Goal: Task Accomplishment & Management: Use online tool/utility

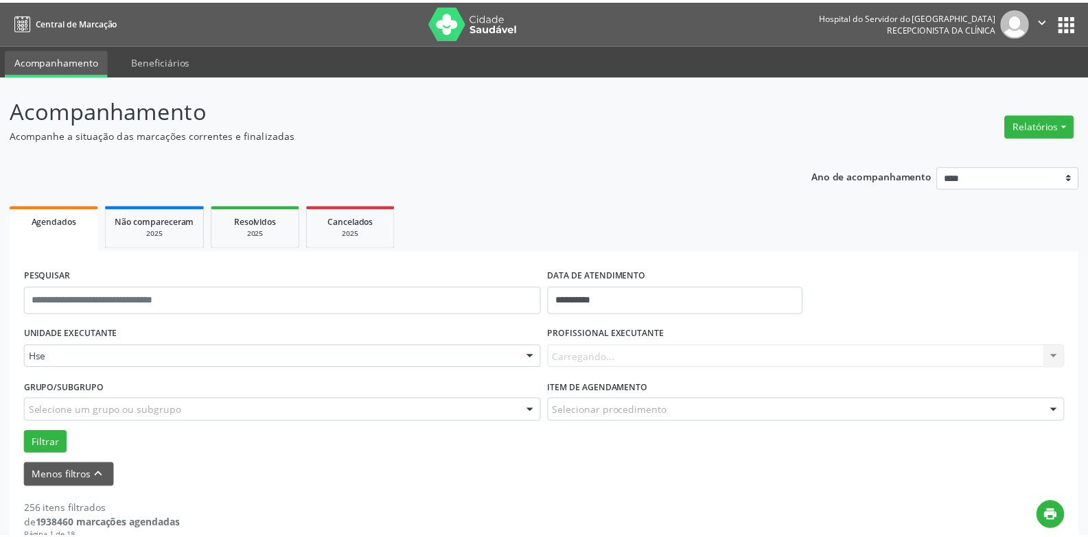
scroll to position [97, 0]
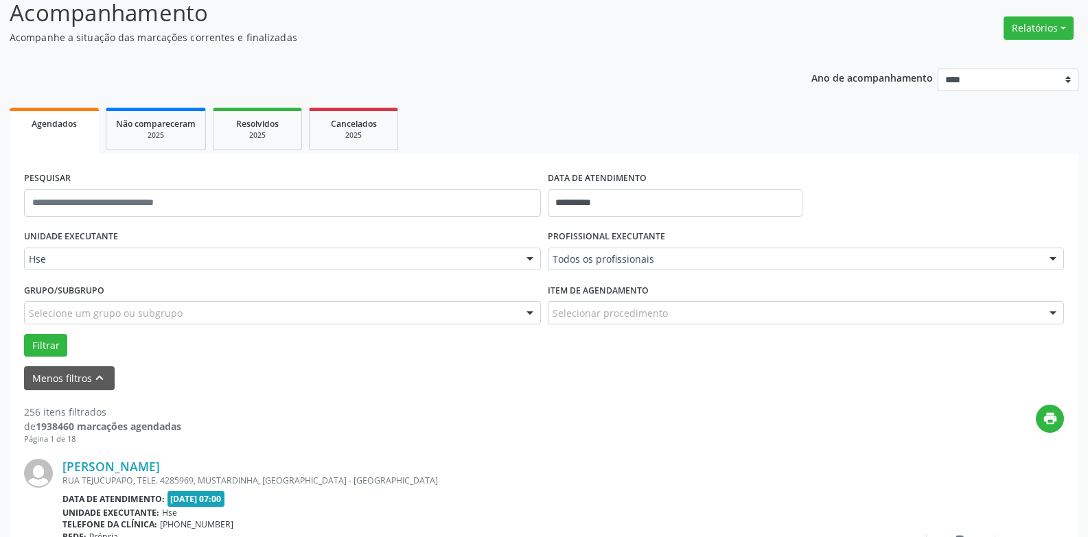
click at [599, 266] on div "Todos os profissionais" at bounding box center [806, 259] width 517 height 23
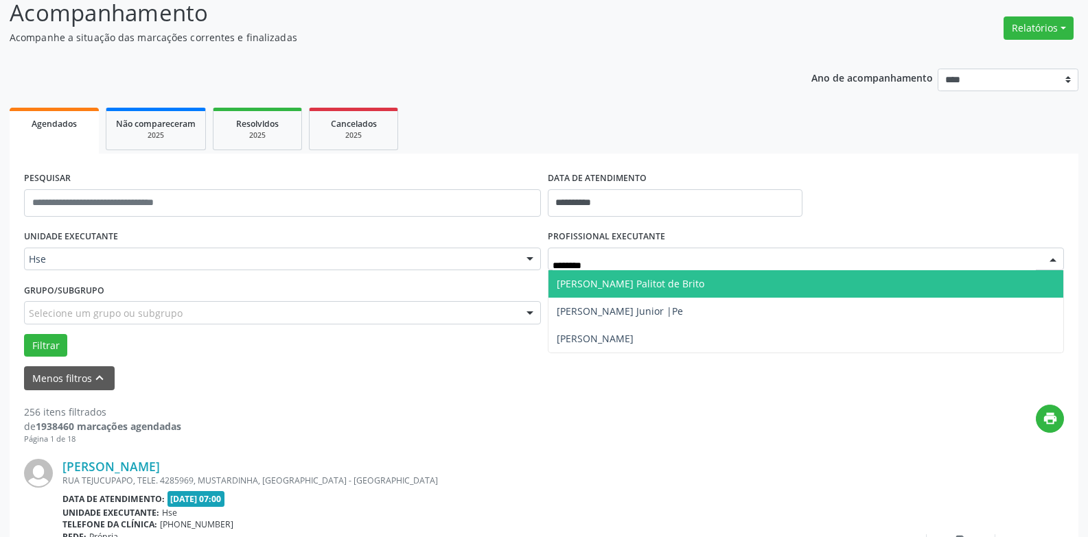
type input "*********"
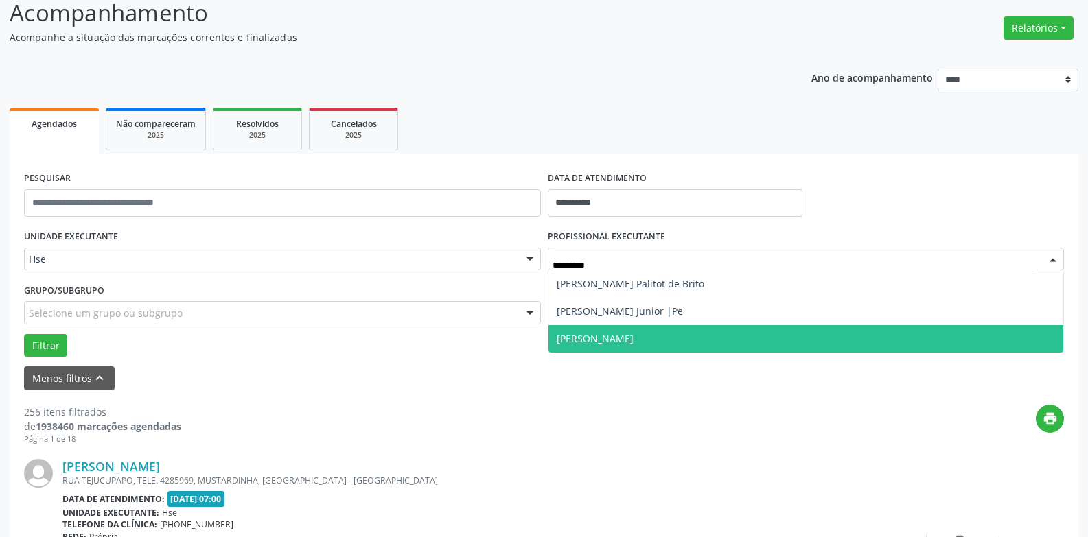
click at [622, 336] on span "[PERSON_NAME]" at bounding box center [594, 338] width 77 height 13
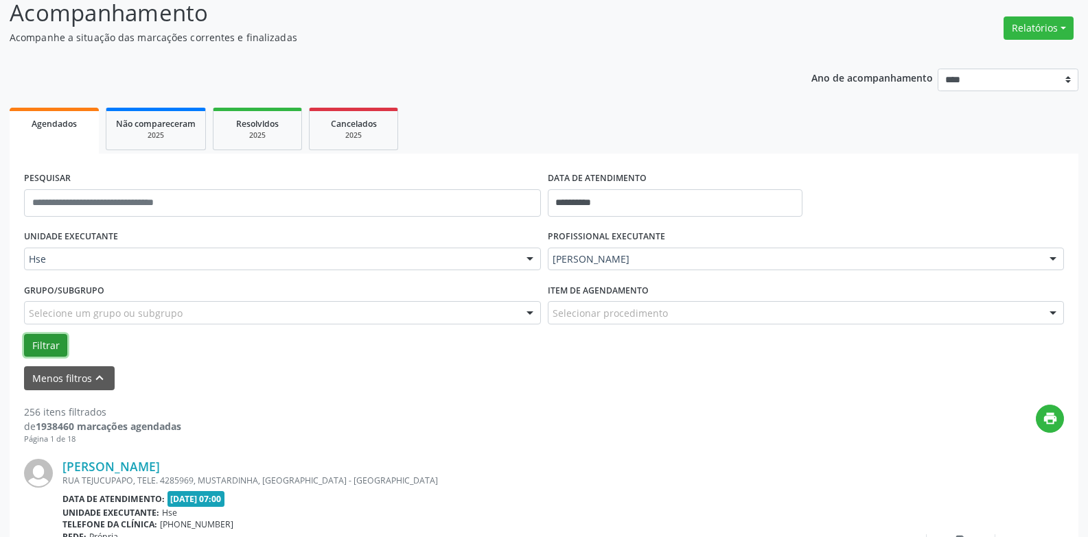
click at [43, 340] on button "Filtrar" at bounding box center [45, 345] width 43 height 23
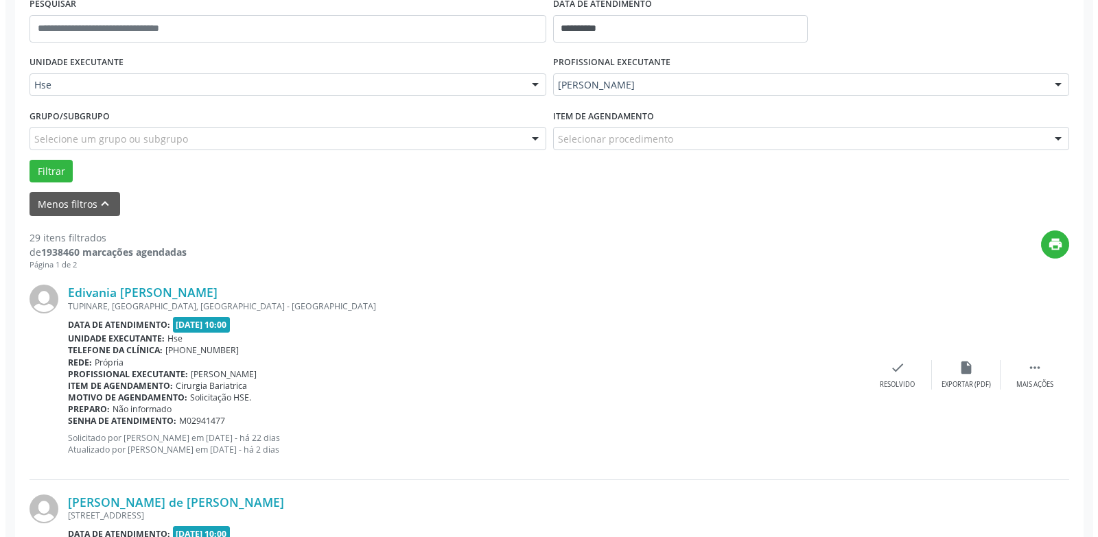
scroll to position [372, 0]
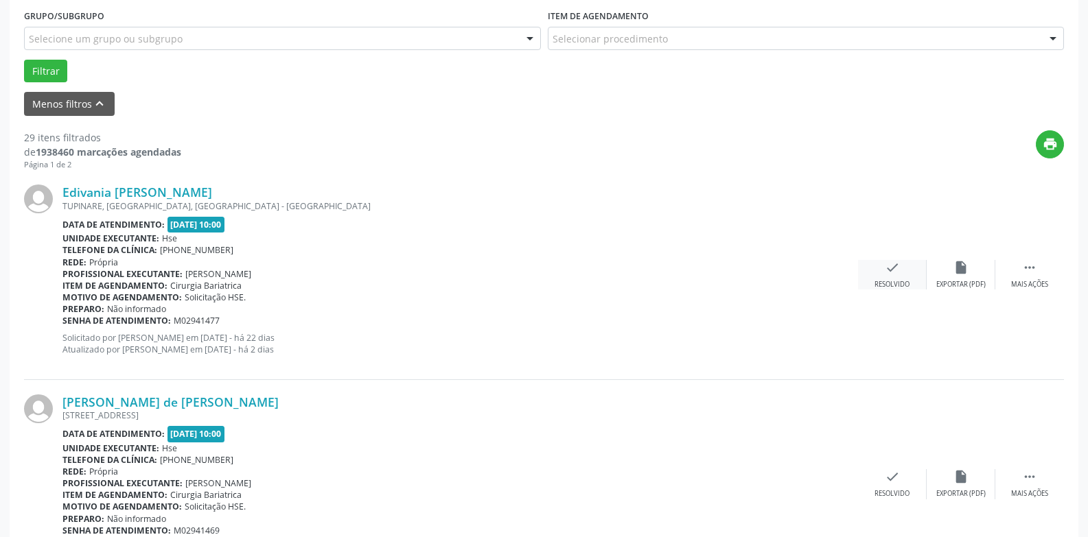
click at [902, 272] on div "check Resolvido" at bounding box center [892, 275] width 69 height 30
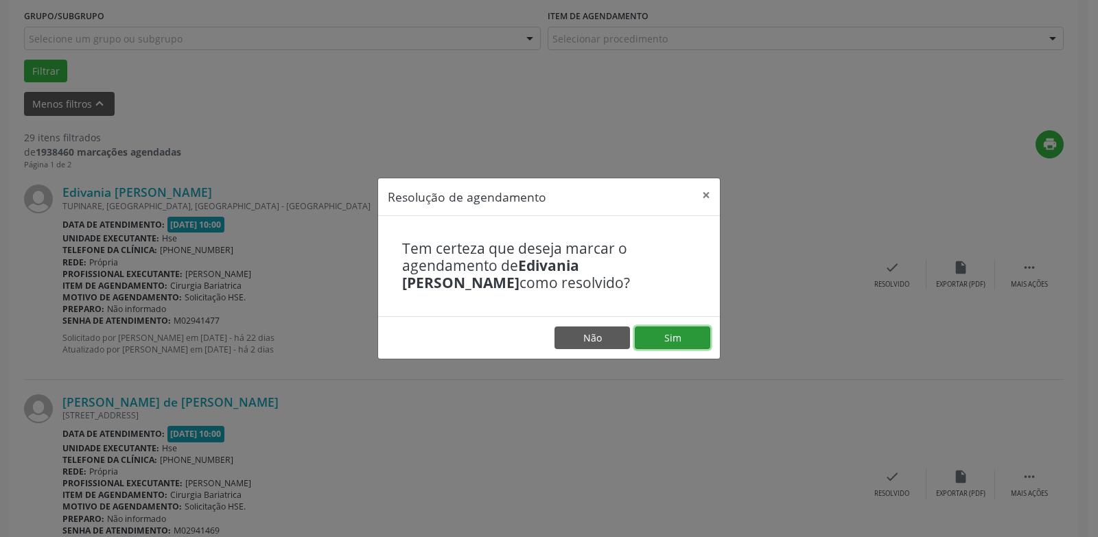
click at [685, 346] on button "Sim" at bounding box center [672, 338] width 75 height 23
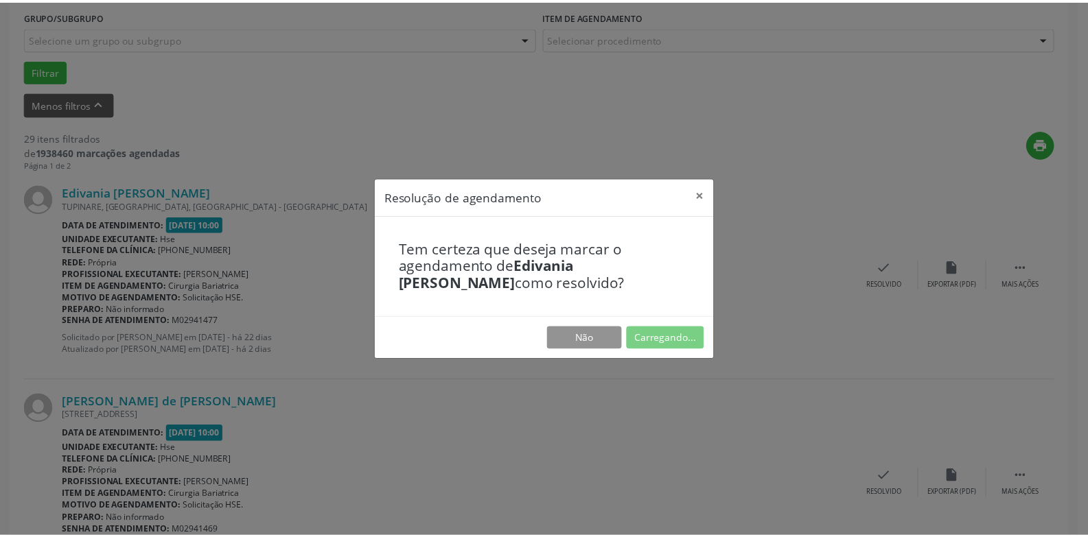
scroll to position [47, 0]
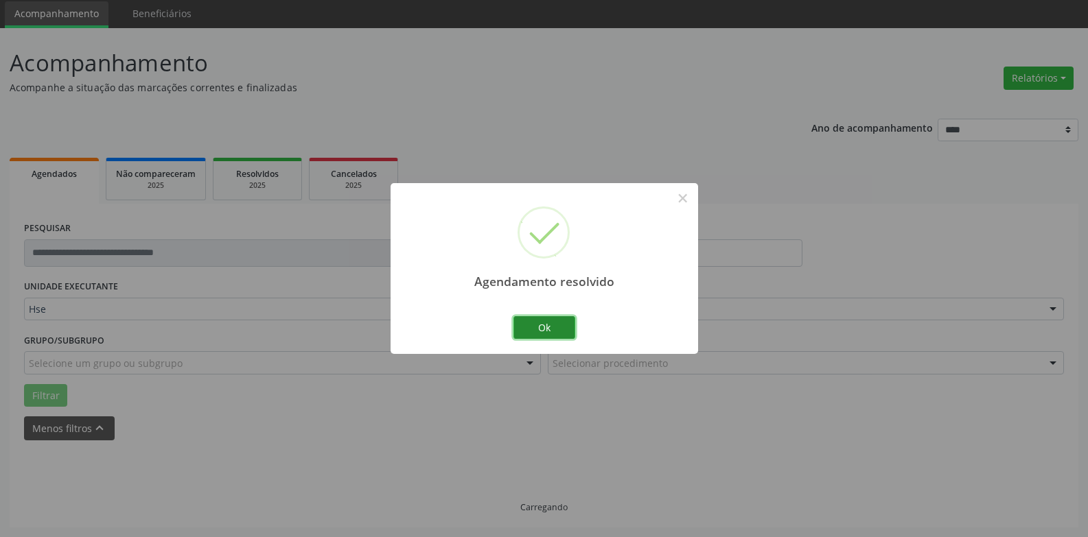
click at [554, 328] on button "Ok" at bounding box center [544, 327] width 62 height 23
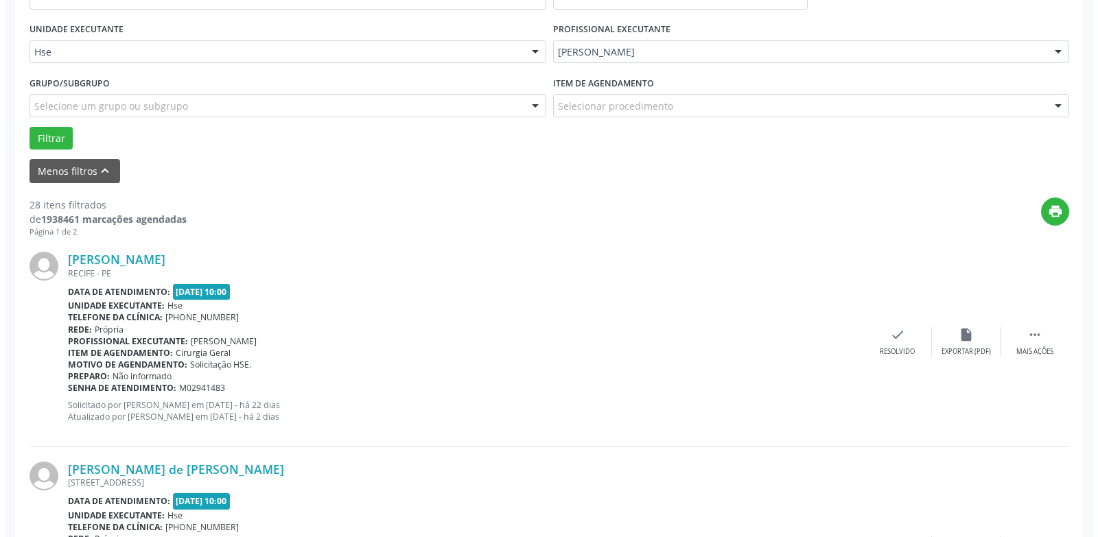
scroll to position [336, 0]
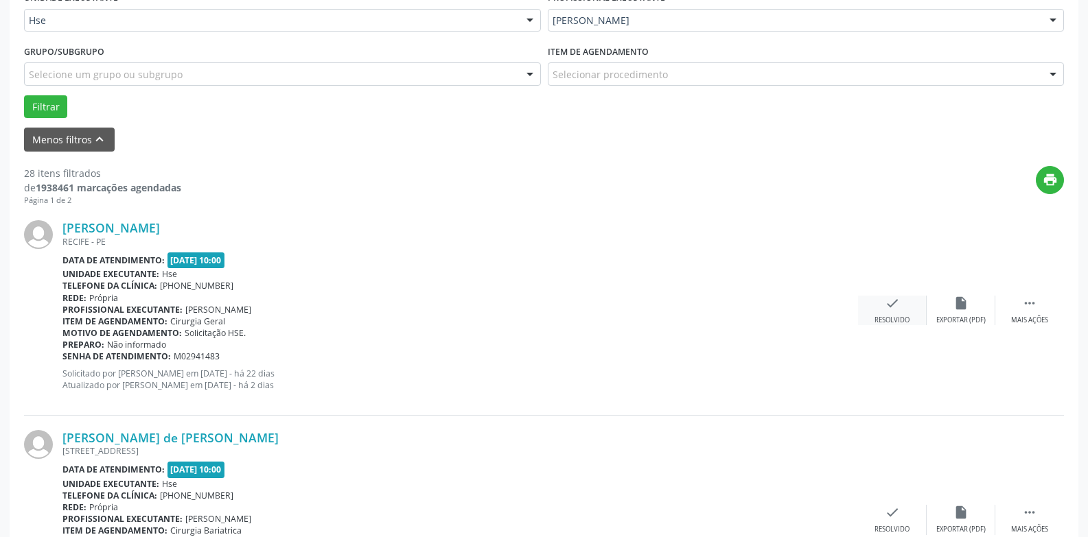
click at [898, 305] on icon "check" at bounding box center [891, 303] width 15 height 15
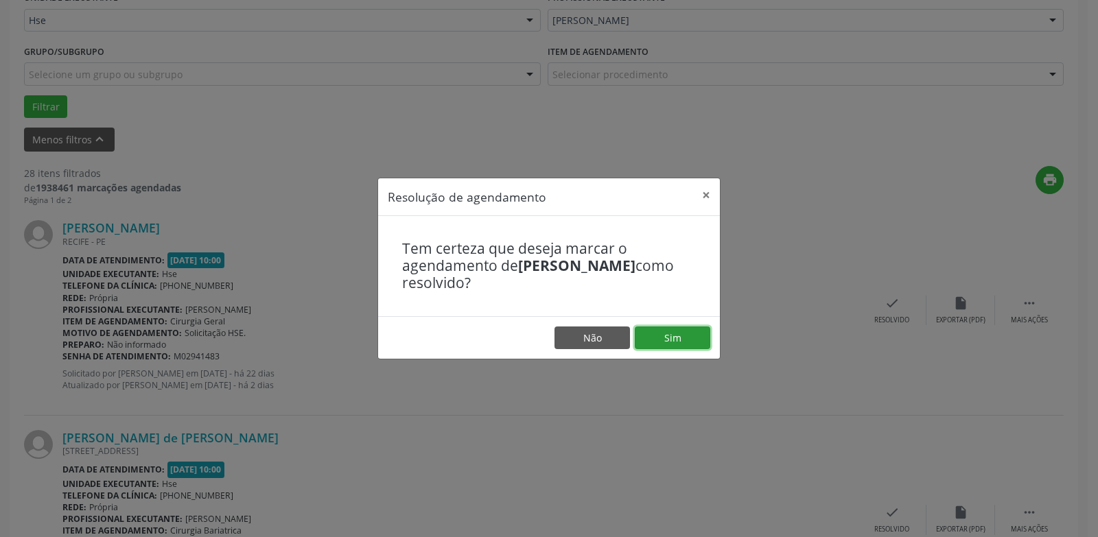
click at [667, 348] on button "Sim" at bounding box center [672, 338] width 75 height 23
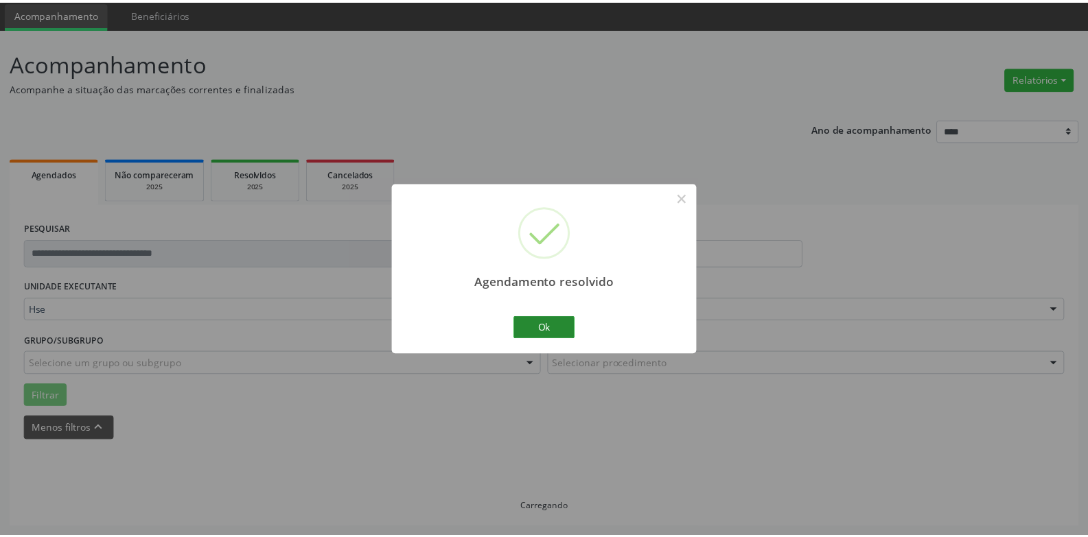
scroll to position [47, 0]
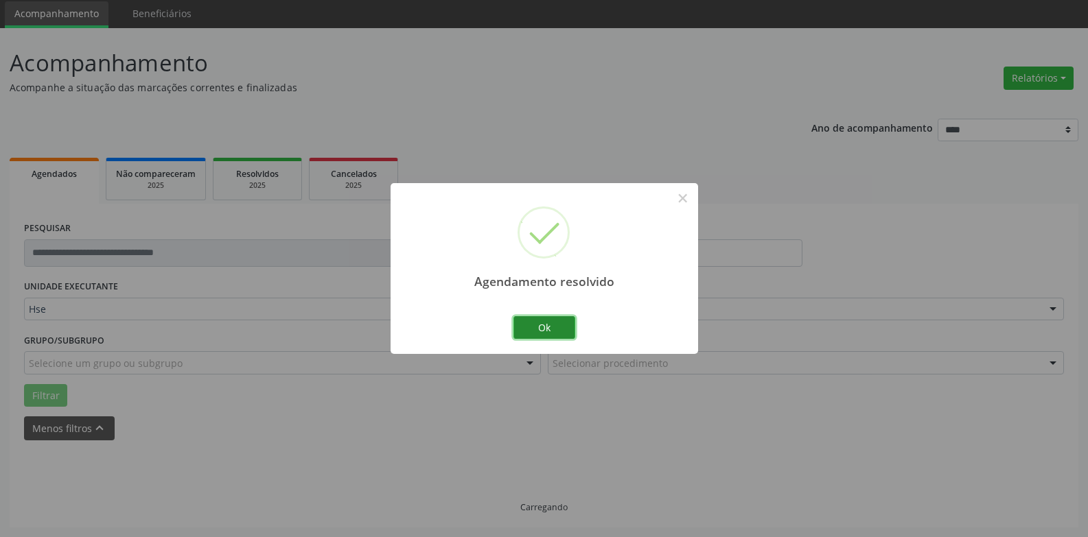
click at [541, 316] on button "Ok" at bounding box center [544, 327] width 62 height 23
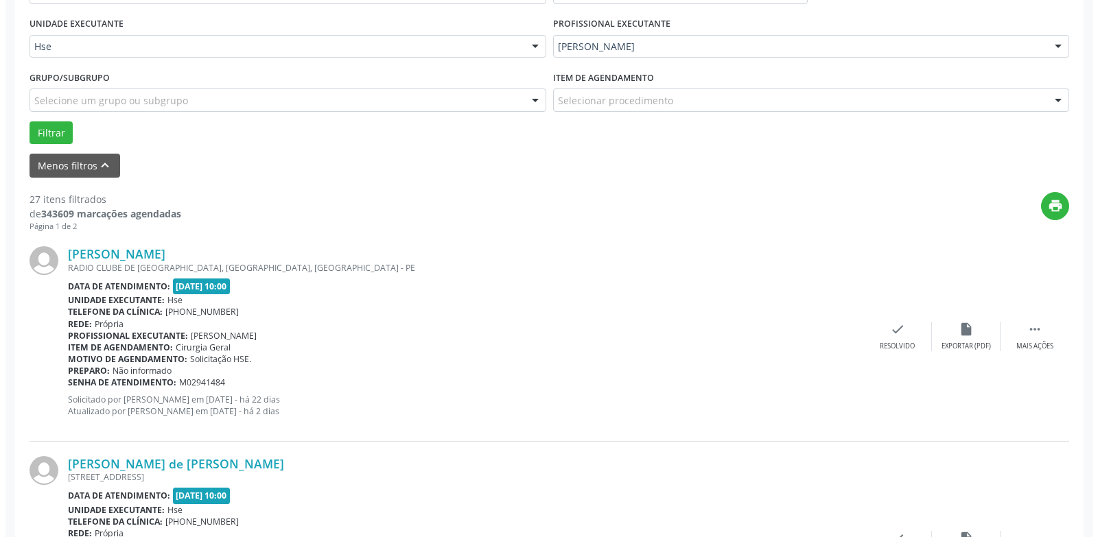
scroll to position [322, 0]
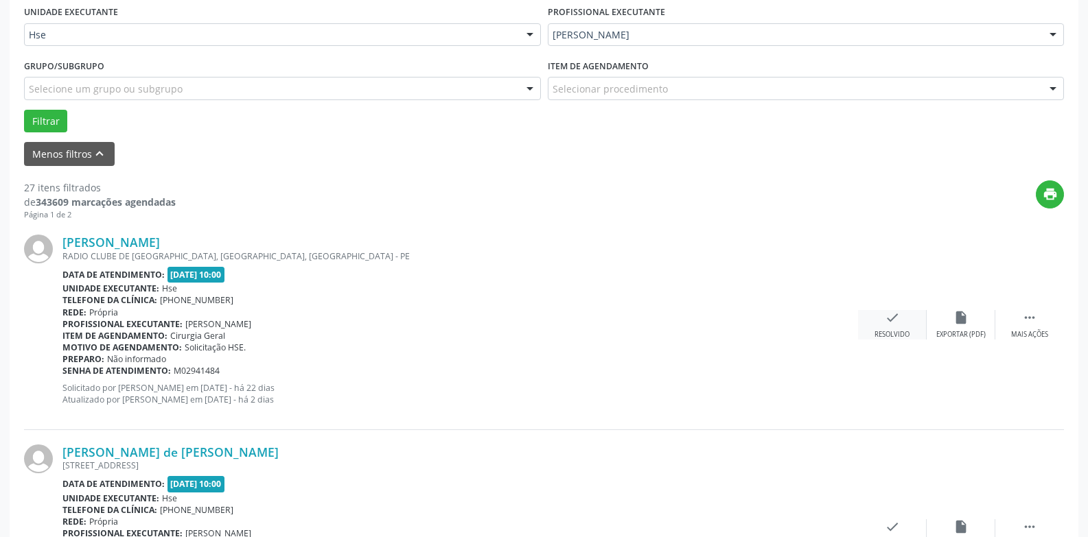
click at [911, 326] on div "check Resolvido" at bounding box center [892, 325] width 69 height 30
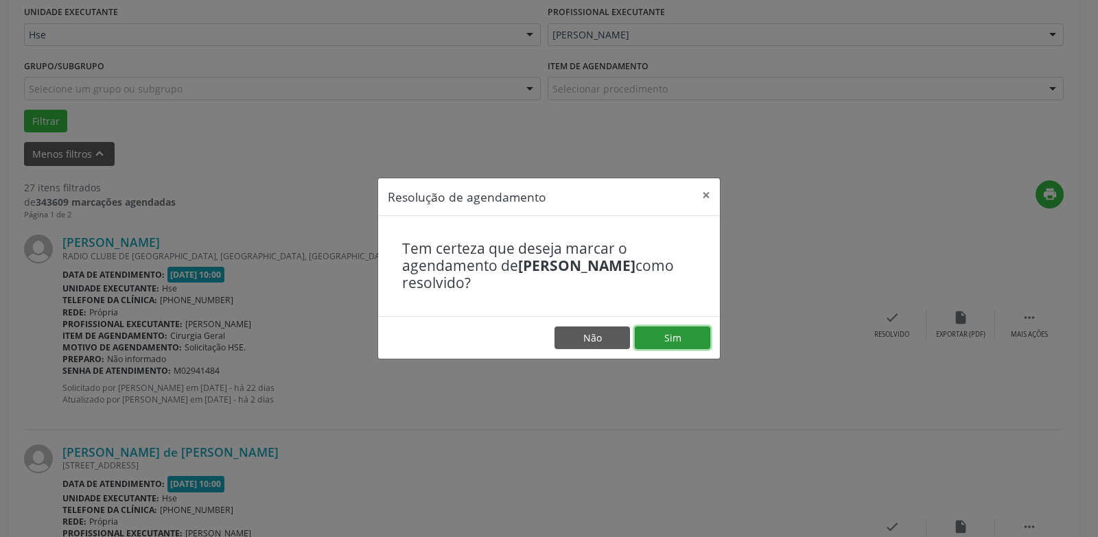
click at [690, 340] on button "Sim" at bounding box center [672, 338] width 75 height 23
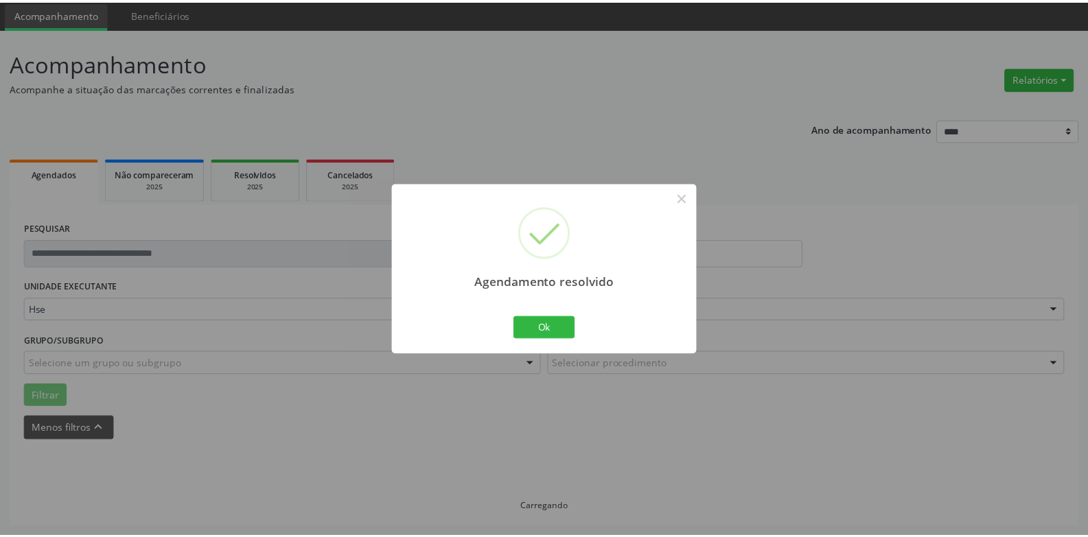
scroll to position [47, 0]
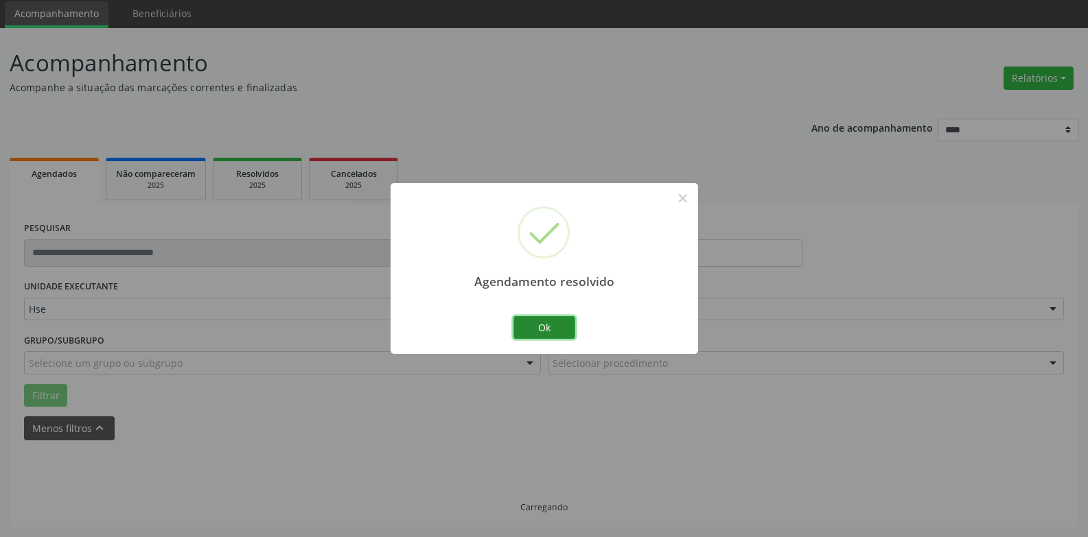
click at [561, 335] on button "Ok" at bounding box center [544, 327] width 62 height 23
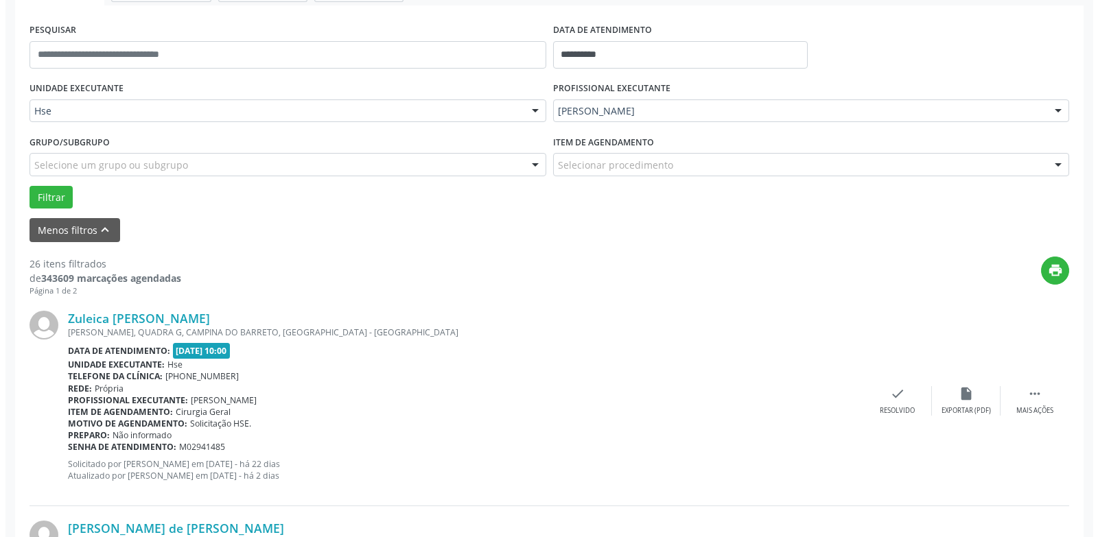
scroll to position [253, 0]
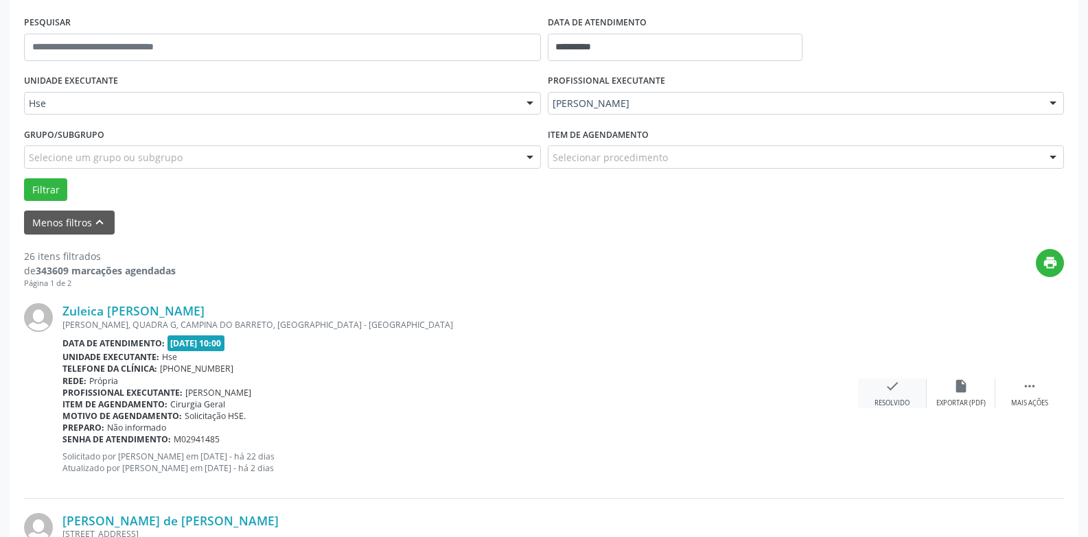
click at [886, 392] on icon "check" at bounding box center [891, 386] width 15 height 15
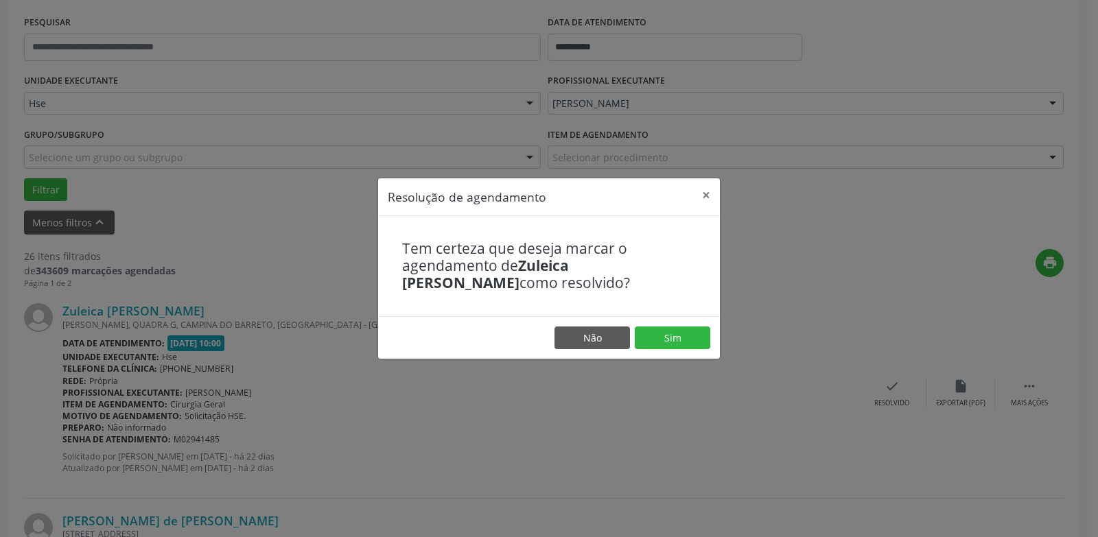
click at [680, 321] on footer "Não Sim" at bounding box center [549, 337] width 342 height 43
click at [677, 331] on button "Sim" at bounding box center [672, 338] width 75 height 23
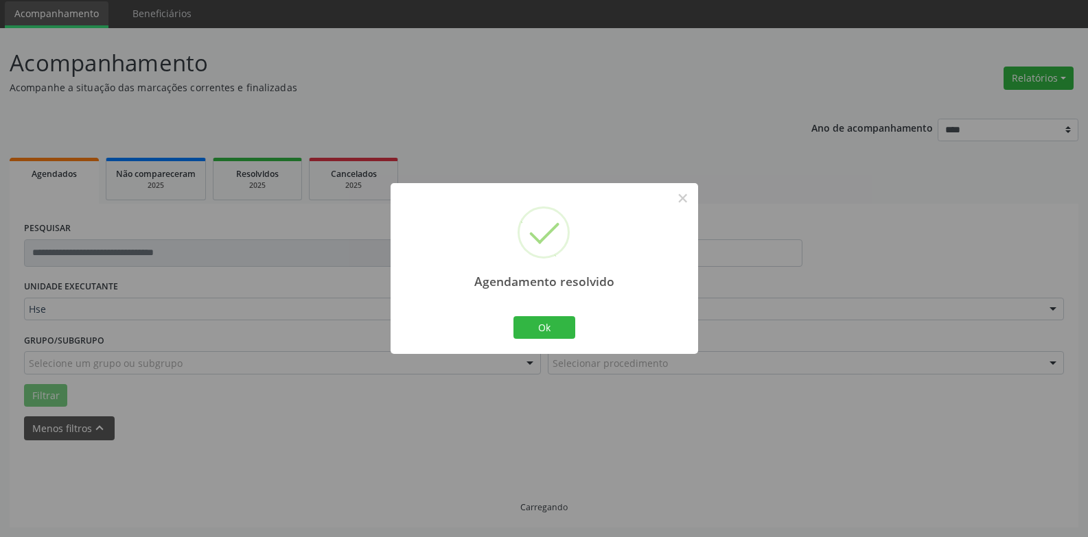
scroll to position [62, 0]
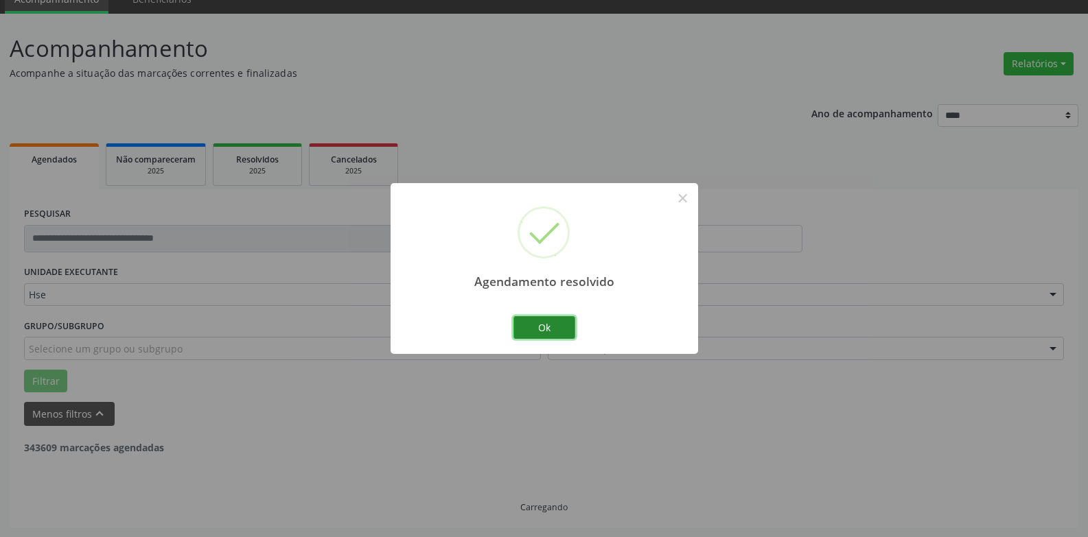
click at [541, 316] on button "Ok" at bounding box center [544, 327] width 62 height 23
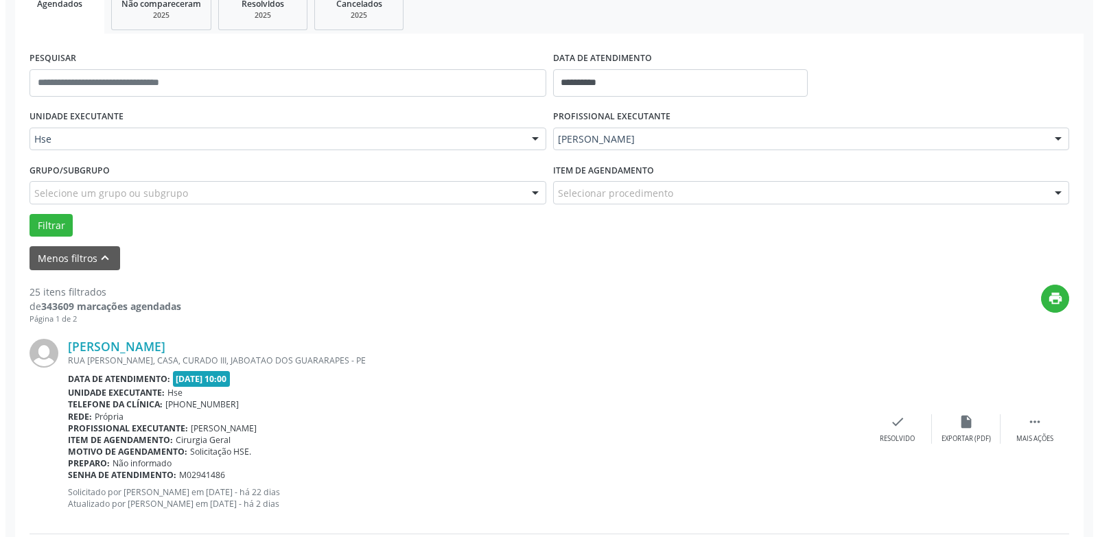
scroll to position [268, 0]
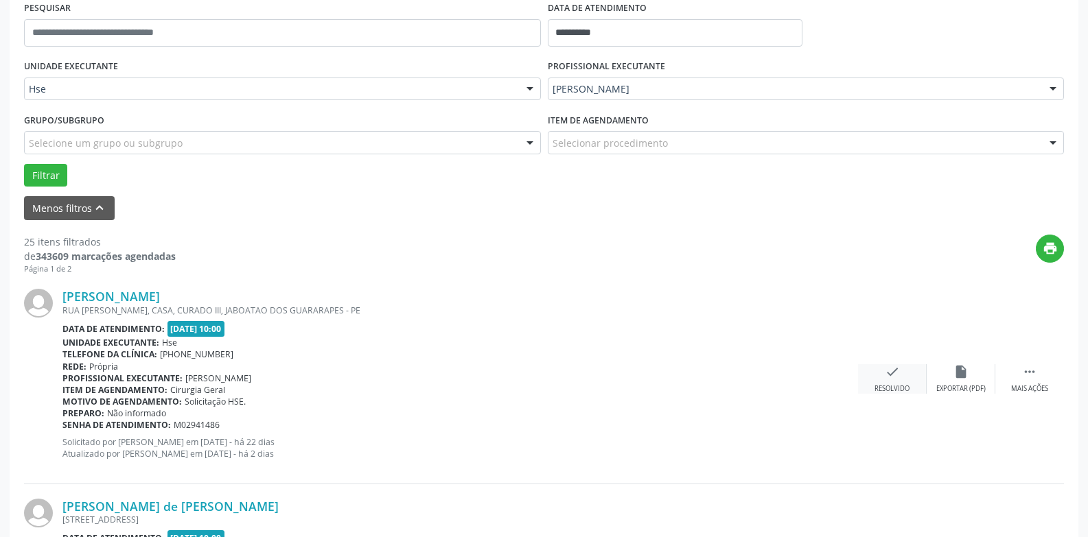
click at [880, 382] on div "check Resolvido" at bounding box center [892, 379] width 69 height 30
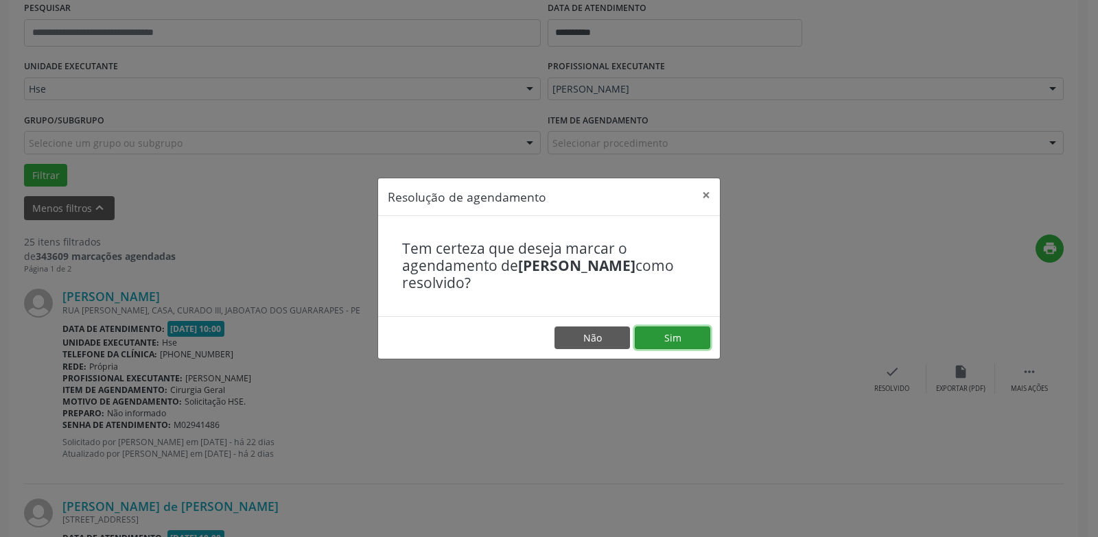
click at [684, 342] on button "Sim" at bounding box center [672, 338] width 75 height 23
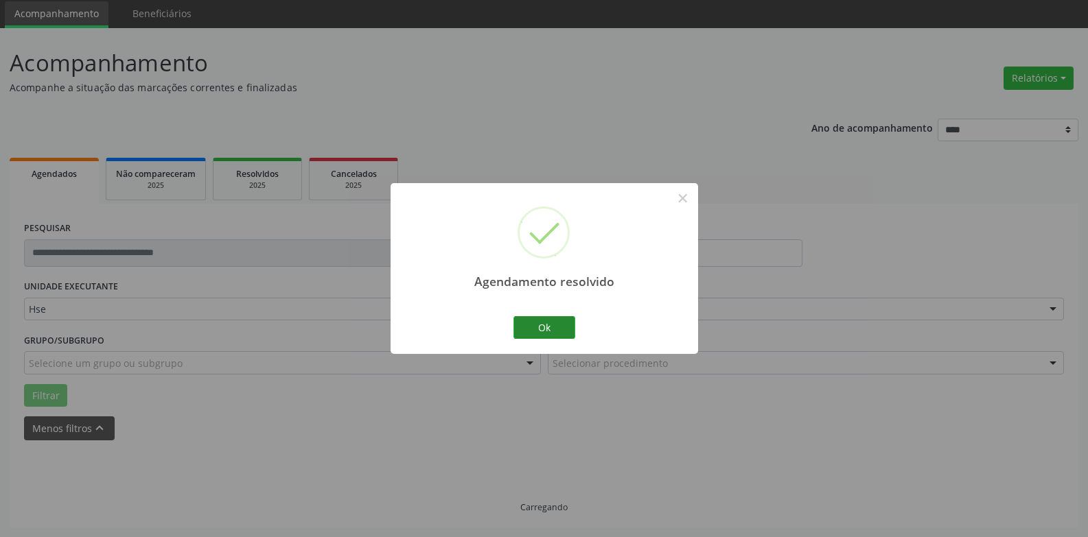
scroll to position [62, 0]
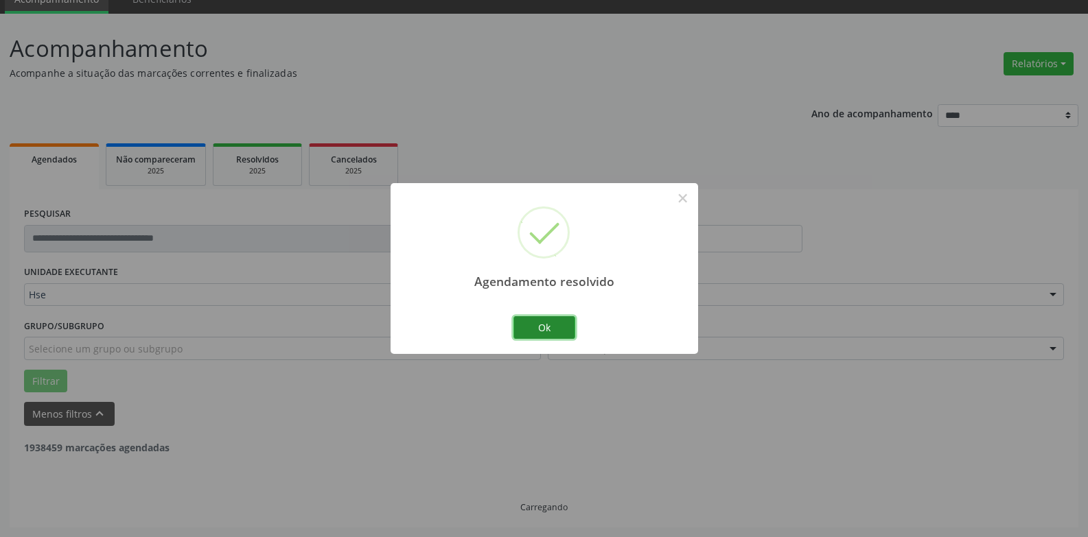
click at [562, 323] on button "Ok" at bounding box center [544, 327] width 62 height 23
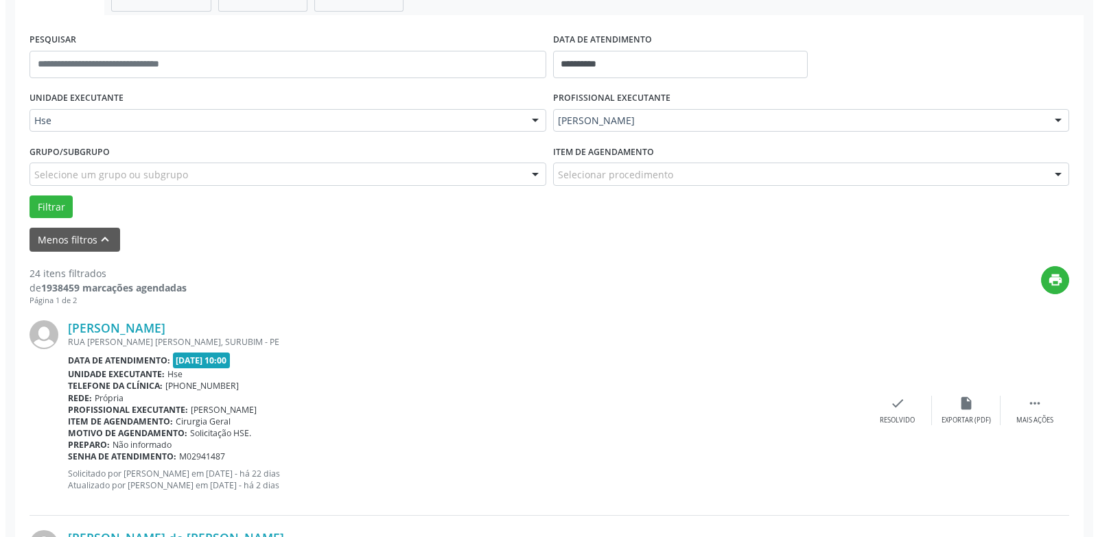
scroll to position [268, 0]
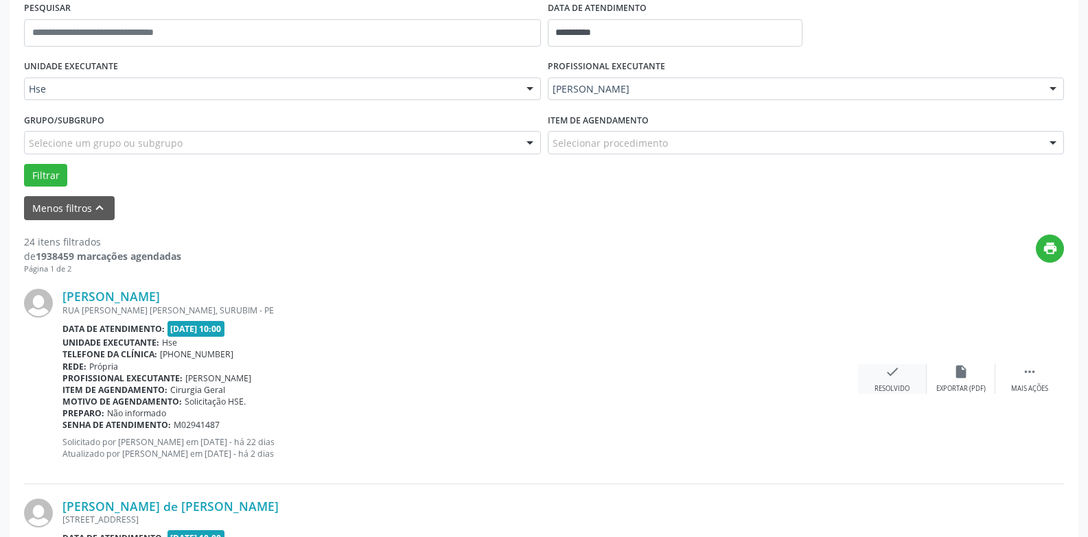
click at [909, 387] on div "Resolvido" at bounding box center [891, 389] width 35 height 10
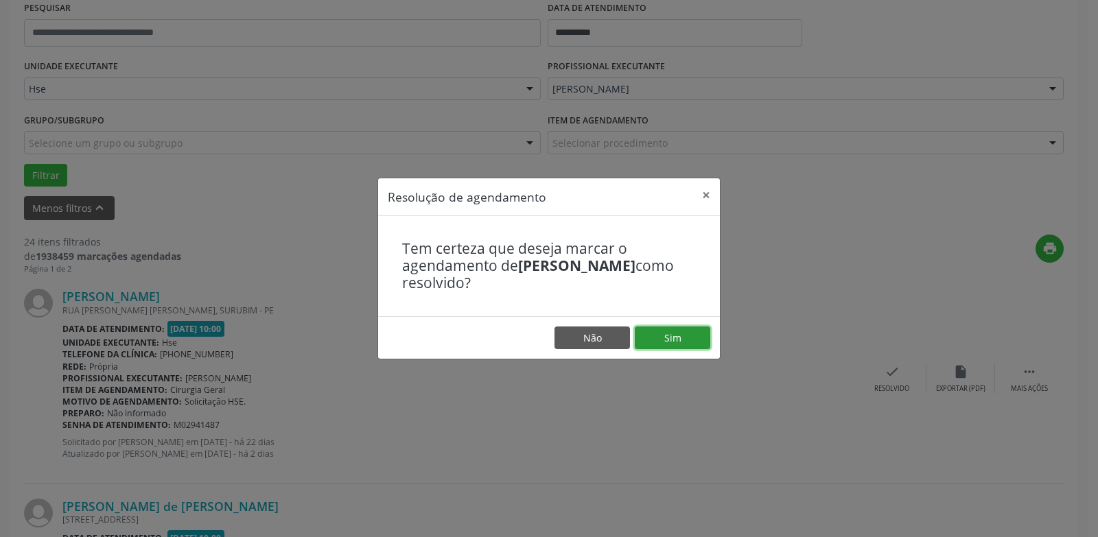
click at [688, 344] on button "Sim" at bounding box center [672, 338] width 75 height 23
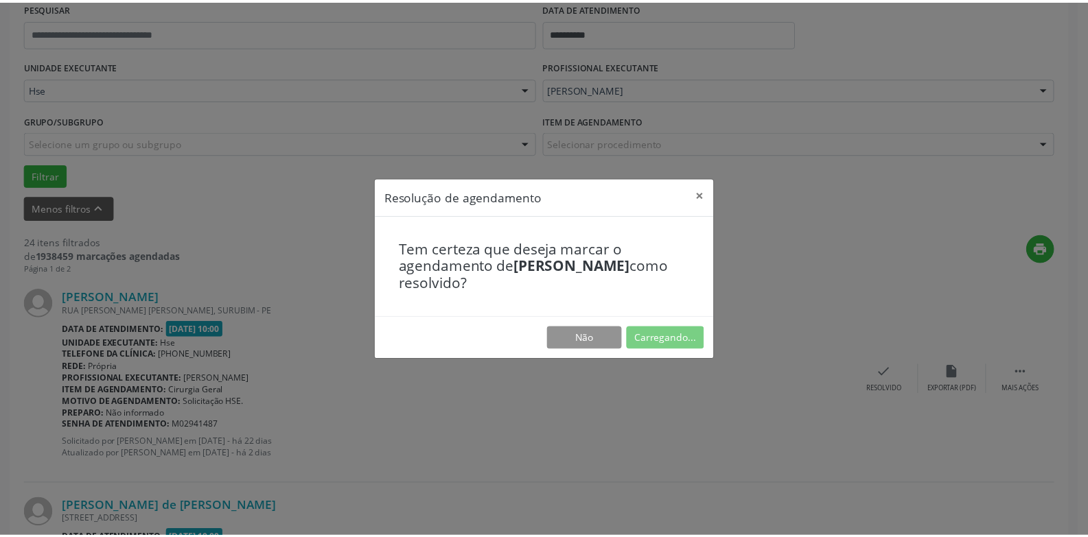
scroll to position [47, 0]
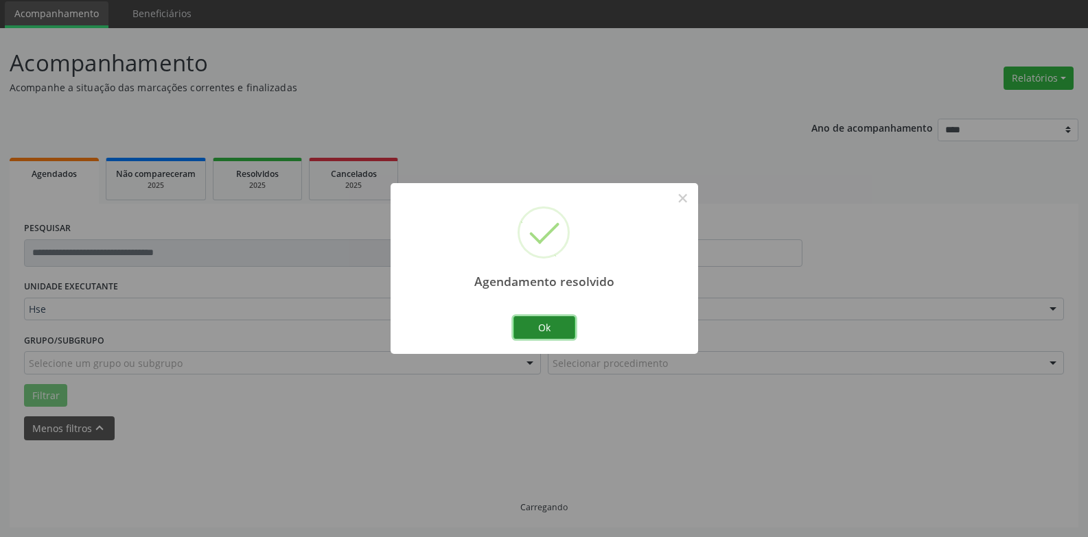
click at [535, 317] on button "Ok" at bounding box center [544, 327] width 62 height 23
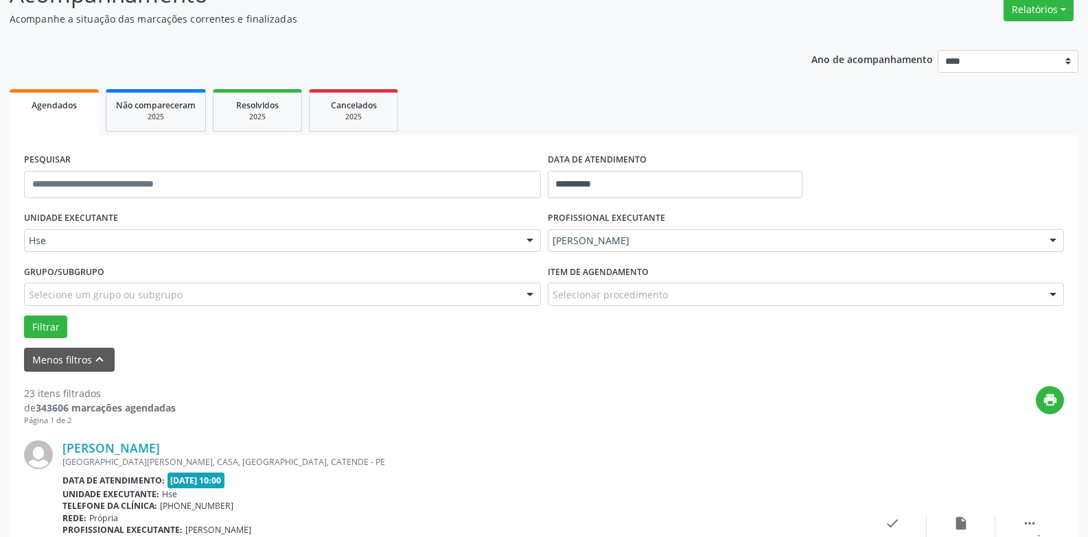
scroll to position [322, 0]
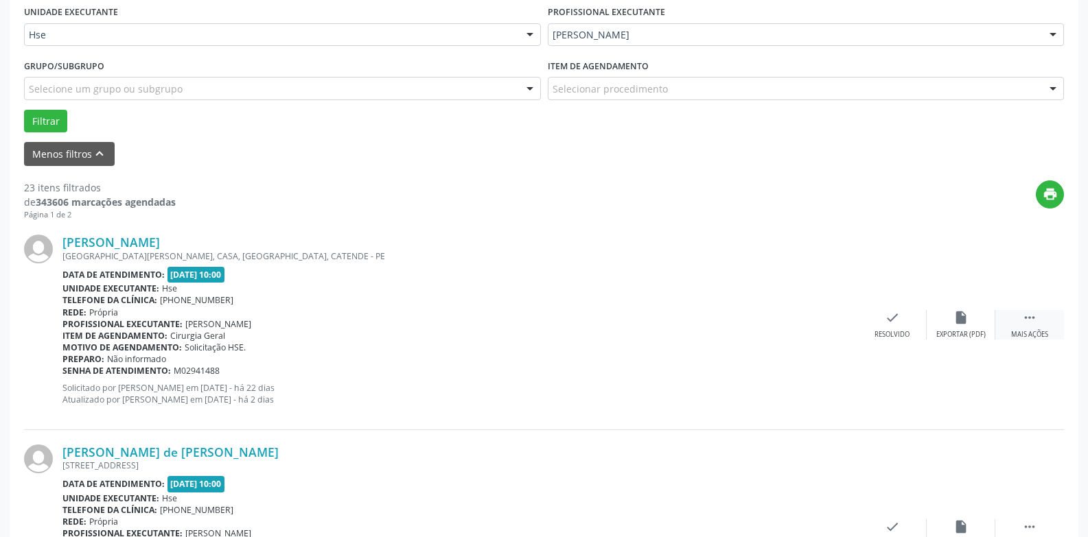
click at [1040, 324] on div " Mais ações" at bounding box center [1029, 325] width 69 height 30
click at [958, 320] on icon "alarm_off" at bounding box center [960, 317] width 15 height 15
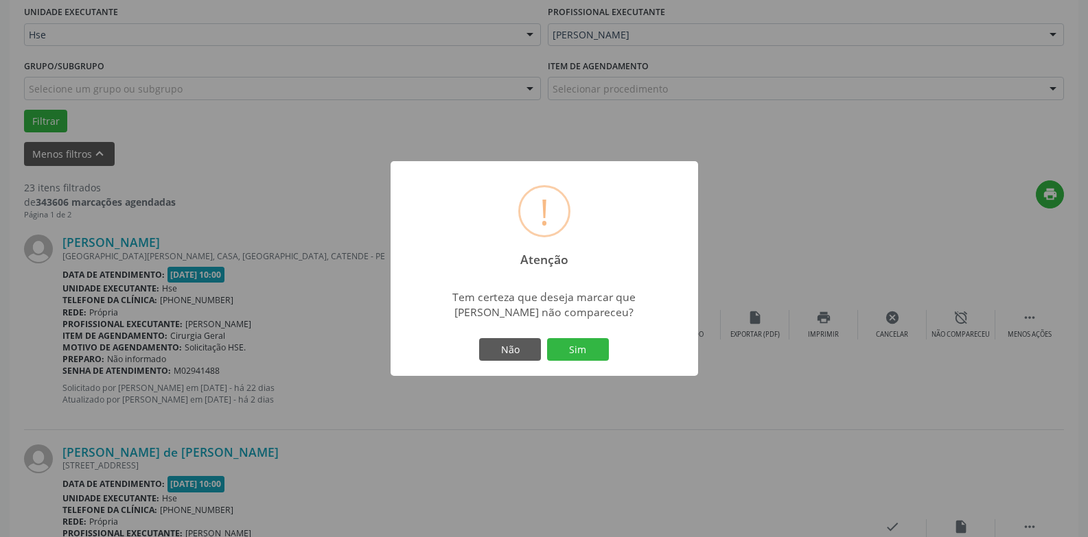
click at [602, 345] on button "Sim" at bounding box center [578, 349] width 62 height 23
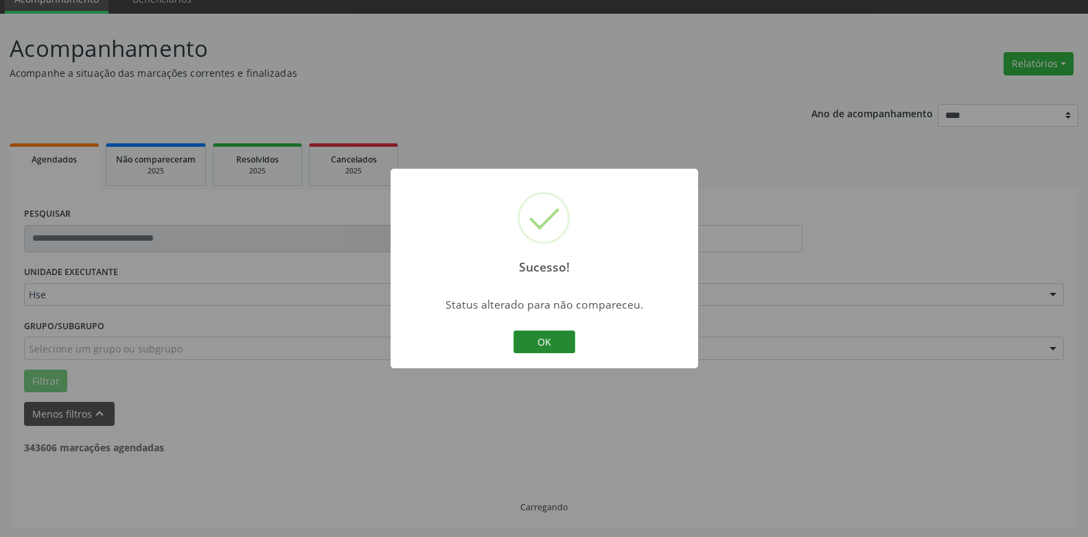
click at [554, 345] on button "OK" at bounding box center [544, 342] width 62 height 23
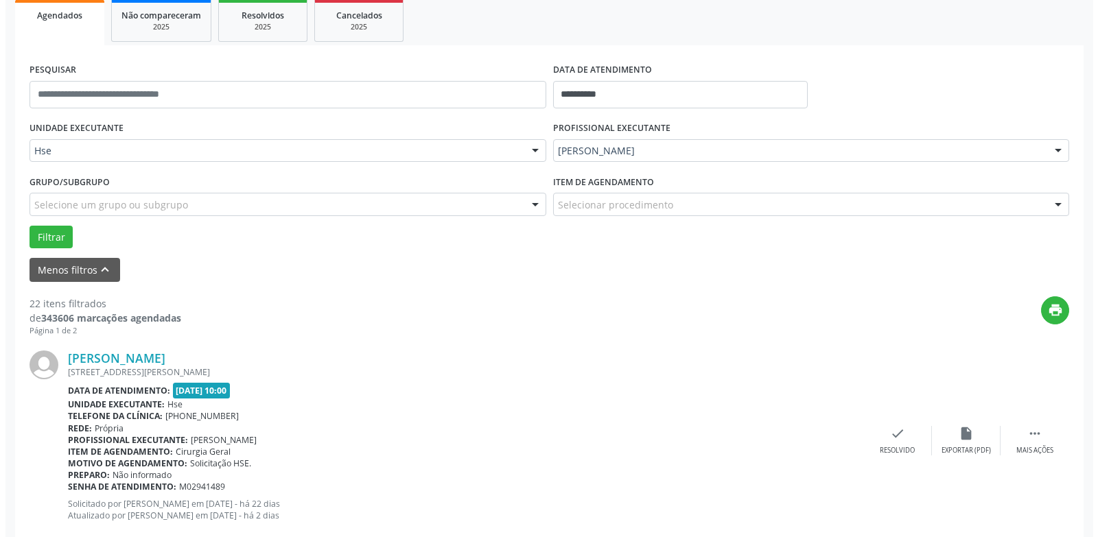
scroll to position [0, 0]
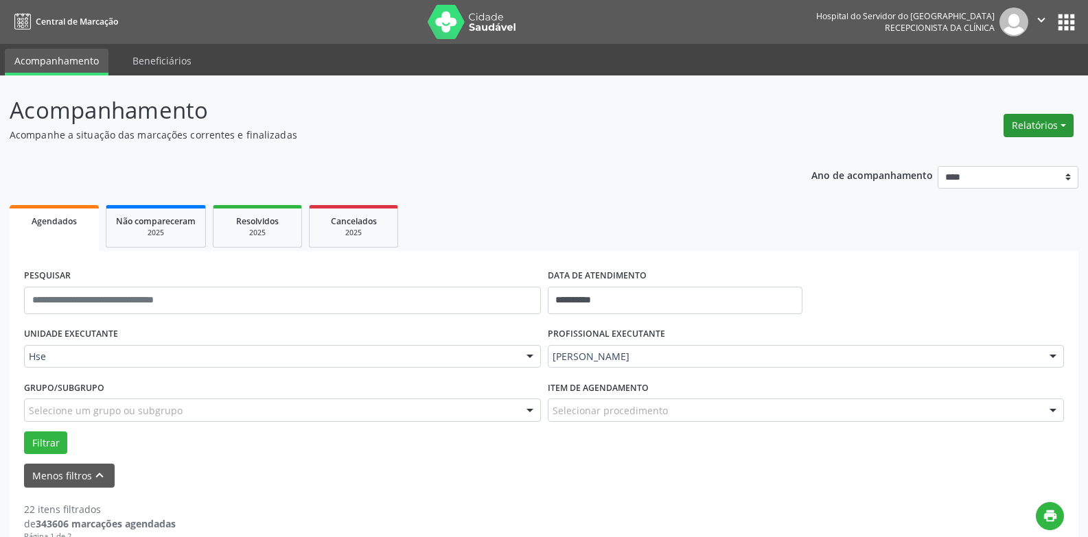
click at [1048, 133] on button "Relatórios" at bounding box center [1038, 125] width 70 height 23
click at [1045, 151] on link "Agendamentos" at bounding box center [1000, 154] width 148 height 19
select select "*"
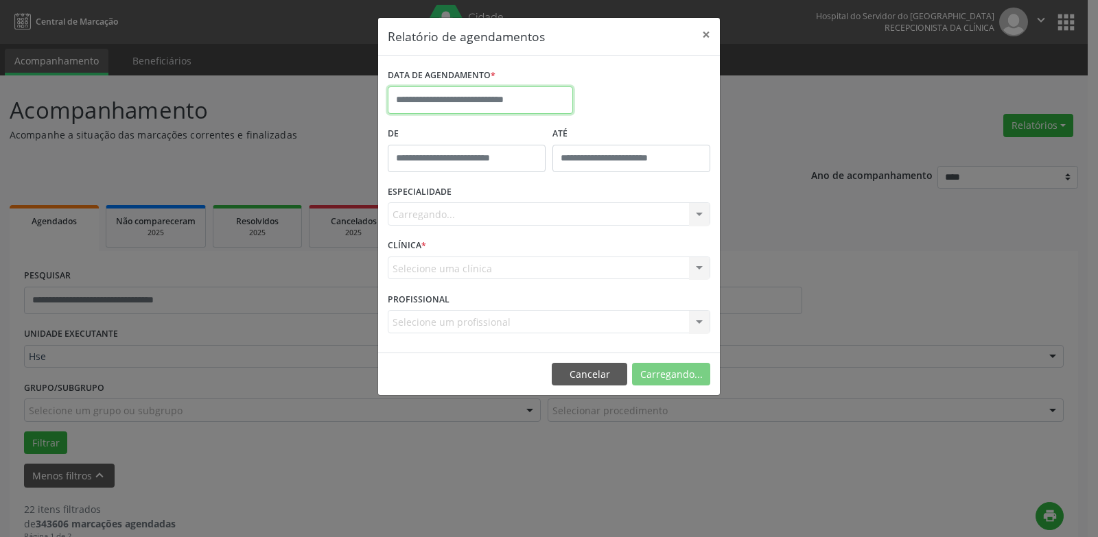
click at [525, 108] on input "text" at bounding box center [480, 99] width 185 height 27
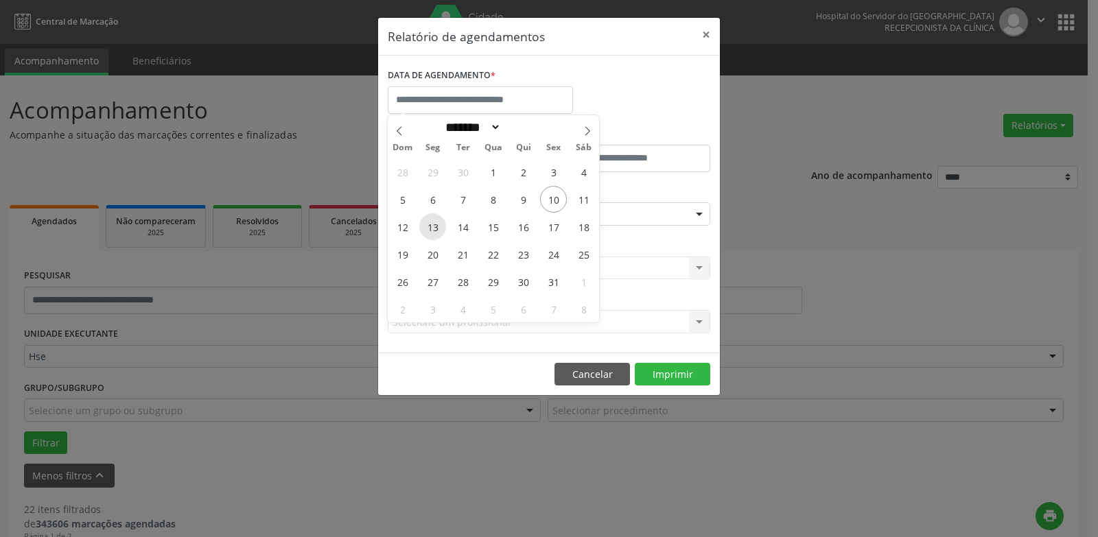
click at [429, 229] on span "13" at bounding box center [432, 226] width 27 height 27
type input "**********"
click at [549, 233] on span "17" at bounding box center [553, 226] width 27 height 27
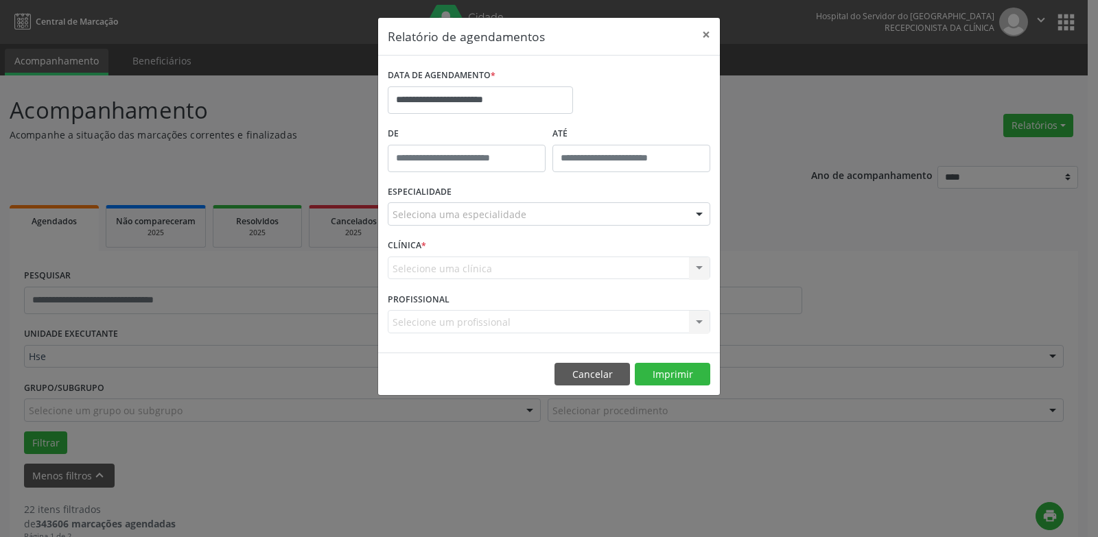
click at [538, 211] on div "Seleciona uma especialidade" at bounding box center [549, 213] width 323 height 23
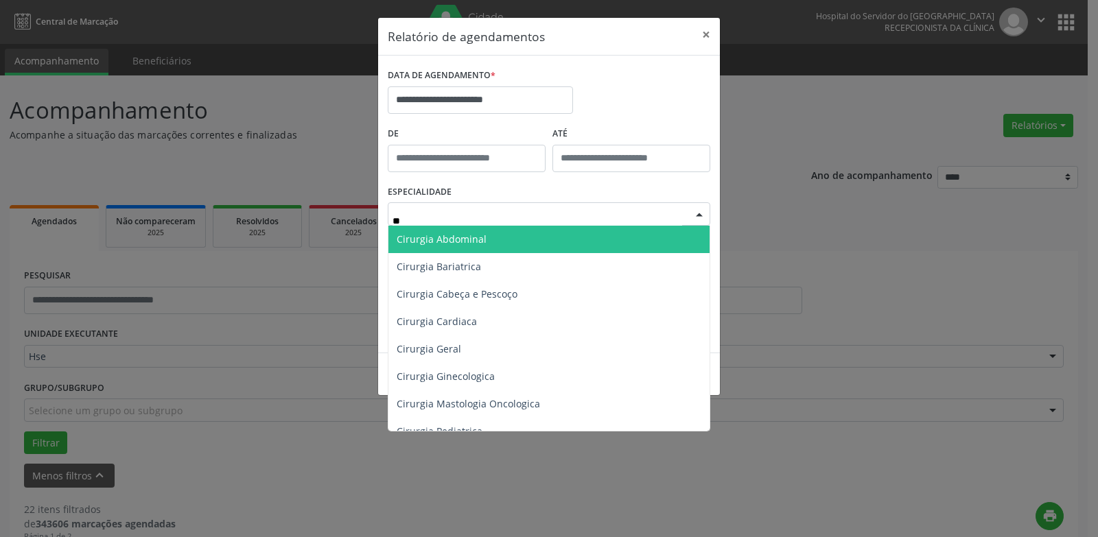
type input "***"
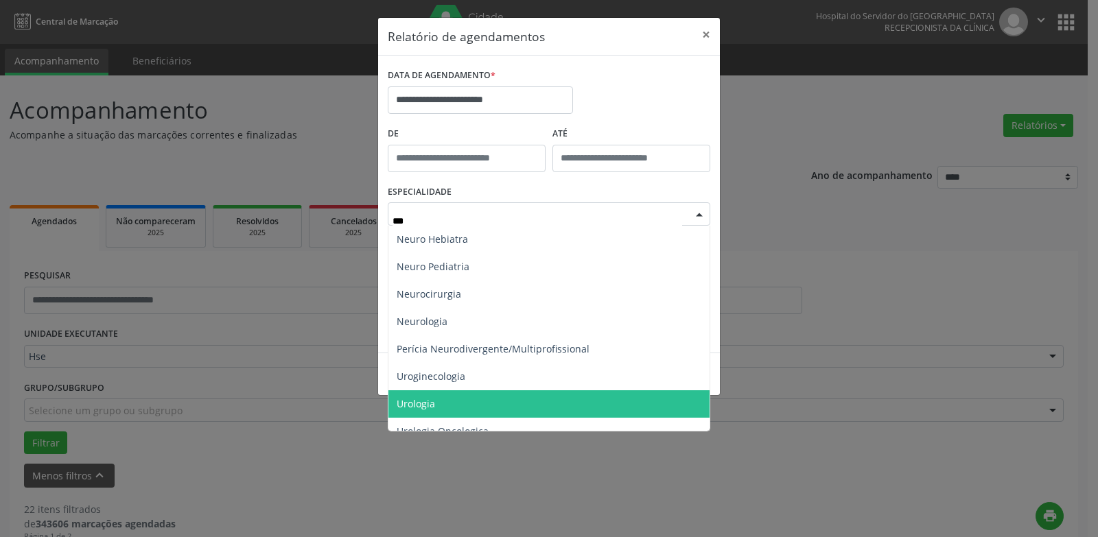
drag, startPoint x: 454, startPoint y: 407, endPoint x: 460, endPoint y: 405, distance: 7.2
click at [454, 407] on span "Urologia" at bounding box center [548, 403] width 321 height 27
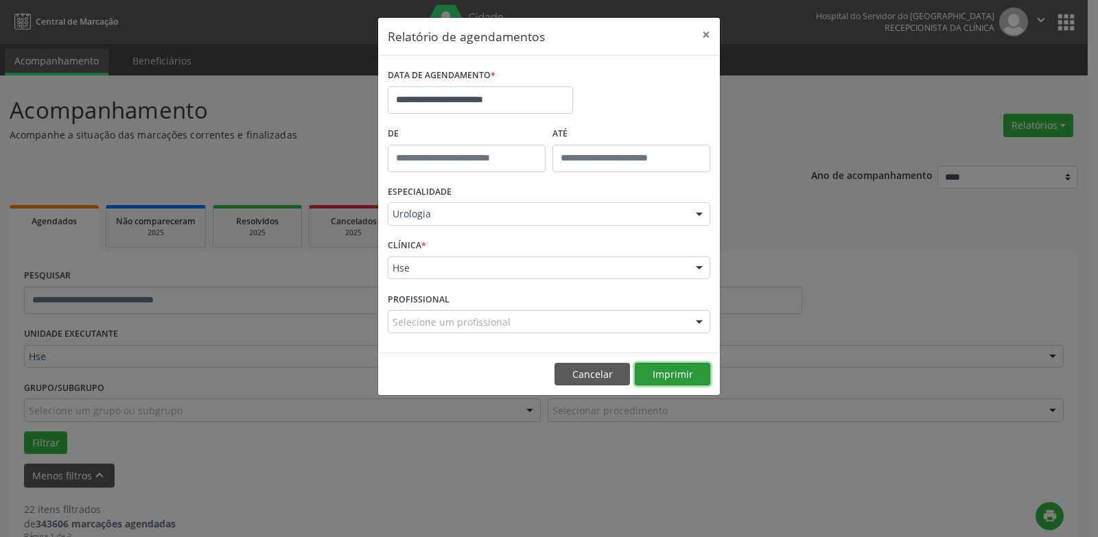
click at [667, 377] on button "Imprimir" at bounding box center [672, 374] width 75 height 23
click at [578, 373] on button "Cancelar" at bounding box center [591, 374] width 75 height 23
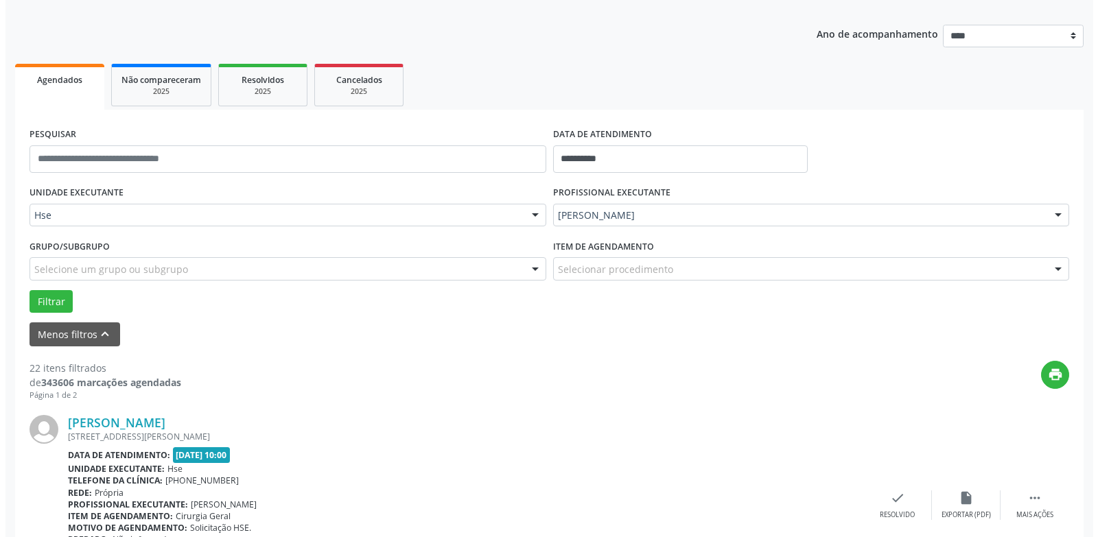
scroll to position [412, 0]
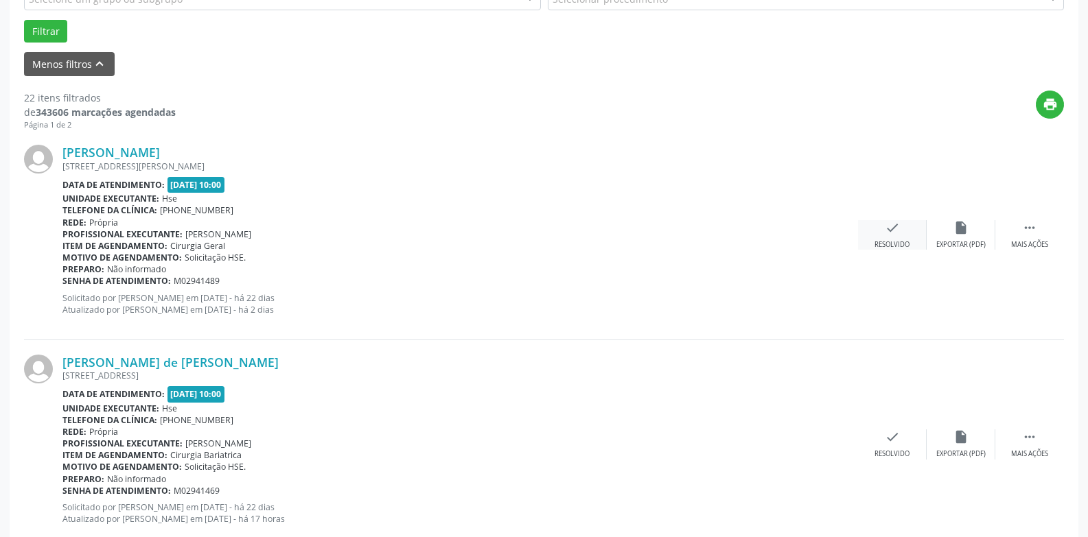
click at [905, 240] on div "Resolvido" at bounding box center [891, 245] width 35 height 10
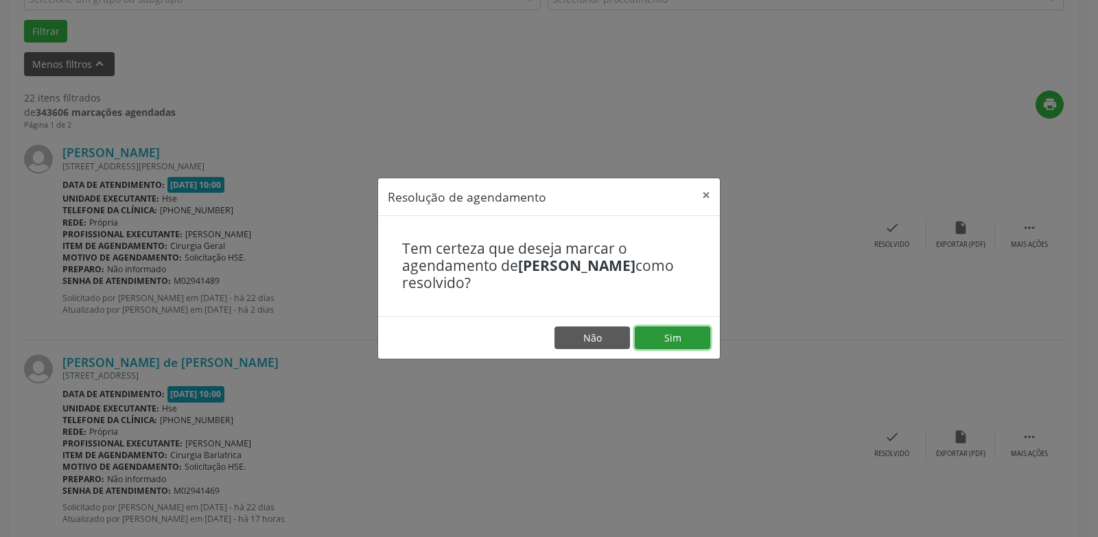
click at [690, 342] on button "Sim" at bounding box center [672, 338] width 75 height 23
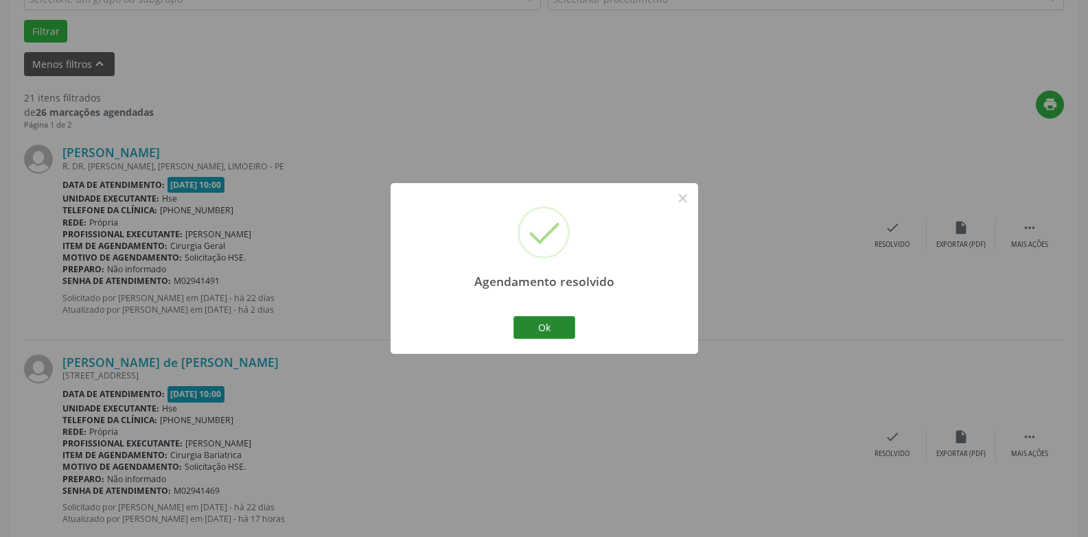
click at [559, 319] on div "Ok Cancel" at bounding box center [544, 327] width 68 height 29
click at [558, 321] on button "Ok" at bounding box center [544, 327] width 62 height 23
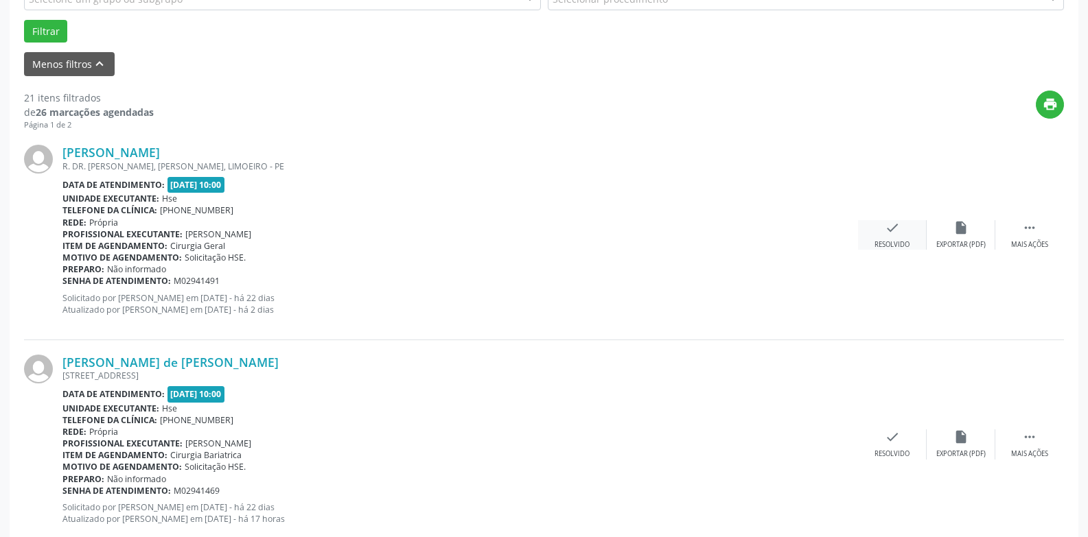
click at [900, 224] on div "check Resolvido" at bounding box center [892, 235] width 69 height 30
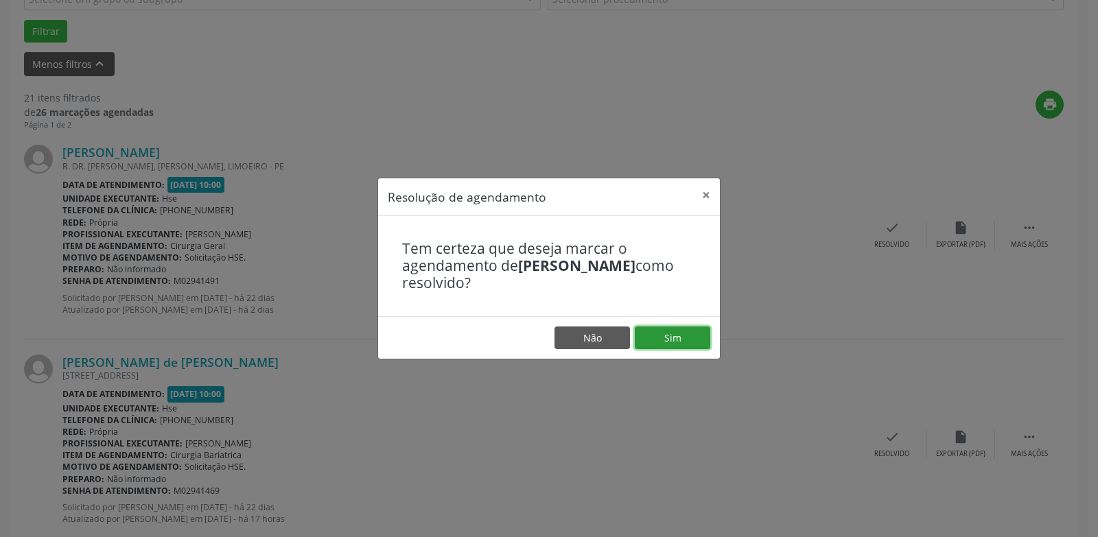
click at [686, 333] on button "Sim" at bounding box center [672, 338] width 75 height 23
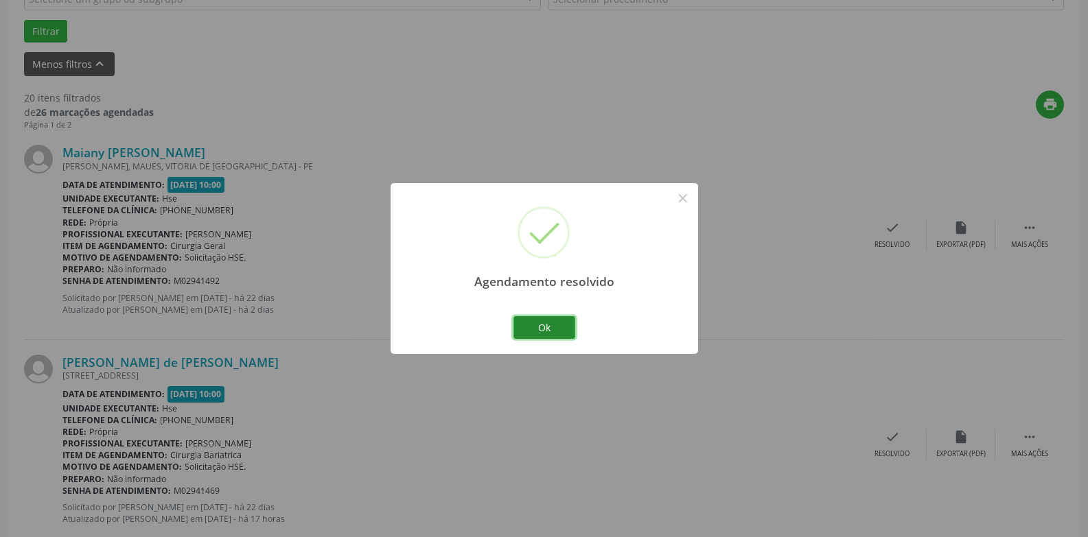
click at [552, 324] on button "Ok" at bounding box center [544, 327] width 62 height 23
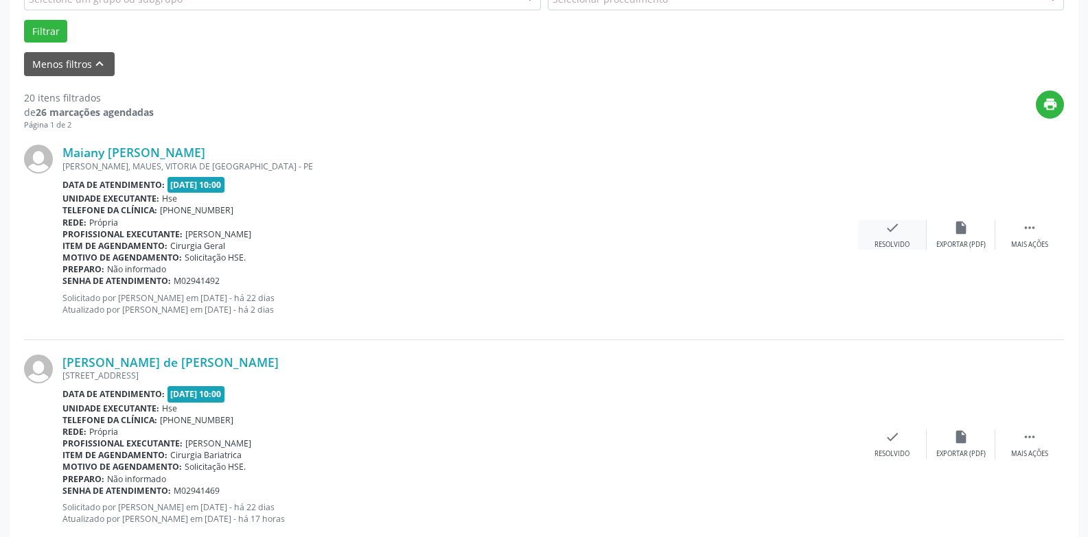
click at [891, 231] on icon "check" at bounding box center [891, 227] width 15 height 15
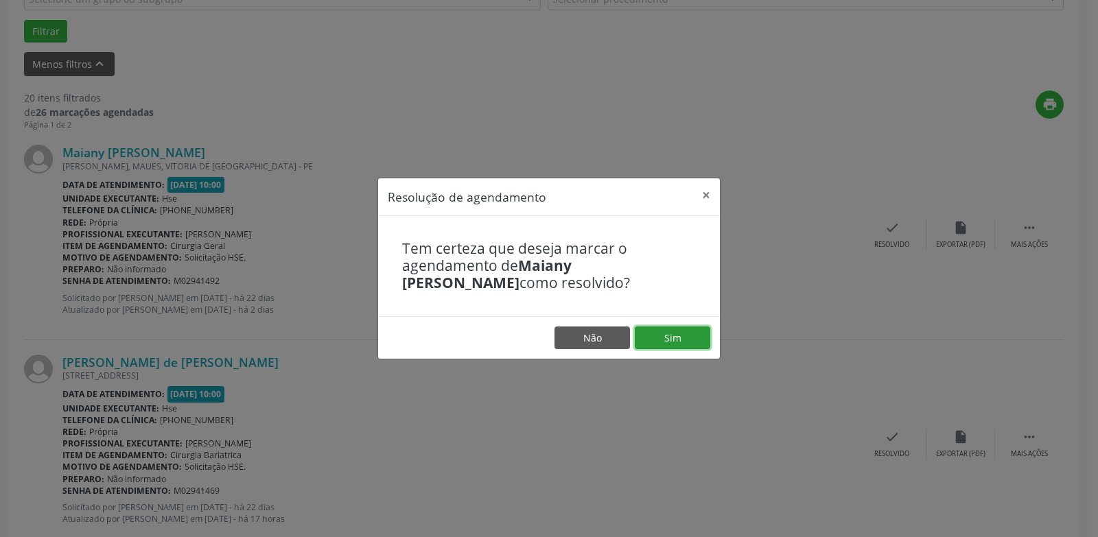
click at [662, 328] on button "Sim" at bounding box center [672, 338] width 75 height 23
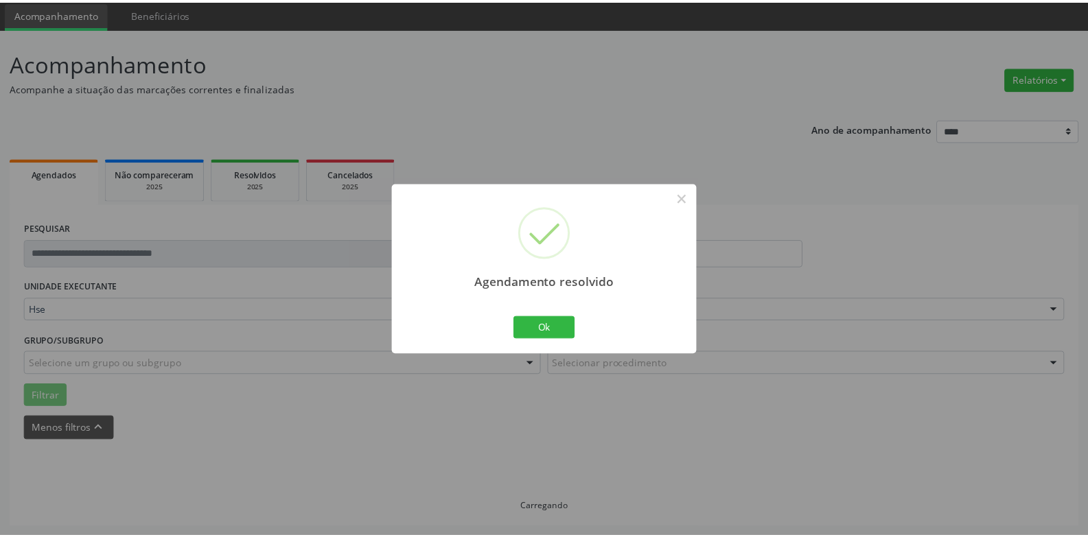
scroll to position [47, 0]
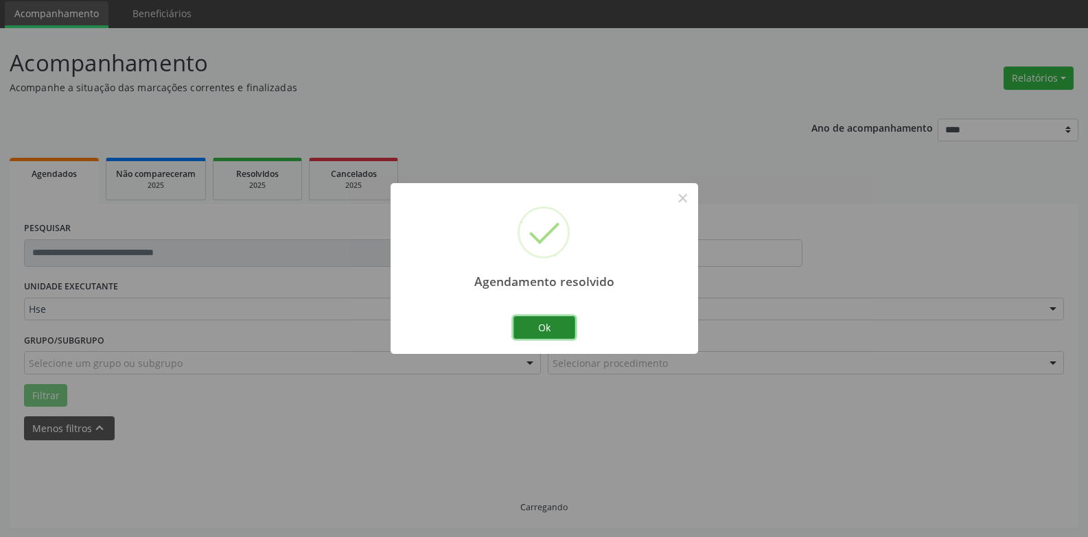
click at [537, 331] on button "Ok" at bounding box center [544, 327] width 62 height 23
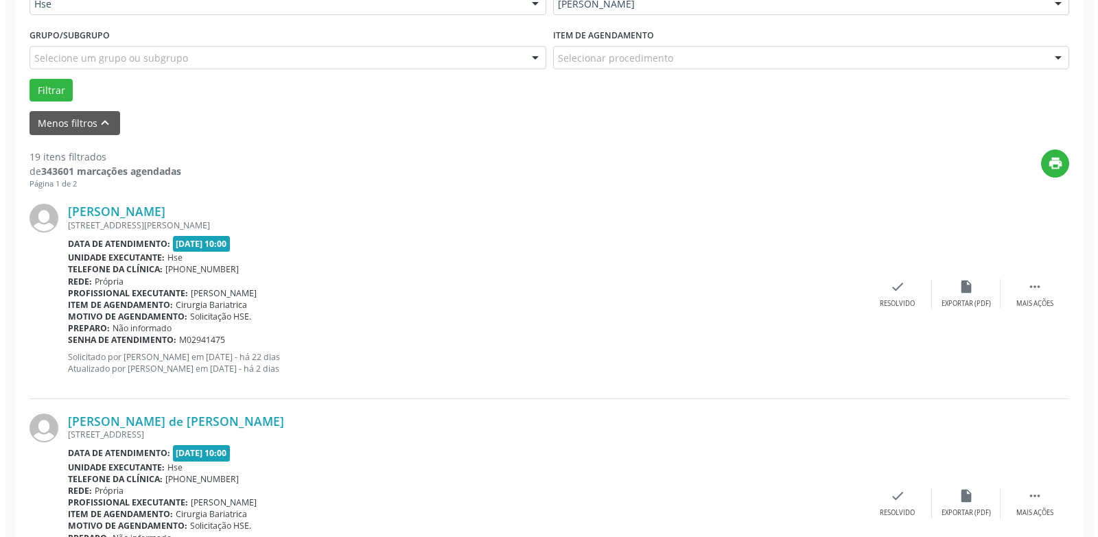
scroll to position [390, 0]
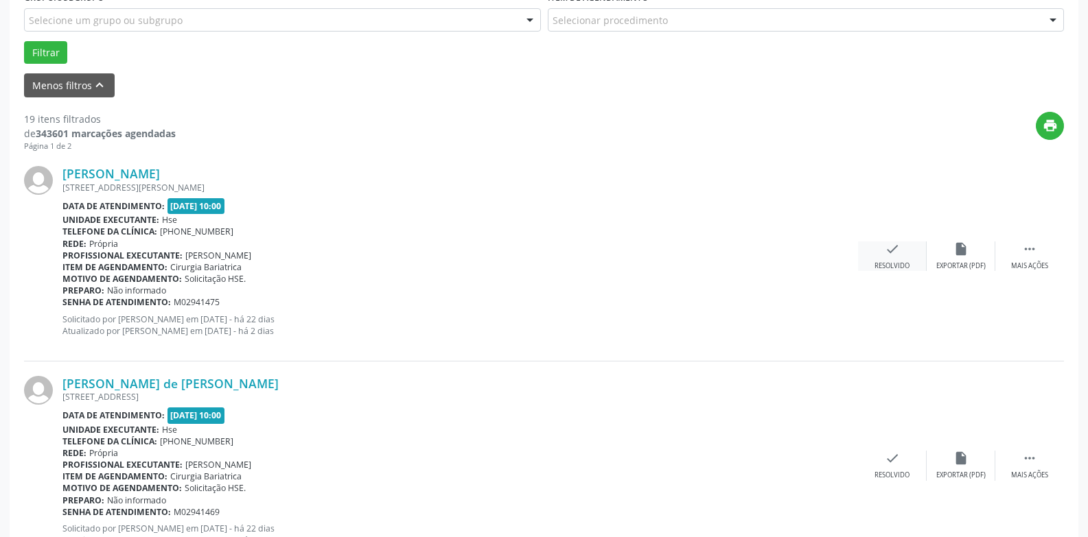
click at [909, 257] on div "check Resolvido" at bounding box center [892, 257] width 69 height 30
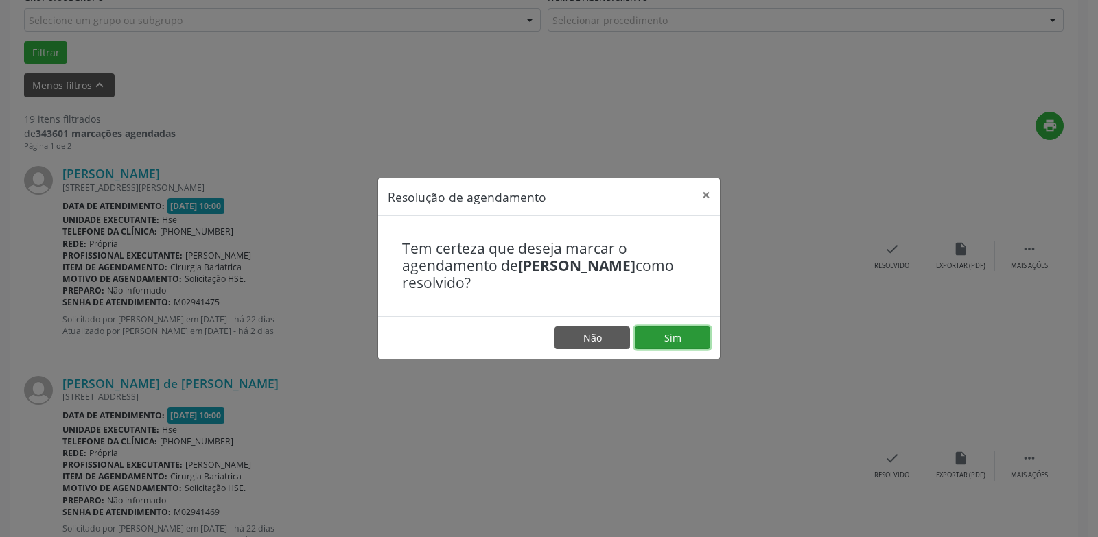
click at [656, 349] on button "Sim" at bounding box center [672, 338] width 75 height 23
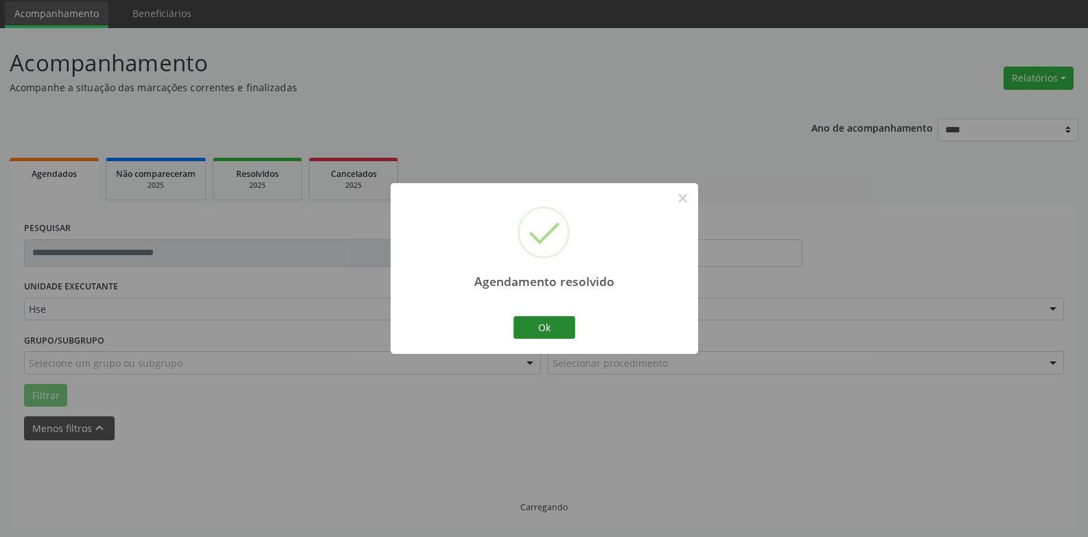
scroll to position [62, 0]
click at [554, 332] on button "Ok" at bounding box center [544, 327] width 62 height 23
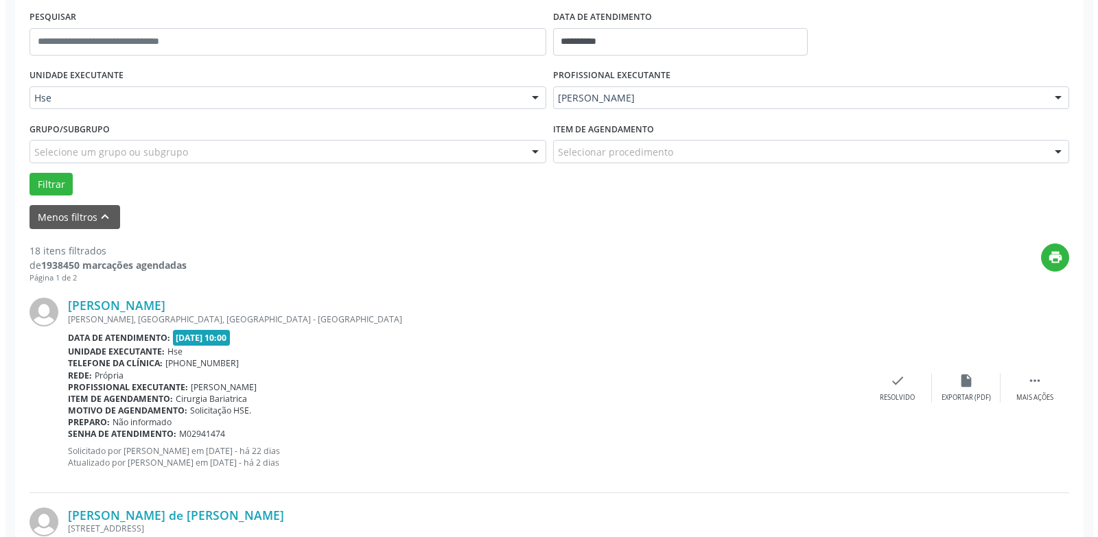
scroll to position [268, 0]
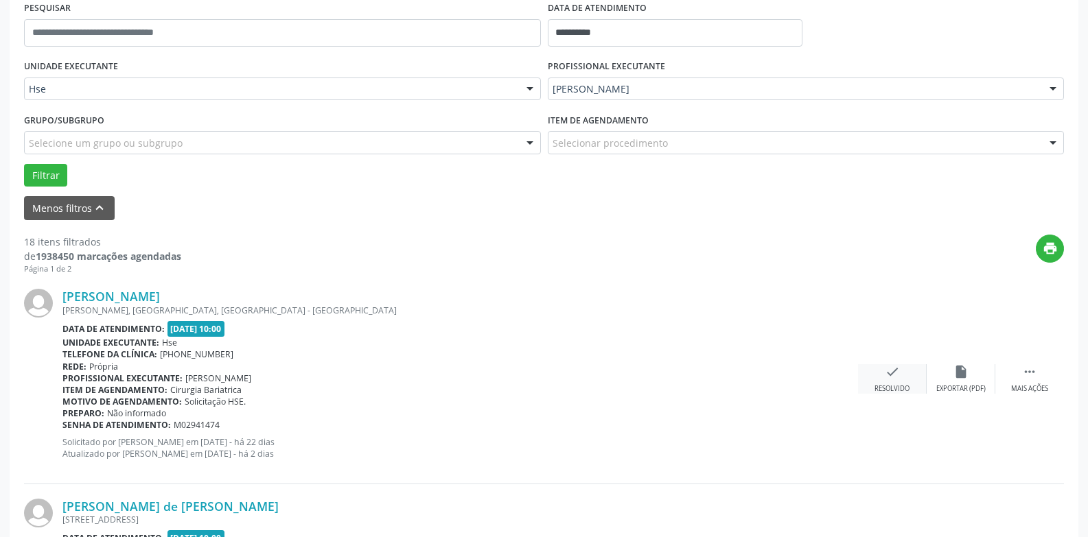
click at [916, 391] on div "check Resolvido" at bounding box center [892, 379] width 69 height 30
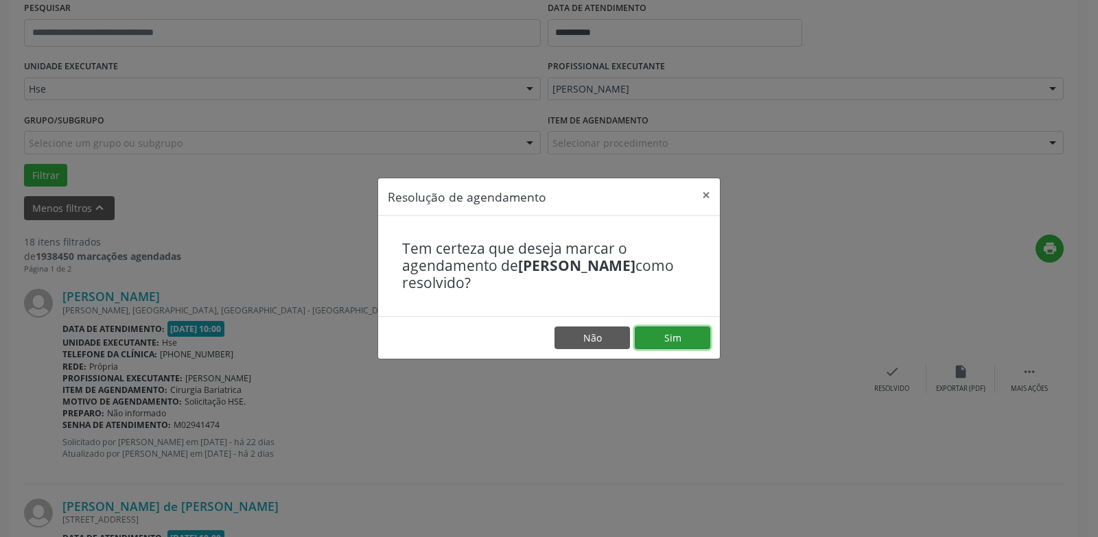
click at [686, 347] on button "Sim" at bounding box center [672, 338] width 75 height 23
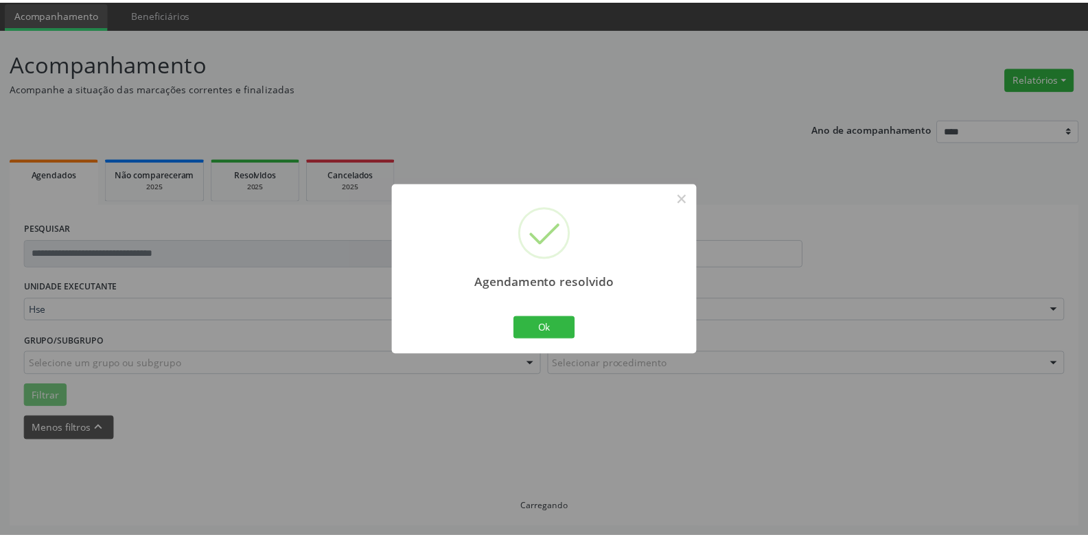
scroll to position [47, 0]
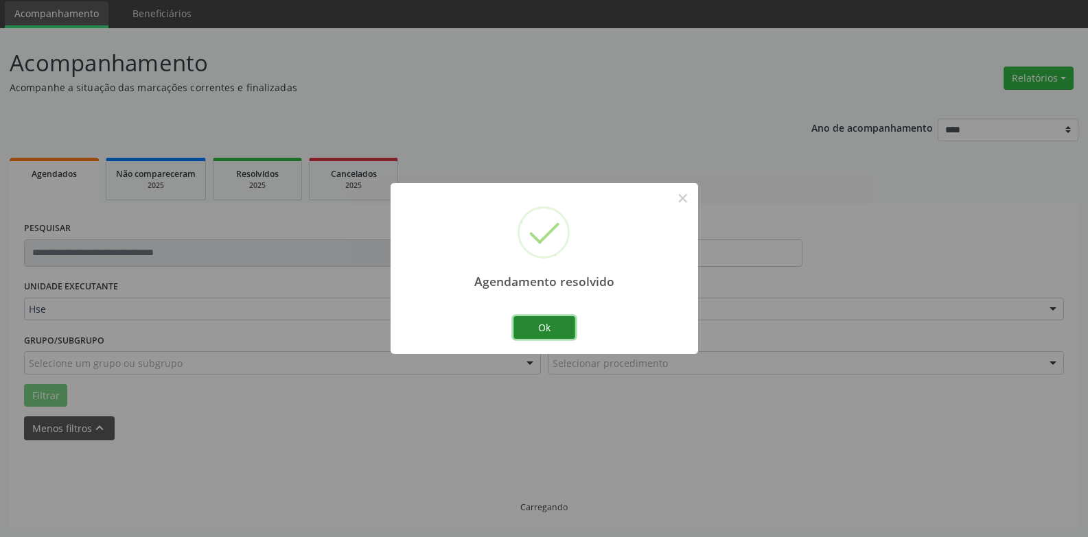
click at [558, 333] on button "Ok" at bounding box center [544, 327] width 62 height 23
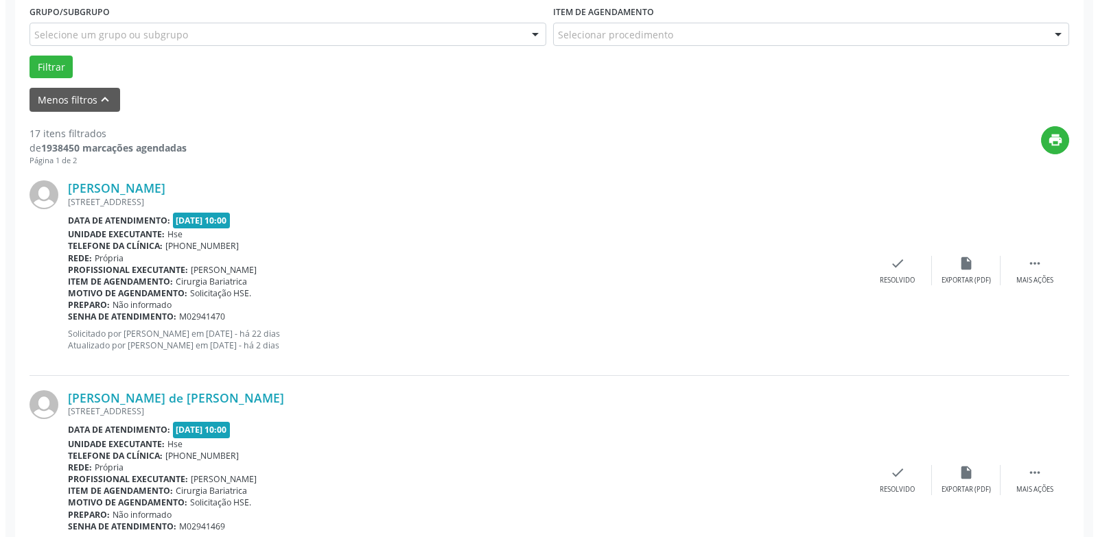
scroll to position [405, 0]
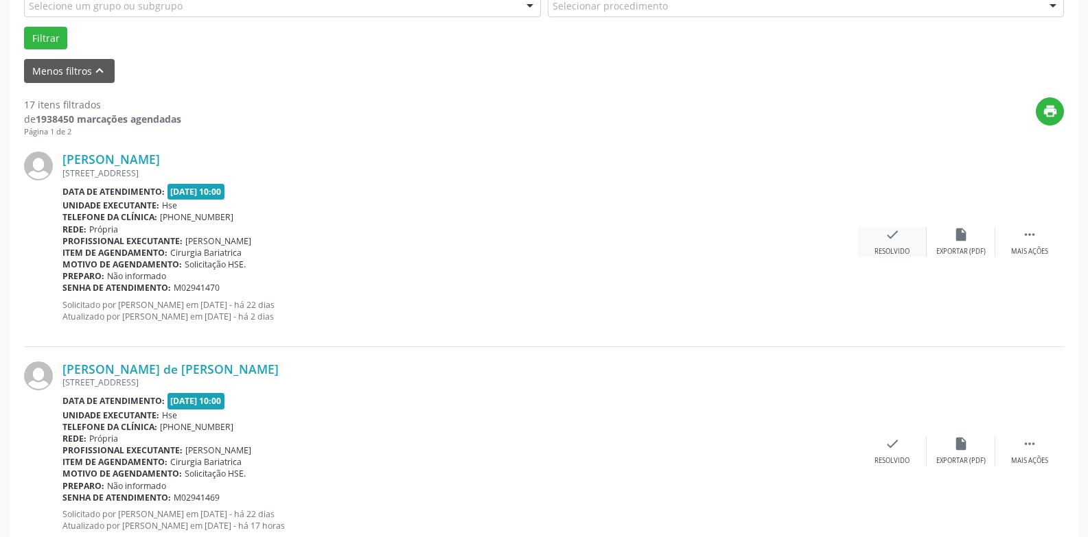
click at [895, 254] on div "Resolvido" at bounding box center [891, 252] width 35 height 10
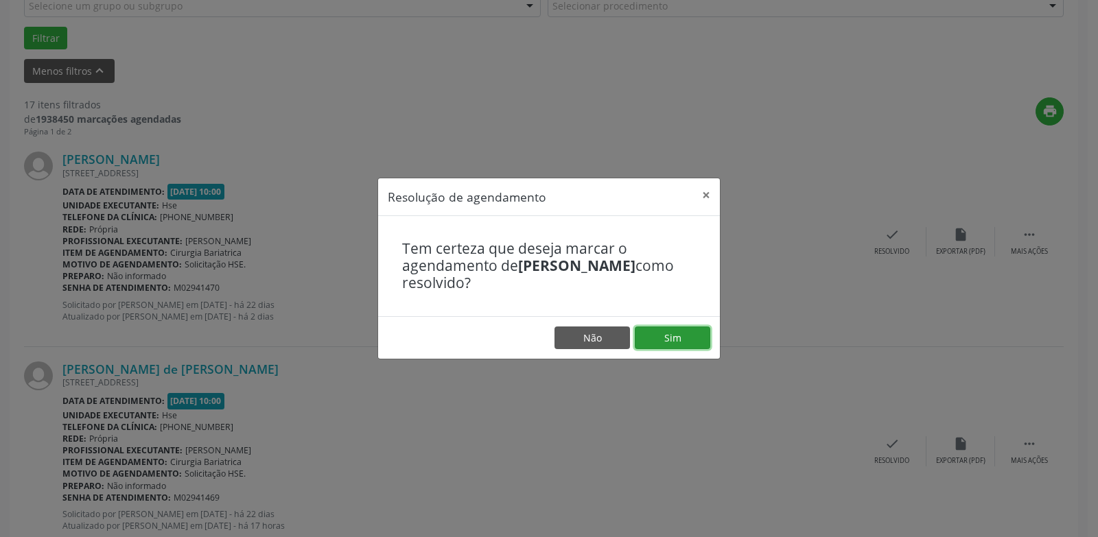
click at [688, 339] on button "Sim" at bounding box center [672, 338] width 75 height 23
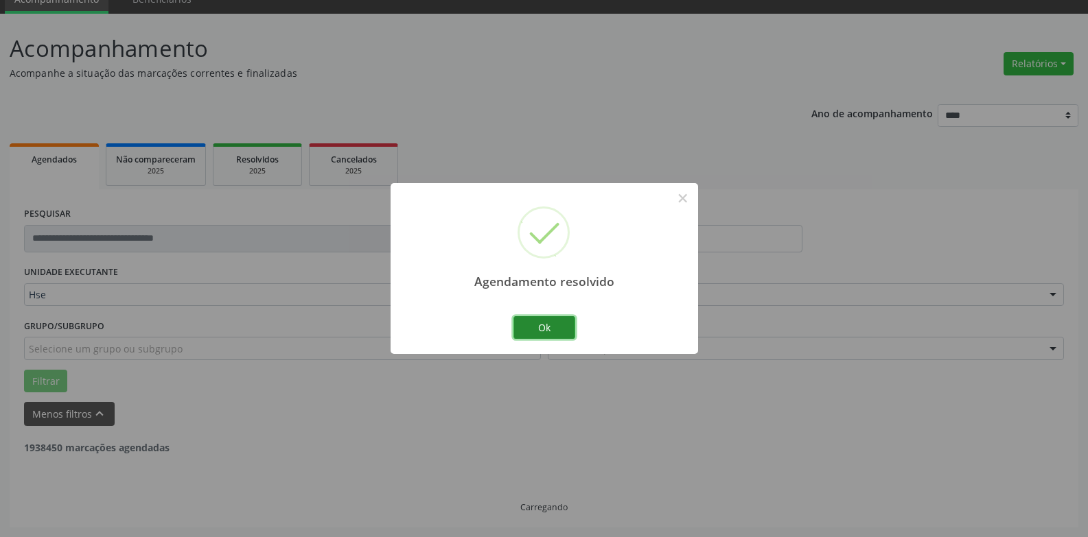
click at [570, 333] on button "Ok" at bounding box center [544, 327] width 62 height 23
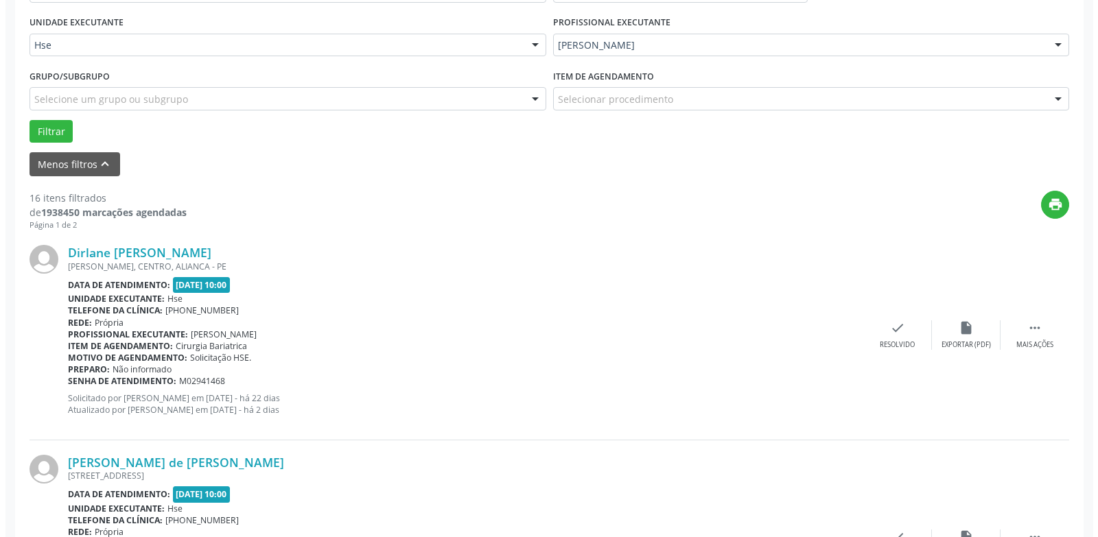
scroll to position [473, 0]
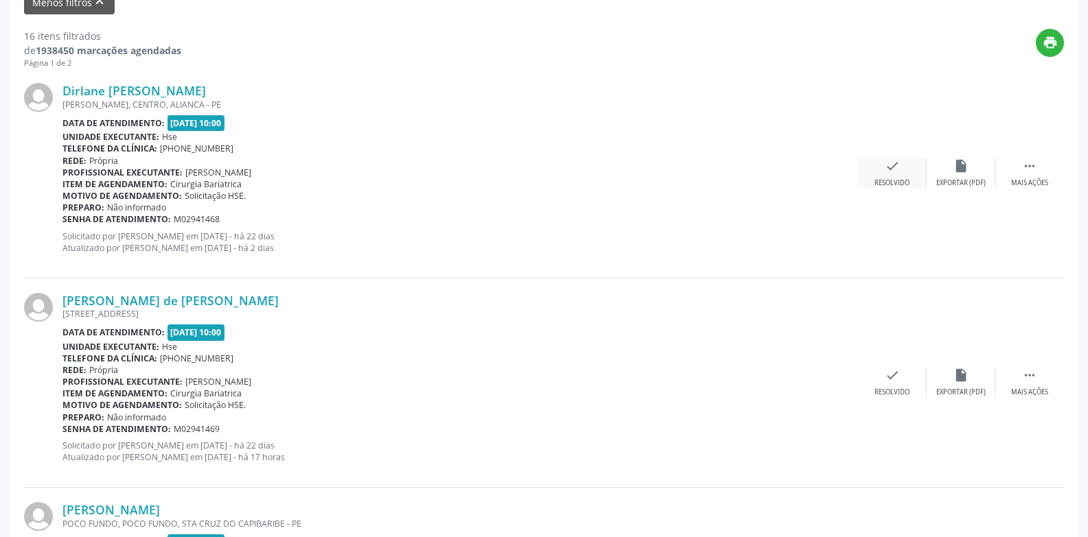
click at [874, 169] on div "check Resolvido" at bounding box center [892, 174] width 69 height 30
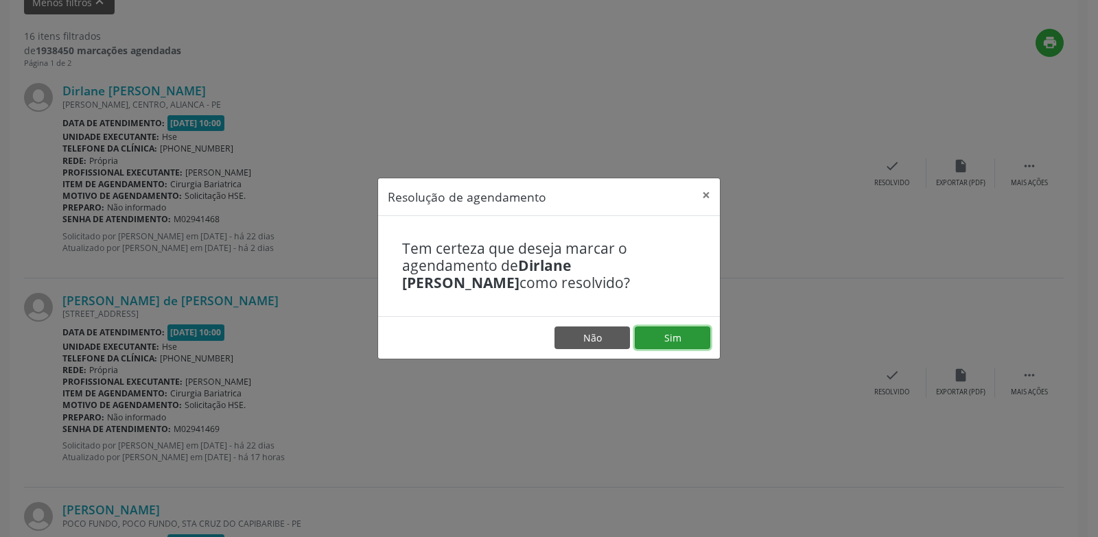
click at [663, 331] on button "Sim" at bounding box center [672, 338] width 75 height 23
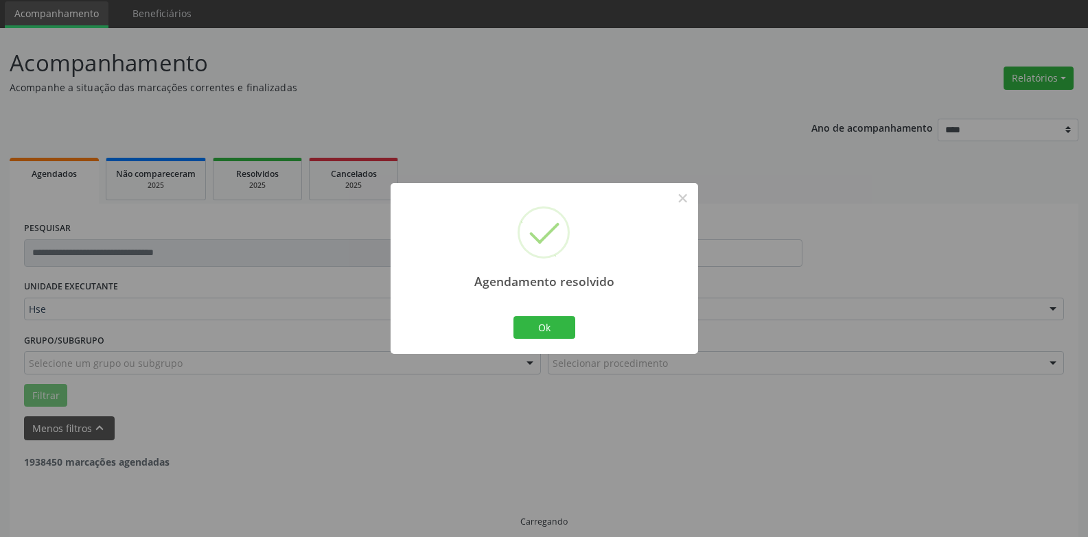
scroll to position [62, 0]
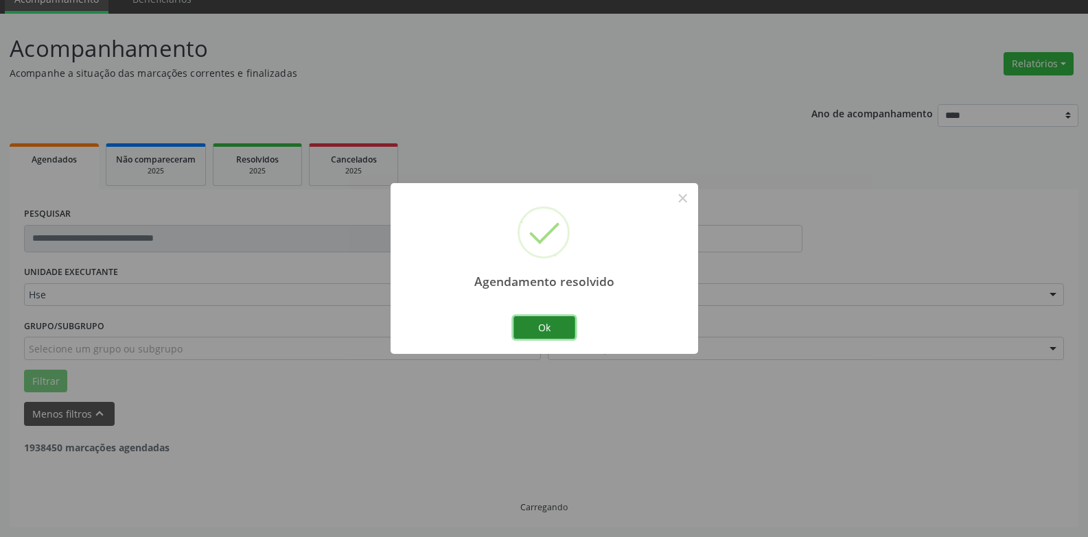
click at [554, 327] on button "Ok" at bounding box center [544, 327] width 62 height 23
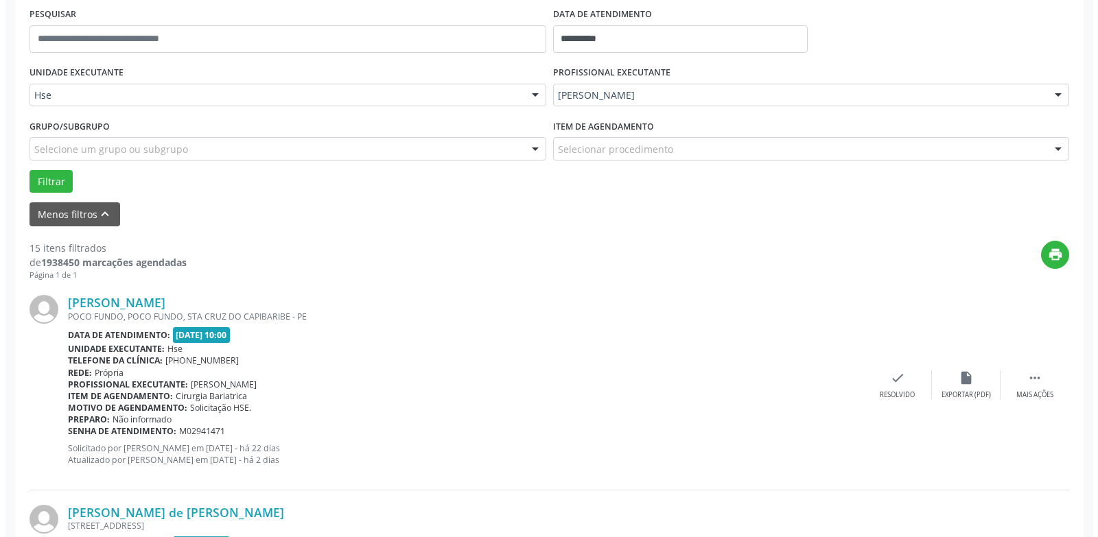
scroll to position [268, 0]
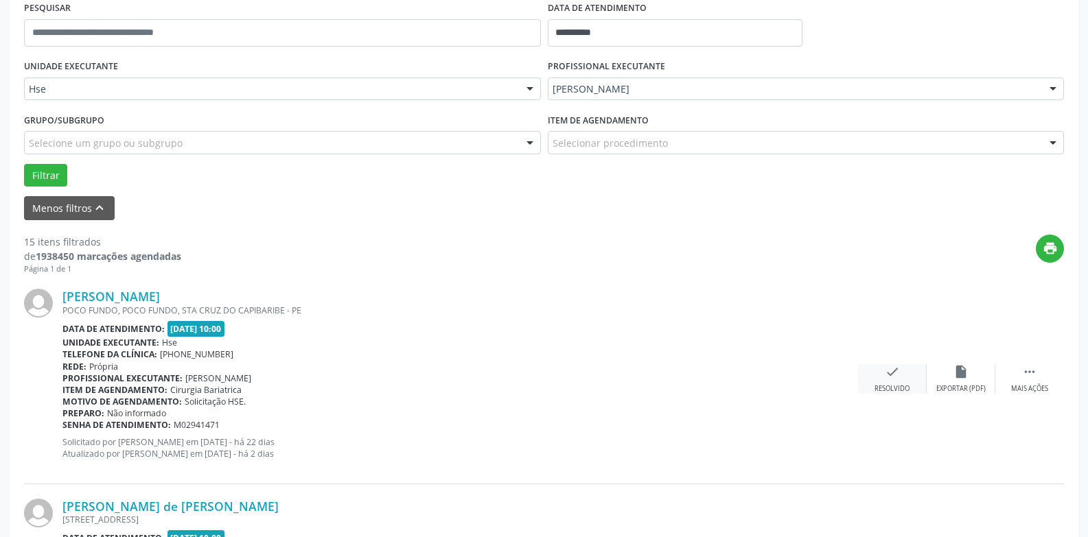
click at [880, 383] on div "check Resolvido" at bounding box center [892, 379] width 69 height 30
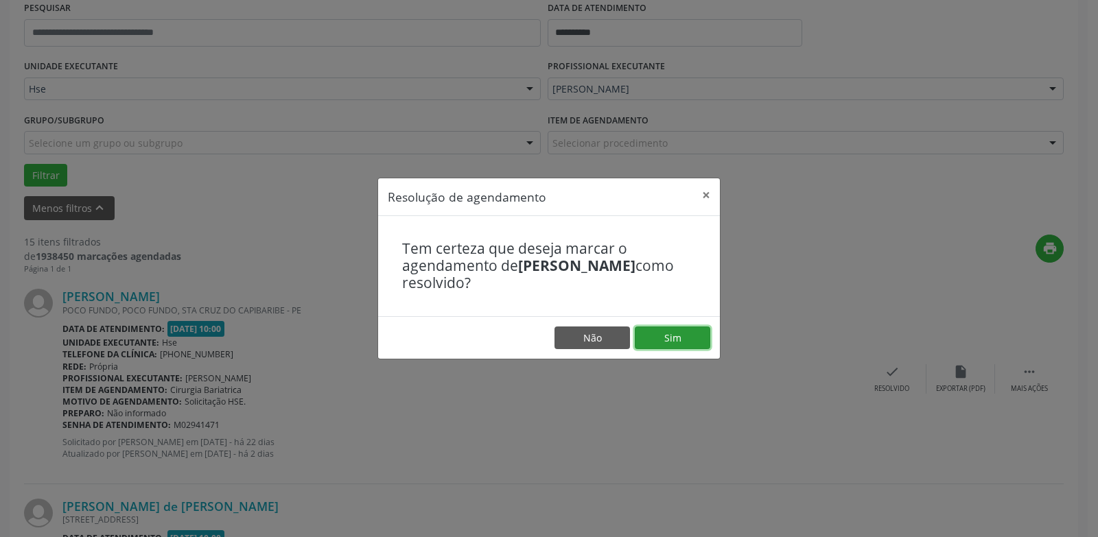
click at [693, 336] on button "Sim" at bounding box center [672, 338] width 75 height 23
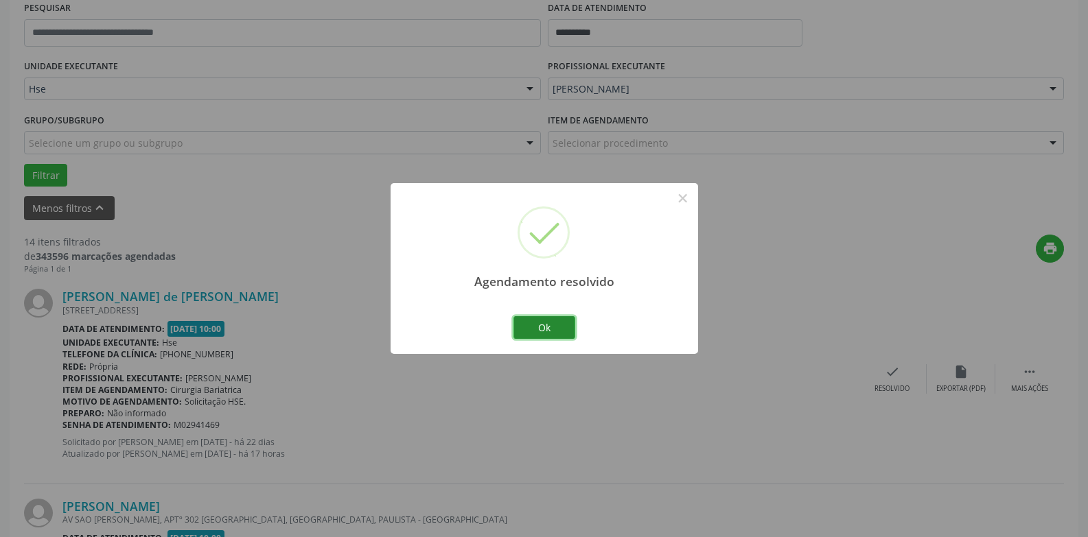
click at [529, 334] on button "Ok" at bounding box center [544, 327] width 62 height 23
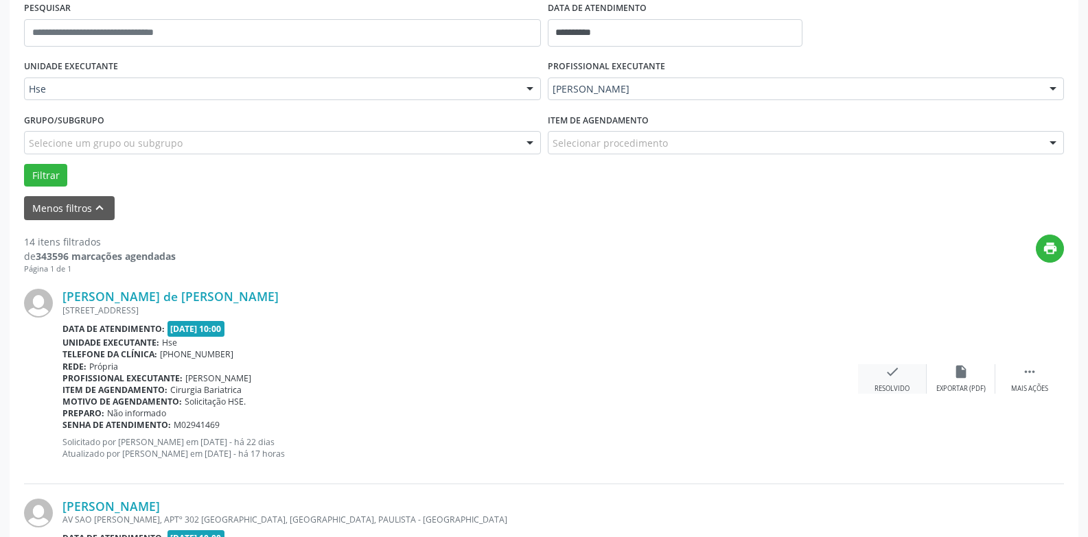
click at [893, 373] on icon "check" at bounding box center [891, 371] width 15 height 15
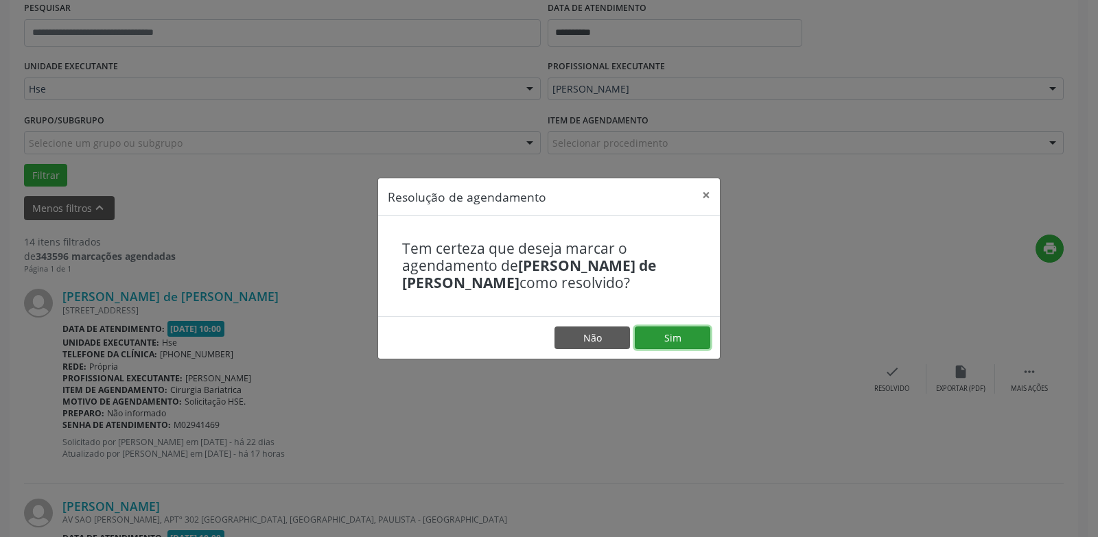
click at [667, 331] on button "Sim" at bounding box center [672, 338] width 75 height 23
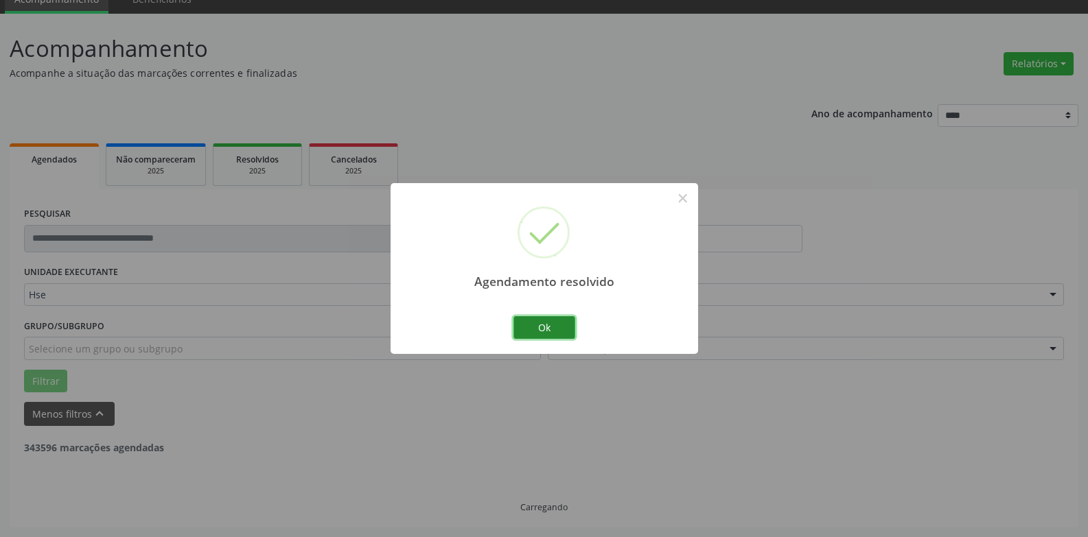
click at [550, 335] on button "Ok" at bounding box center [544, 327] width 62 height 23
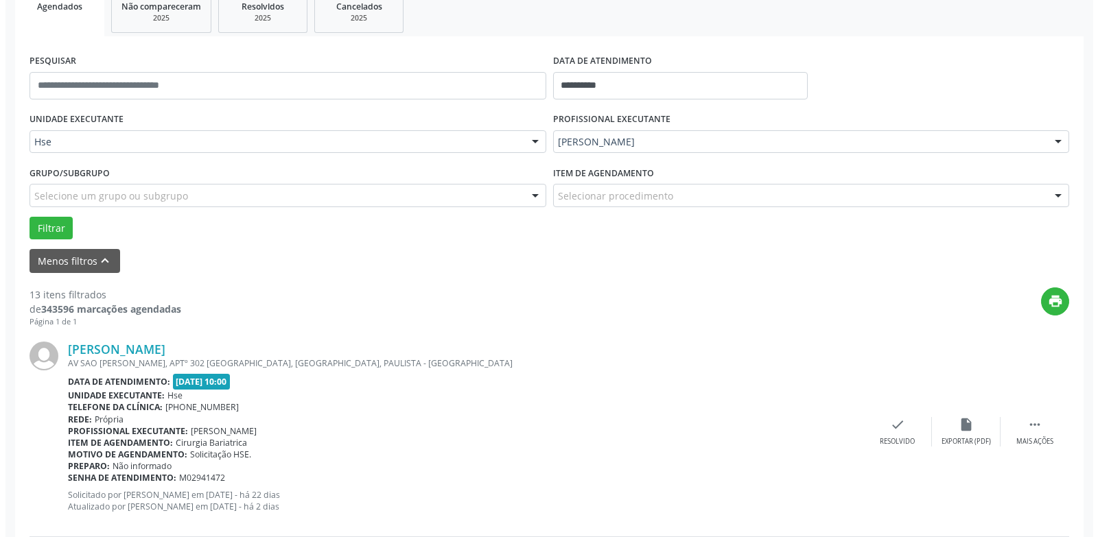
scroll to position [336, 0]
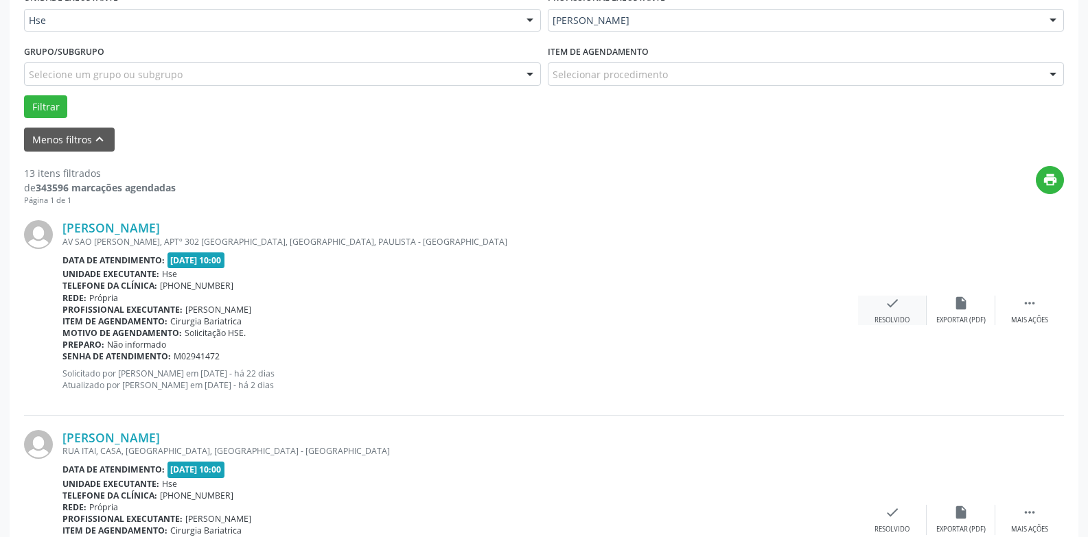
drag, startPoint x: 915, startPoint y: 328, endPoint x: 906, endPoint y: 318, distance: 13.6
click at [913, 328] on div "[PERSON_NAME] AV SAO [PERSON_NAME], APTº 302 [GEOGRAPHIC_DATA], [GEOGRAPHIC_DAT…" at bounding box center [544, 310] width 1040 height 209
click at [898, 310] on div "check Resolvido" at bounding box center [892, 311] width 69 height 30
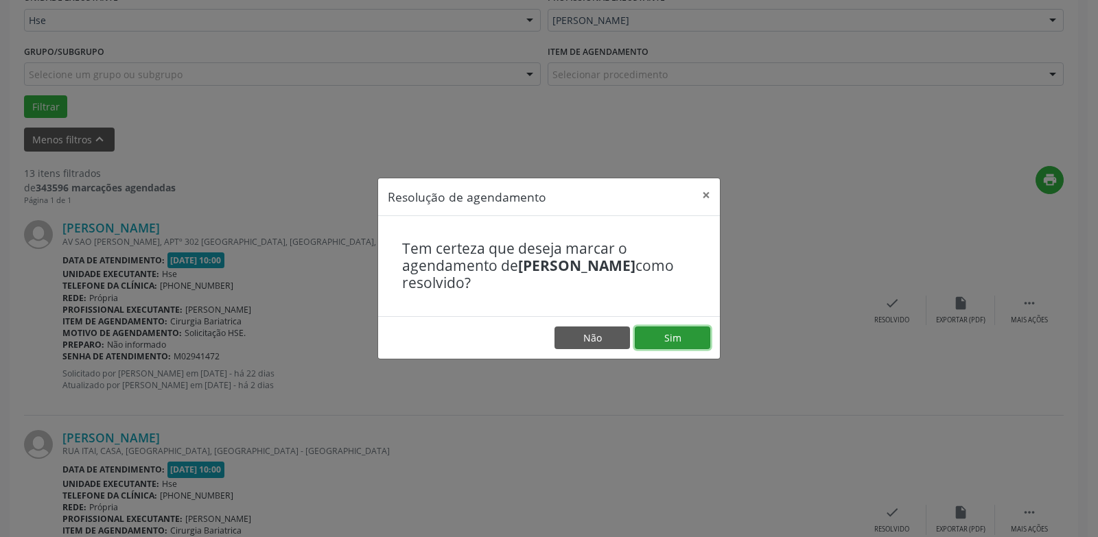
click at [651, 329] on button "Sim" at bounding box center [672, 338] width 75 height 23
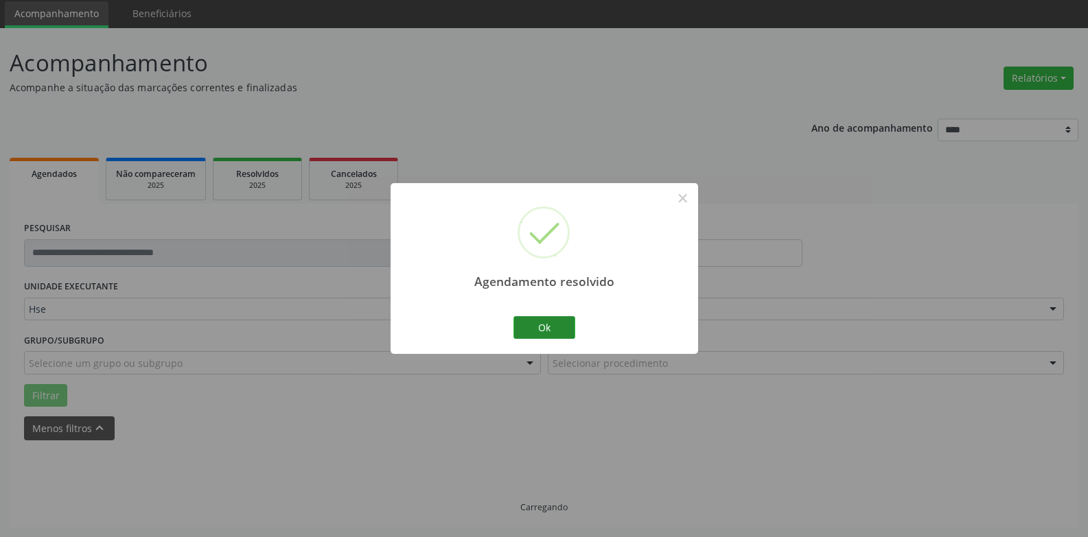
scroll to position [62, 0]
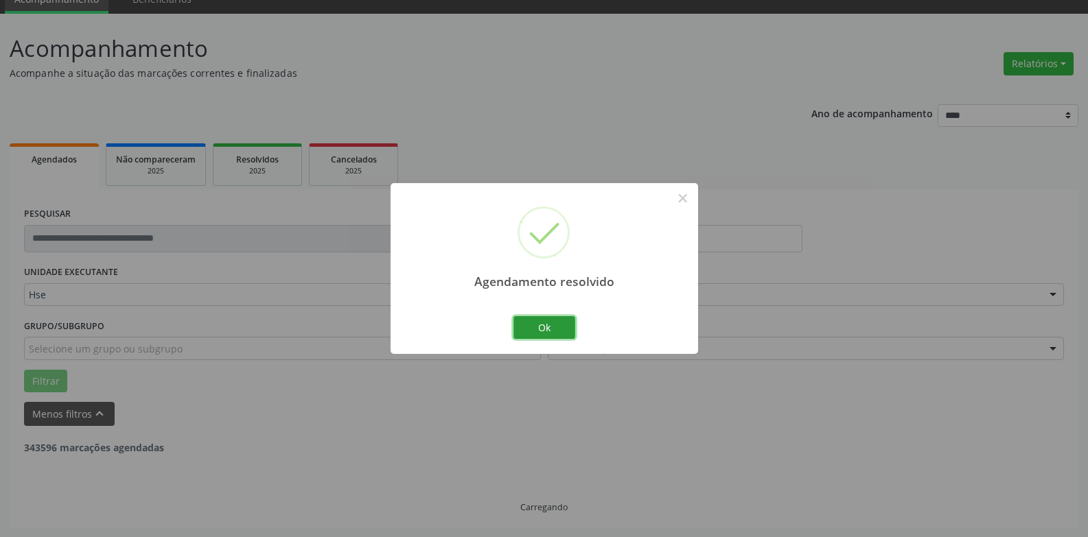
click at [552, 340] on div "Ok Cancel" at bounding box center [544, 327] width 68 height 29
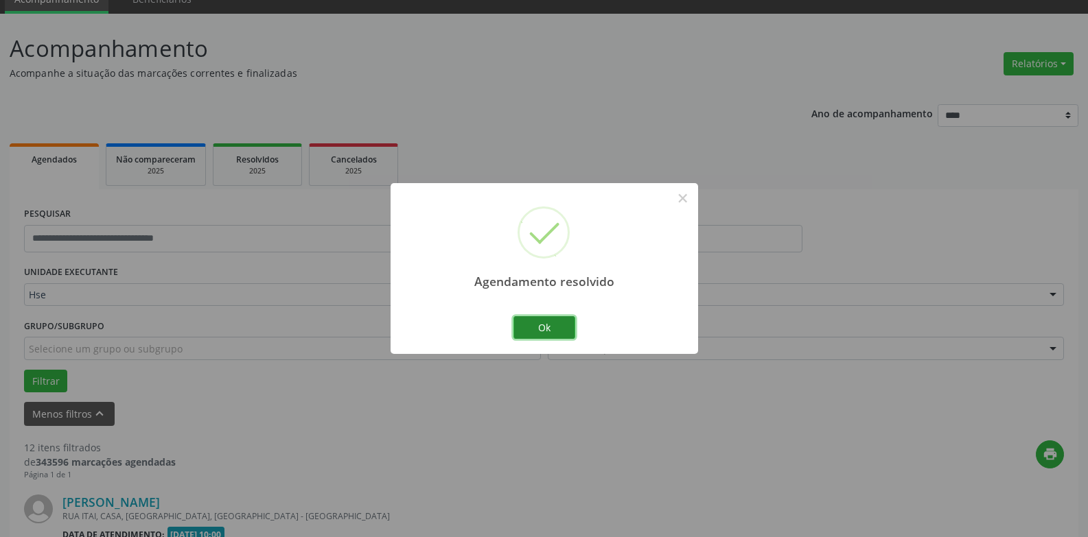
click at [552, 330] on button "Ok" at bounding box center [544, 327] width 62 height 23
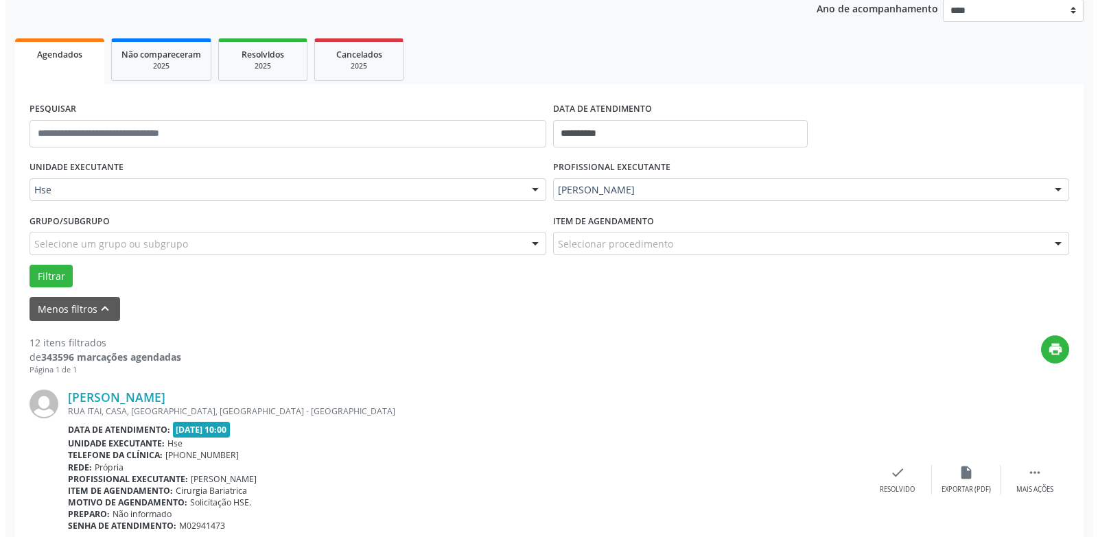
scroll to position [199, 0]
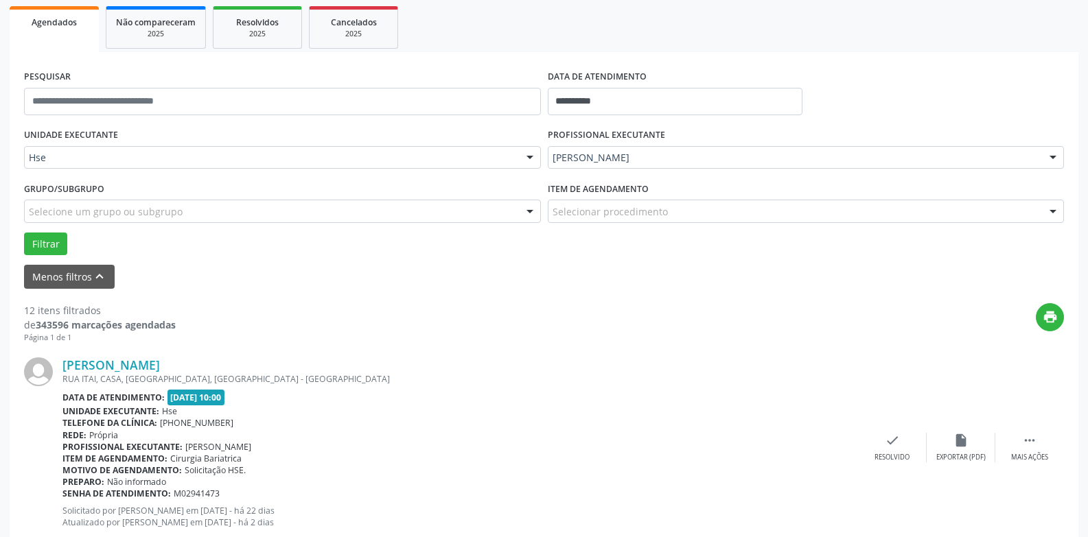
click at [887, 425] on div "[PERSON_NAME] [GEOGRAPHIC_DATA], CASA, [GEOGRAPHIC_DATA], [GEOGRAPHIC_DATA] - […" at bounding box center [544, 447] width 1040 height 209
click at [884, 452] on div "check Resolvido" at bounding box center [892, 448] width 69 height 30
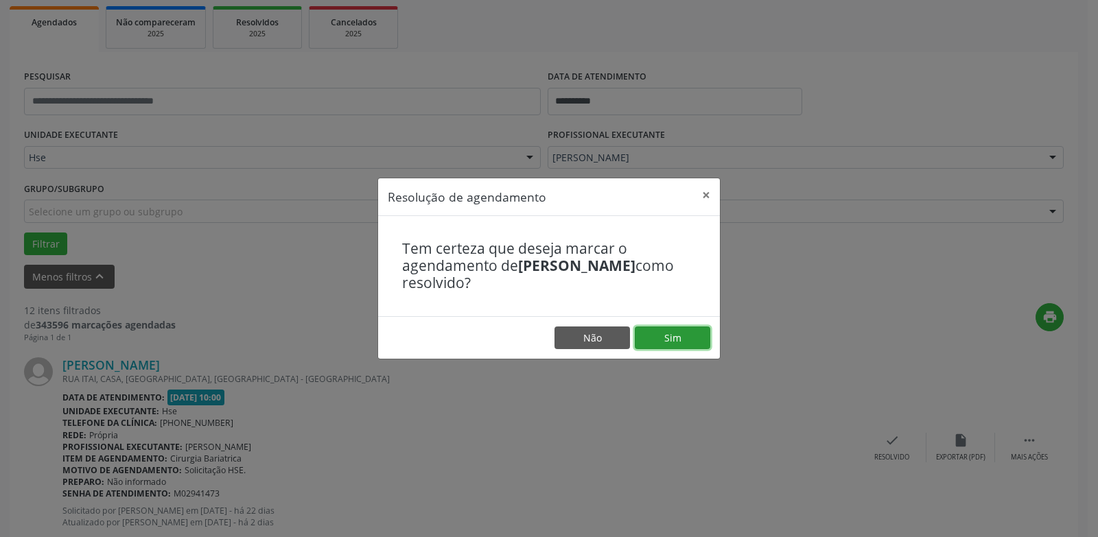
click at [666, 331] on button "Sim" at bounding box center [672, 338] width 75 height 23
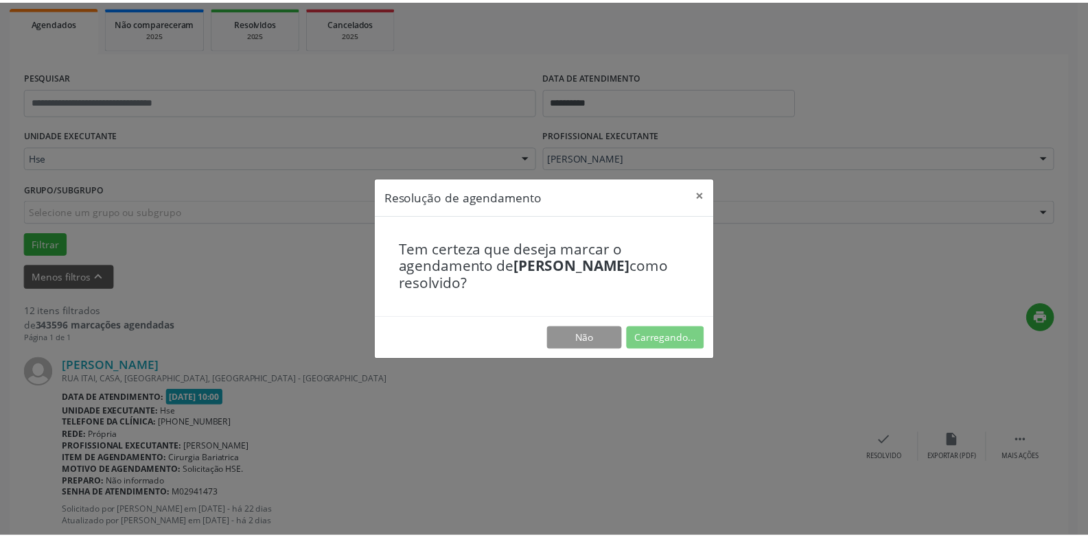
scroll to position [47, 0]
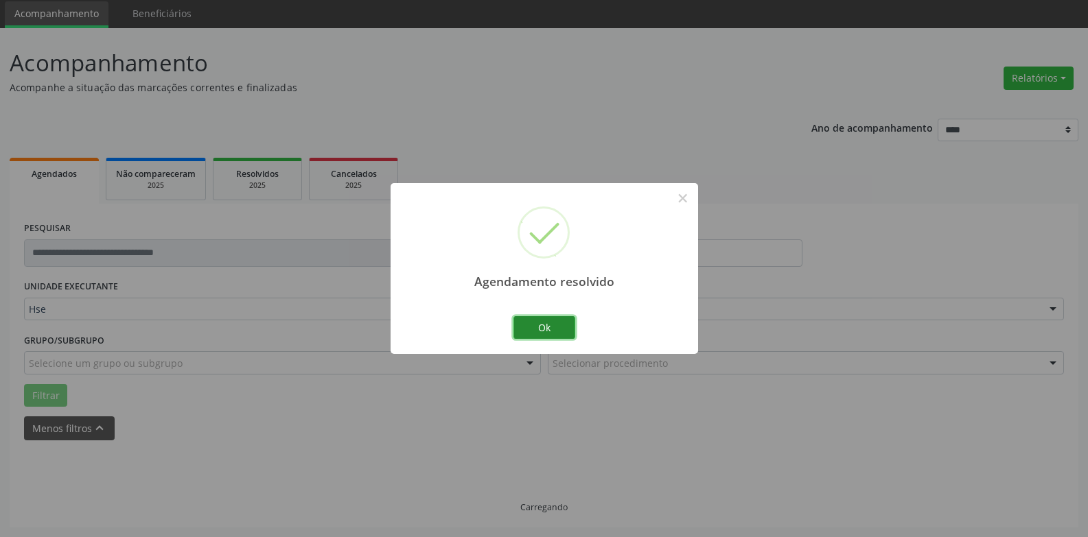
click at [559, 331] on button "Ok" at bounding box center [544, 327] width 62 height 23
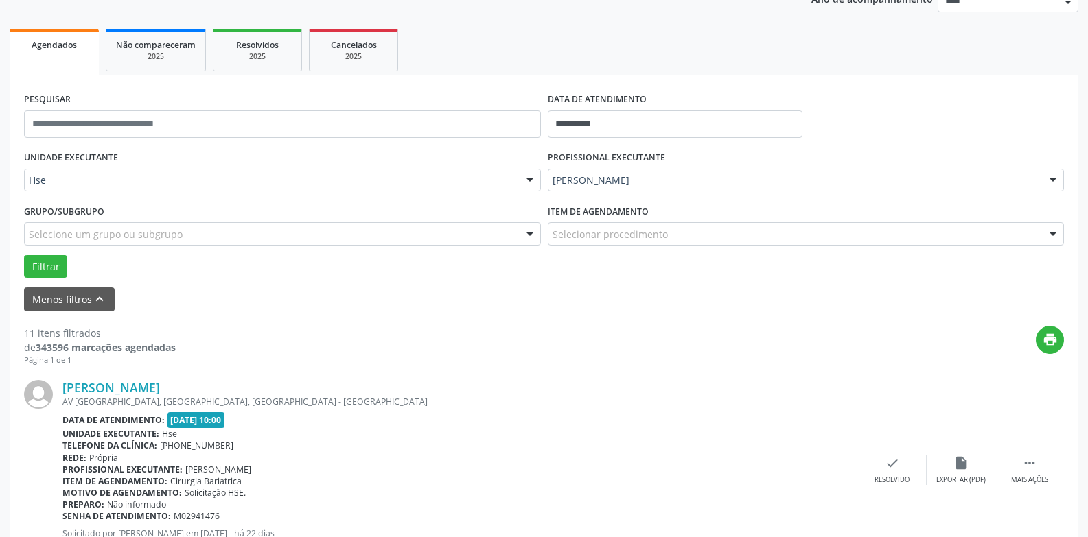
scroll to position [268, 0]
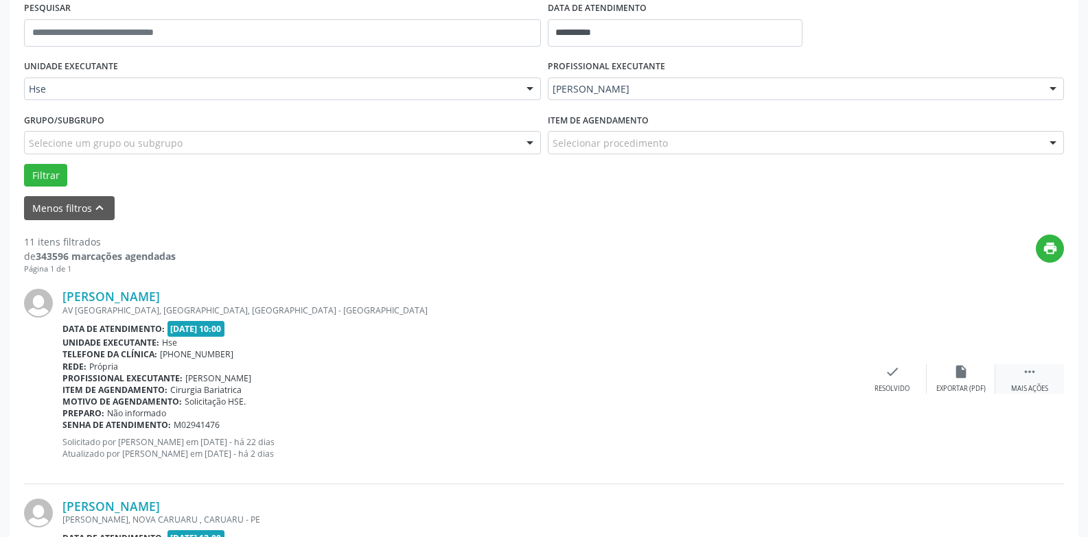
click at [1022, 388] on div "Mais ações" at bounding box center [1029, 389] width 37 height 10
click at [942, 368] on div "alarm_off Não compareceu" at bounding box center [960, 379] width 69 height 30
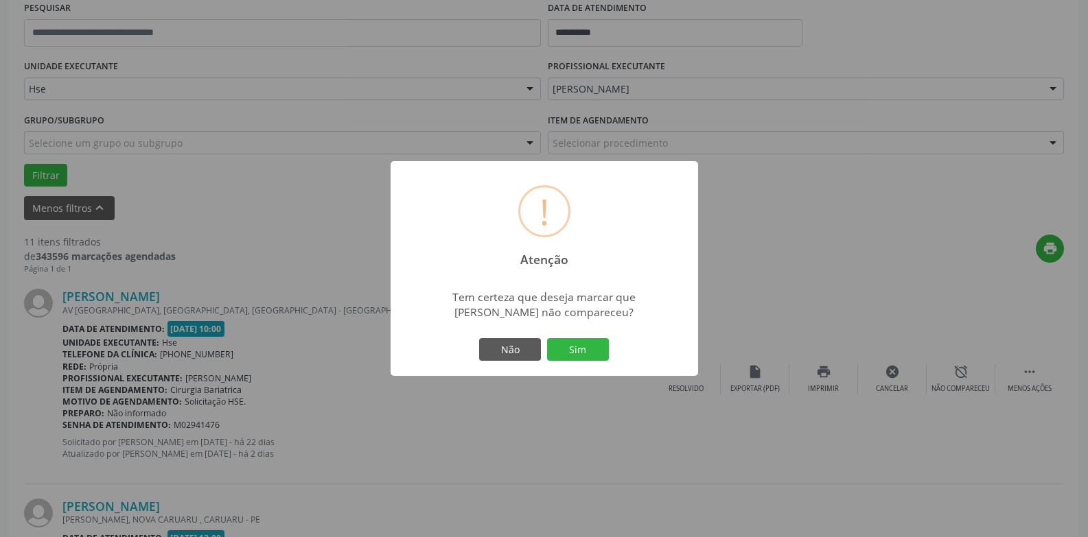
click at [617, 357] on div "! Atenção × Tem certeza que deseja marcar que [PERSON_NAME] não compareceu? Não…" at bounding box center [543, 268] width 307 height 215
click at [600, 353] on button "Sim" at bounding box center [578, 349] width 62 height 23
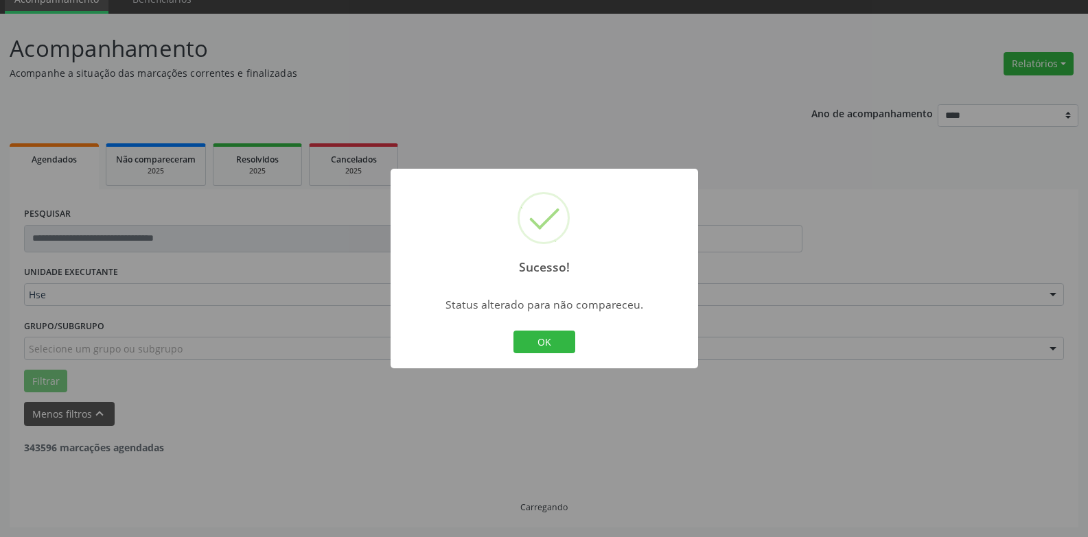
scroll to position [62, 0]
click at [561, 355] on div "OK Cancel" at bounding box center [544, 342] width 68 height 29
click at [552, 342] on button "OK" at bounding box center [544, 342] width 62 height 23
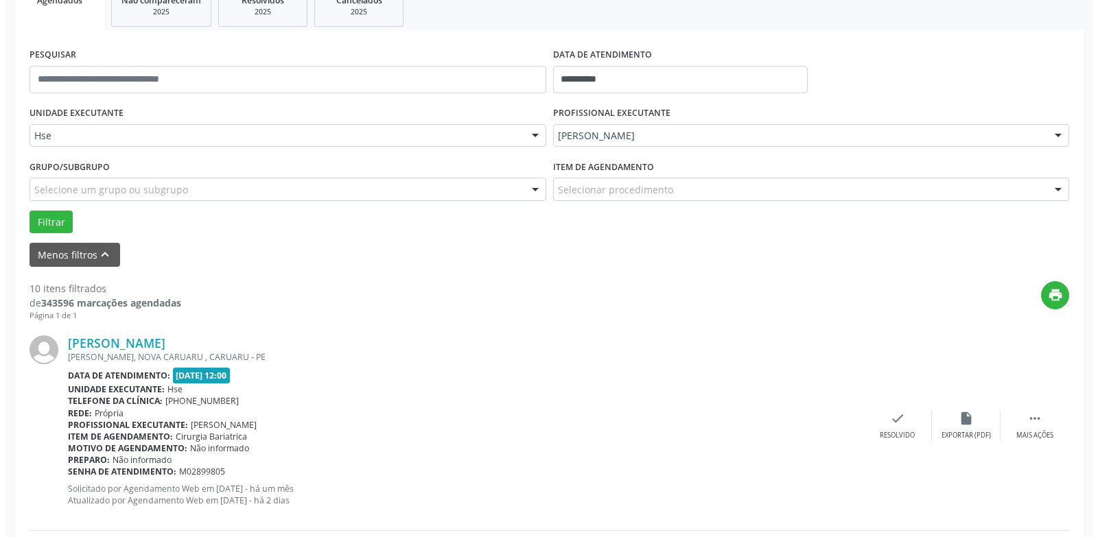
scroll to position [268, 0]
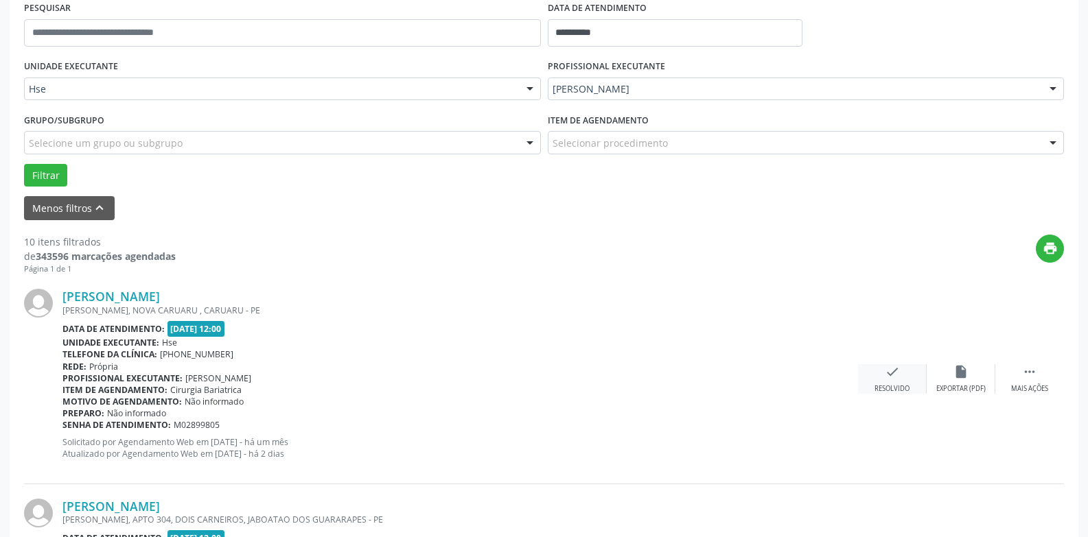
click at [879, 371] on div "check Resolvido" at bounding box center [892, 379] width 69 height 30
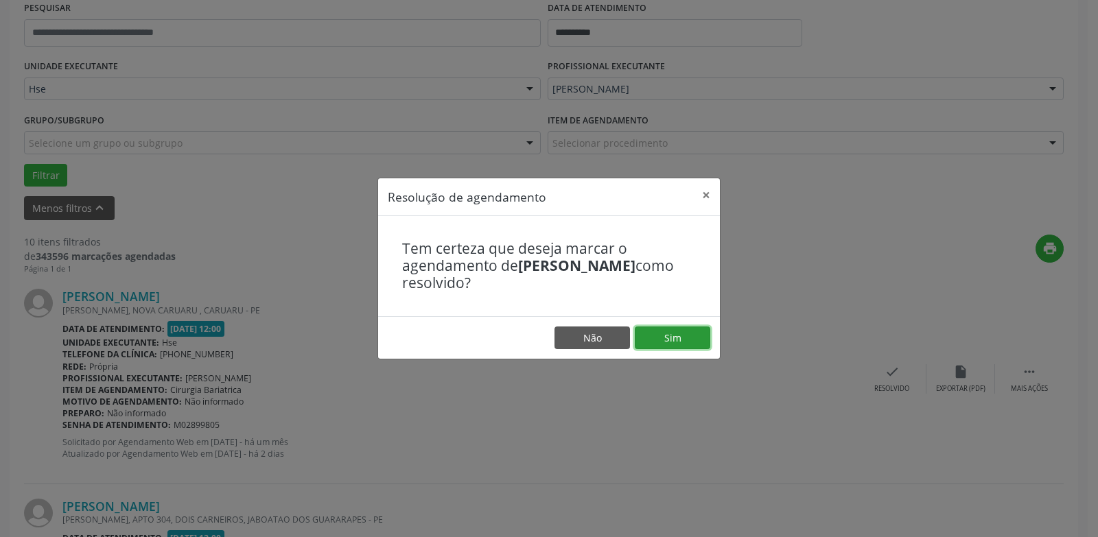
click at [667, 340] on button "Sim" at bounding box center [672, 338] width 75 height 23
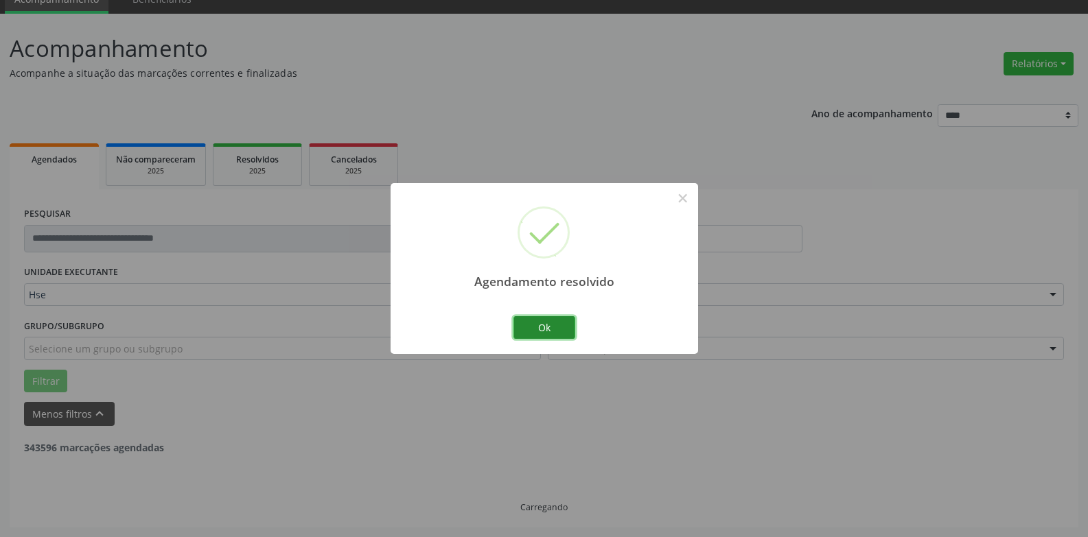
click at [561, 330] on button "Ok" at bounding box center [544, 327] width 62 height 23
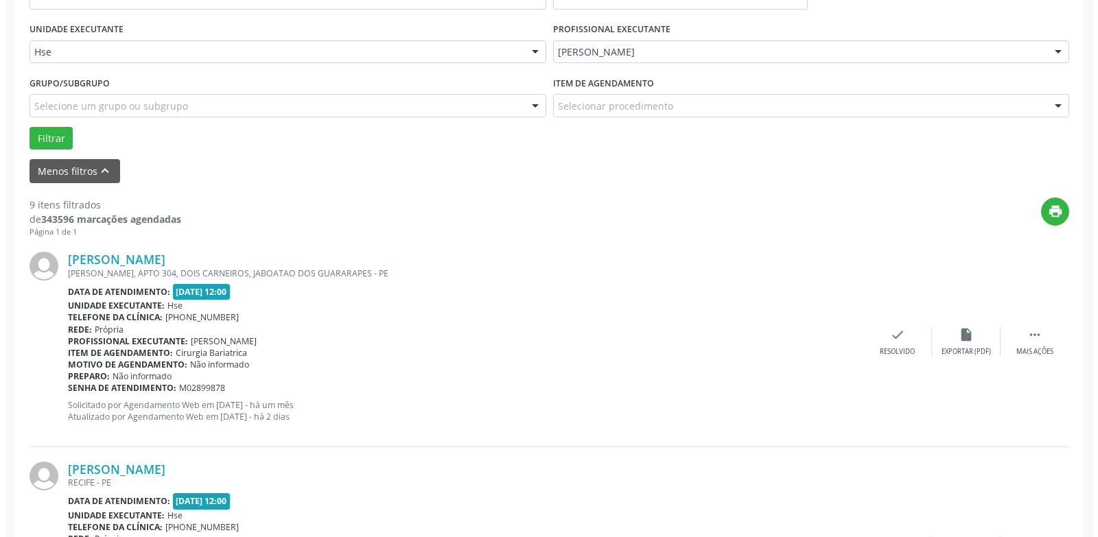
scroll to position [336, 0]
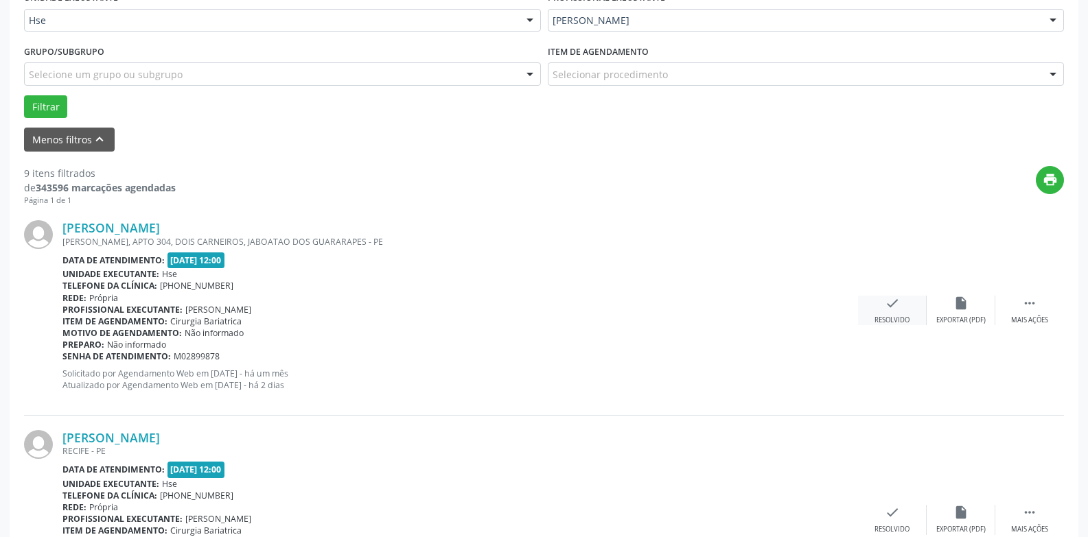
click at [883, 311] on div "check Resolvido" at bounding box center [892, 311] width 69 height 30
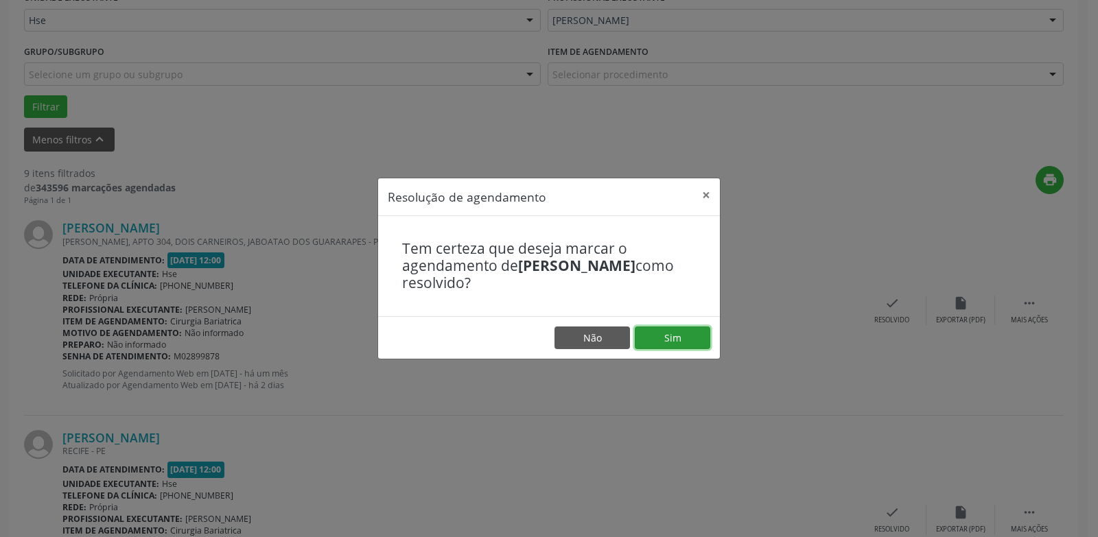
click at [694, 340] on button "Sim" at bounding box center [672, 338] width 75 height 23
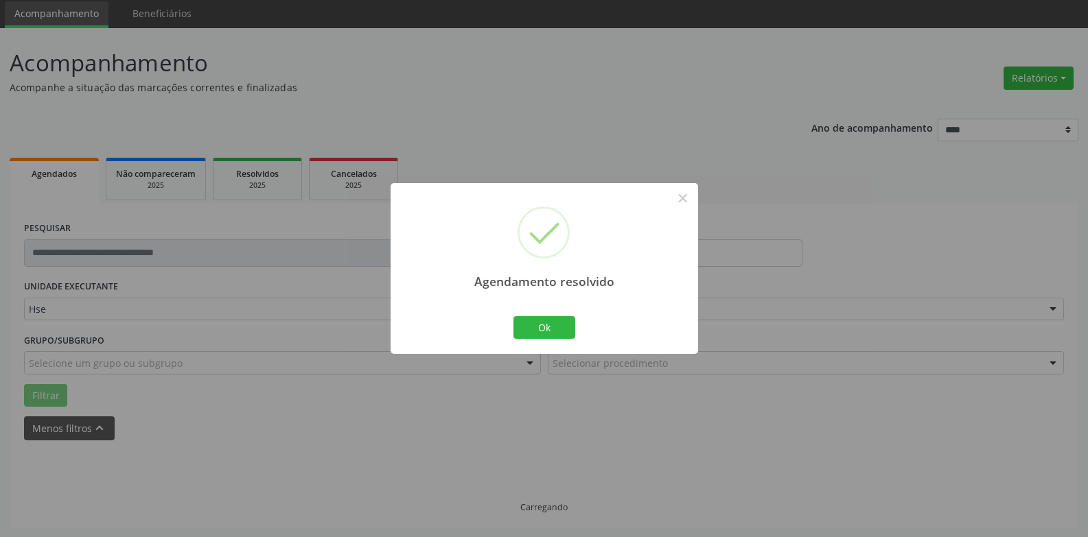
scroll to position [62, 0]
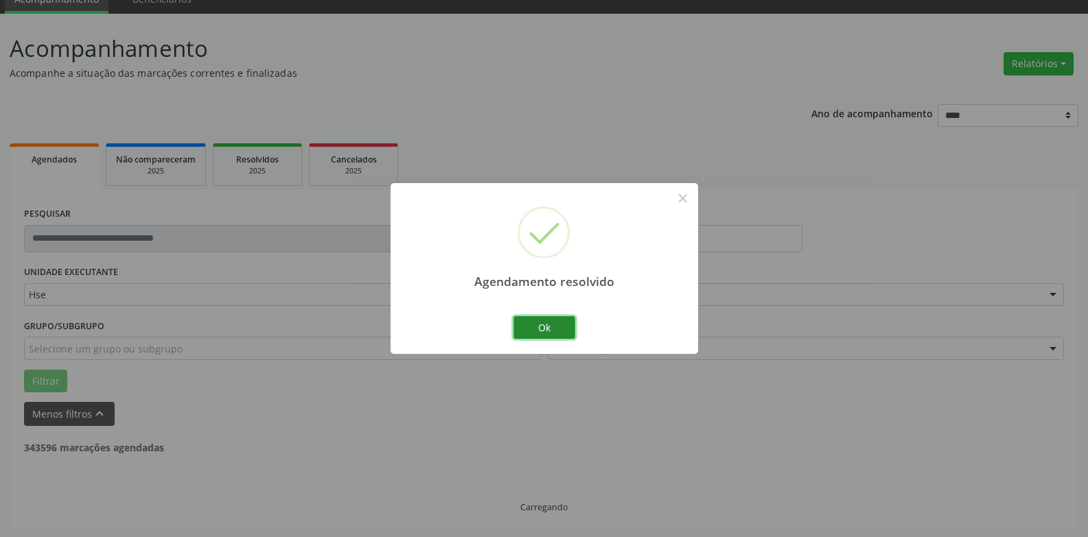
click at [573, 325] on button "Ok" at bounding box center [544, 327] width 62 height 23
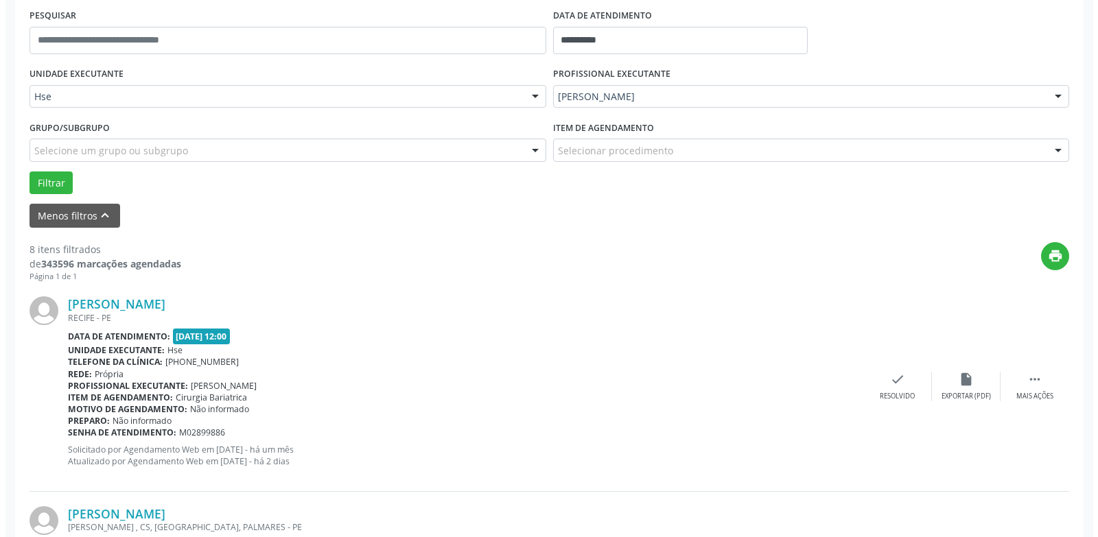
scroll to position [268, 0]
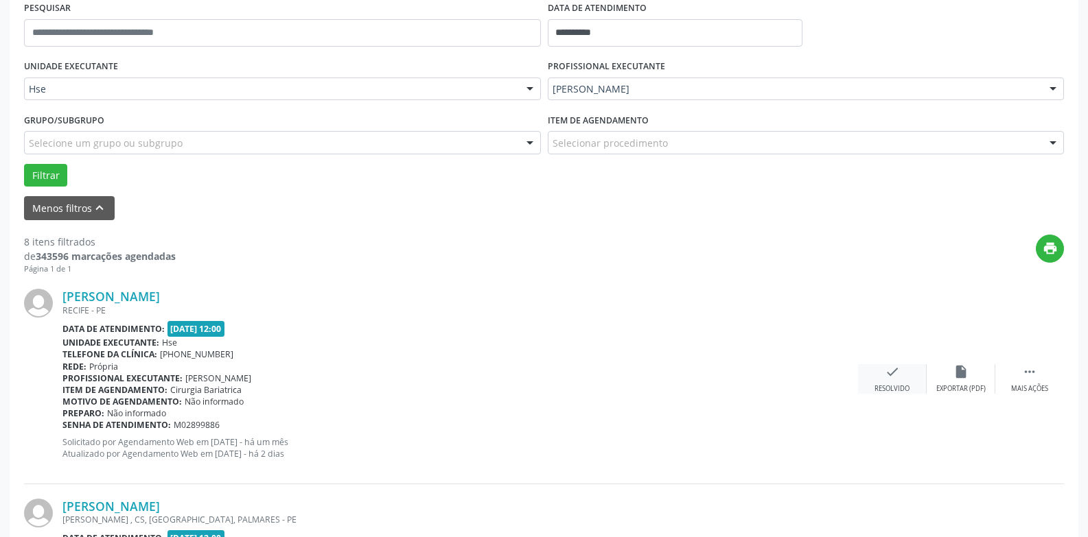
click at [900, 382] on div "check Resolvido" at bounding box center [892, 379] width 69 height 30
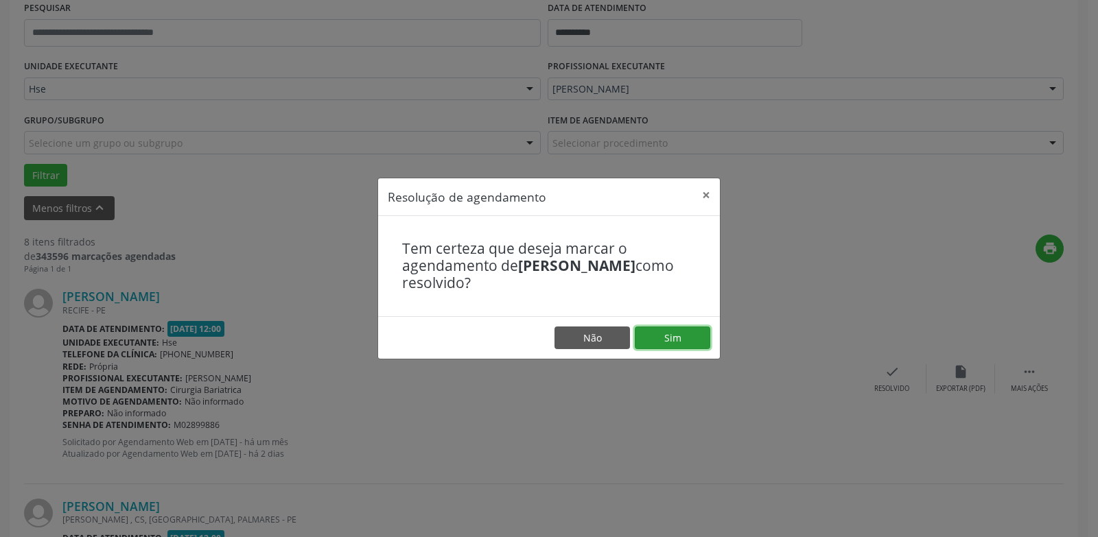
click at [679, 341] on button "Sim" at bounding box center [672, 338] width 75 height 23
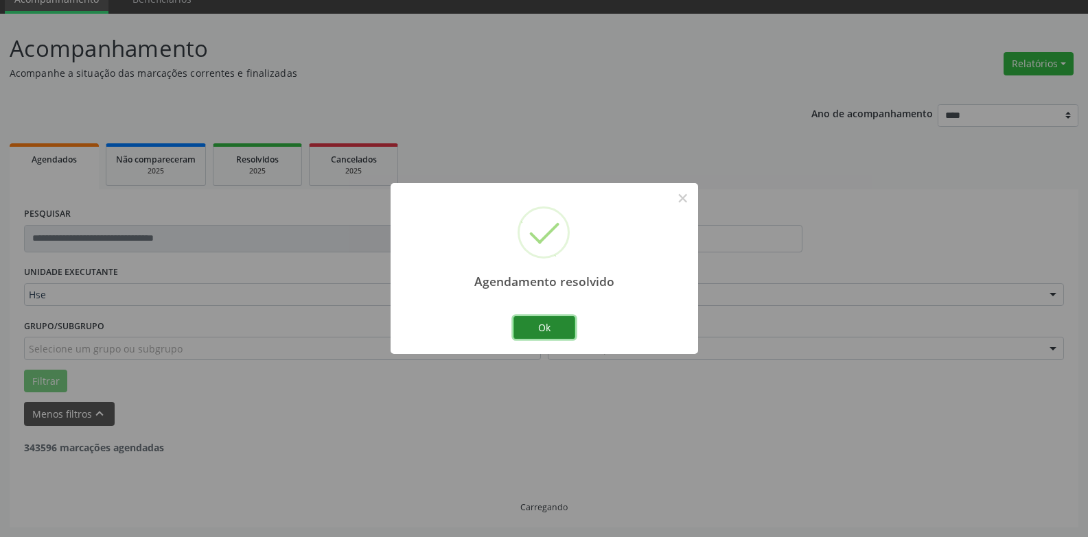
click at [560, 330] on button "Ok" at bounding box center [544, 327] width 62 height 23
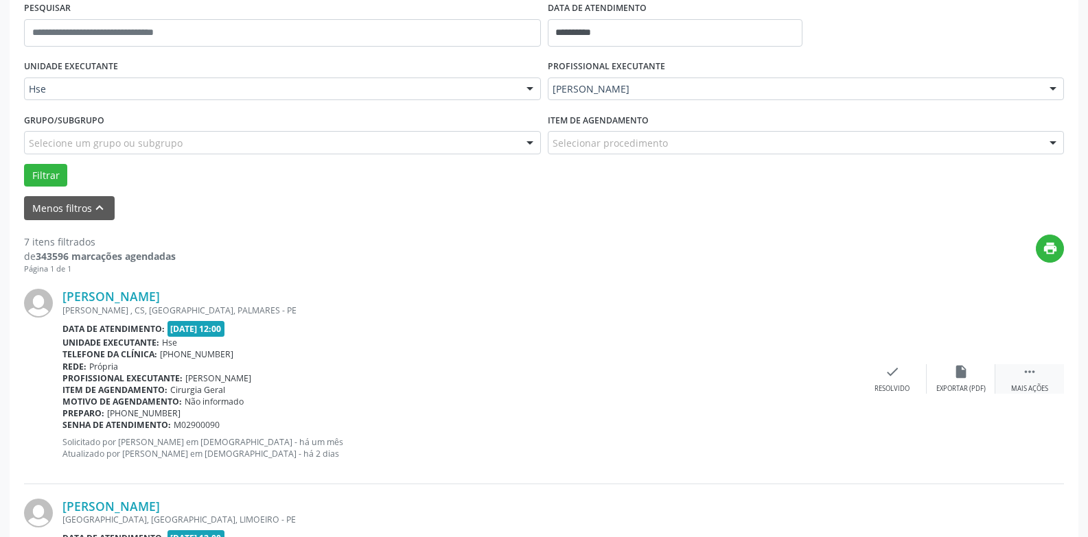
click at [1011, 382] on div " Mais ações" at bounding box center [1029, 379] width 69 height 30
click at [965, 374] on icon "alarm_off" at bounding box center [960, 371] width 15 height 15
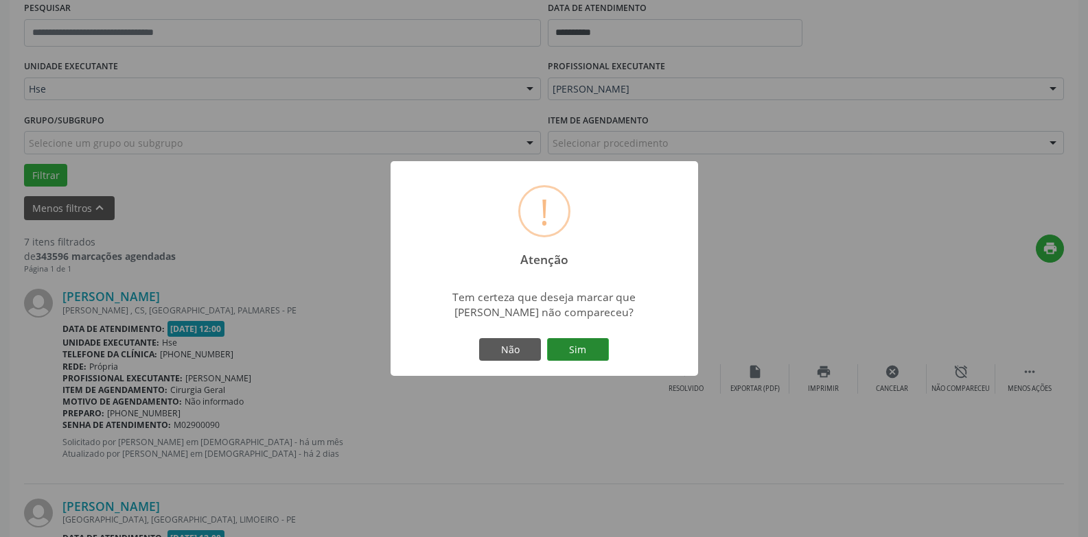
click at [568, 351] on button "Sim" at bounding box center [578, 349] width 62 height 23
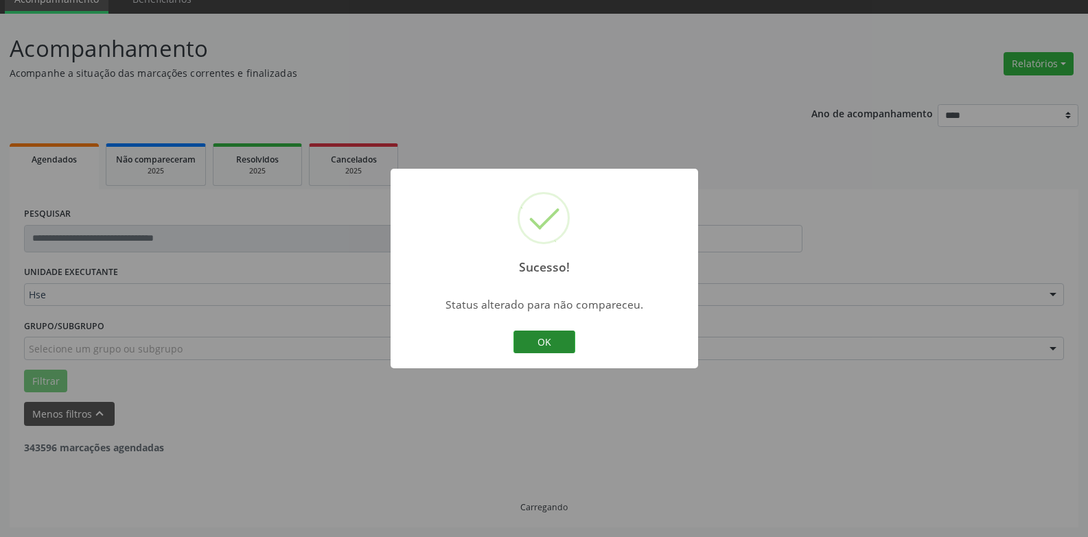
click at [547, 342] on button "OK" at bounding box center [544, 342] width 62 height 23
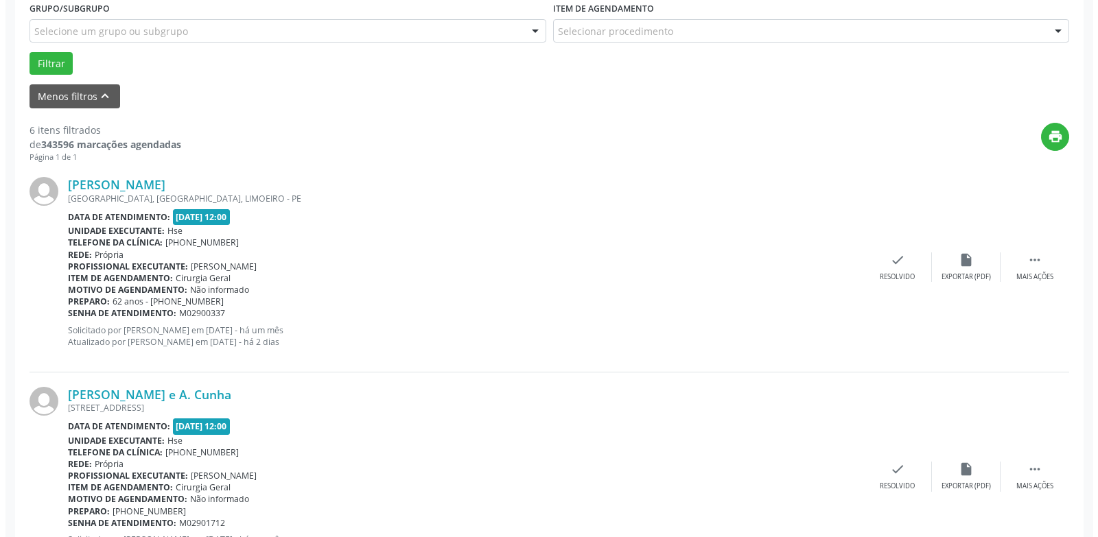
scroll to position [405, 0]
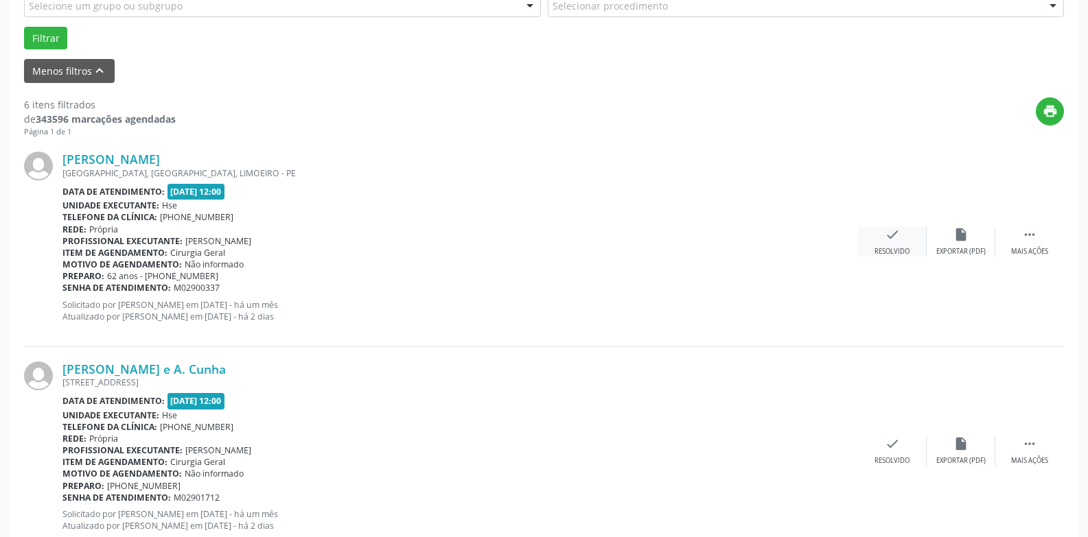
click at [877, 239] on div "check Resolvido" at bounding box center [892, 242] width 69 height 30
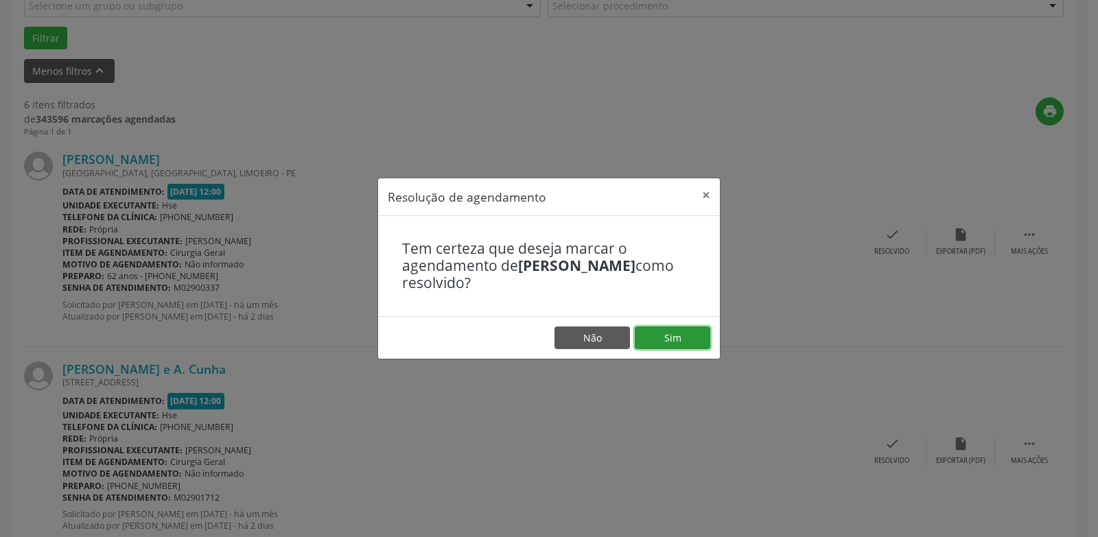
click at [678, 349] on button "Sim" at bounding box center [672, 338] width 75 height 23
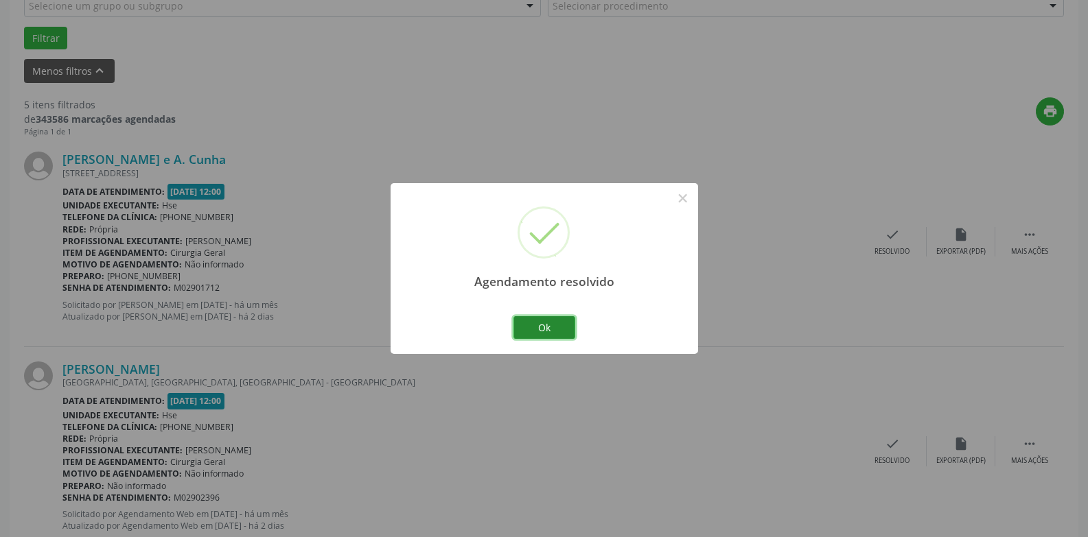
click at [543, 328] on button "Ok" at bounding box center [544, 327] width 62 height 23
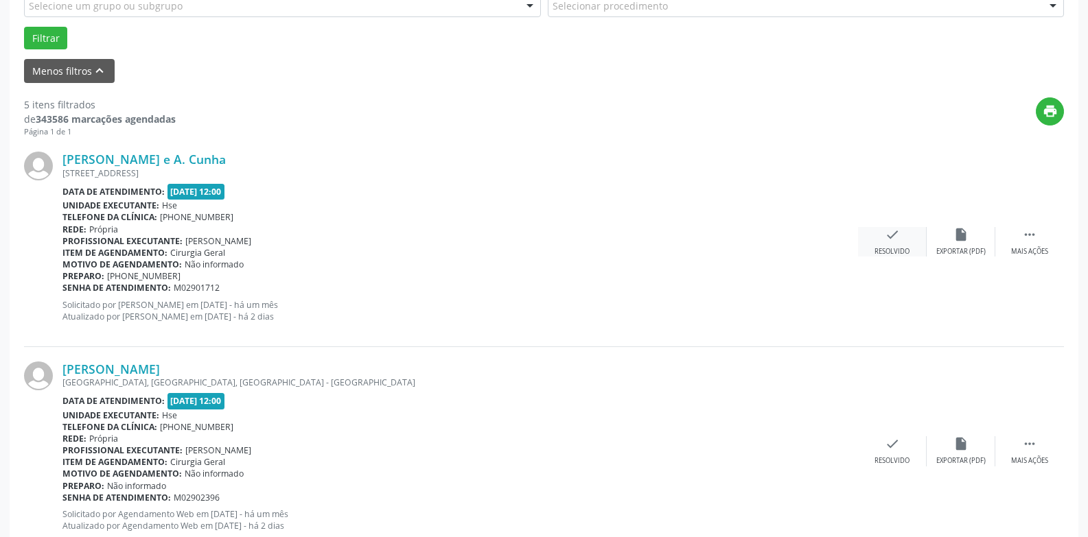
click at [904, 237] on div "check Resolvido" at bounding box center [892, 242] width 69 height 30
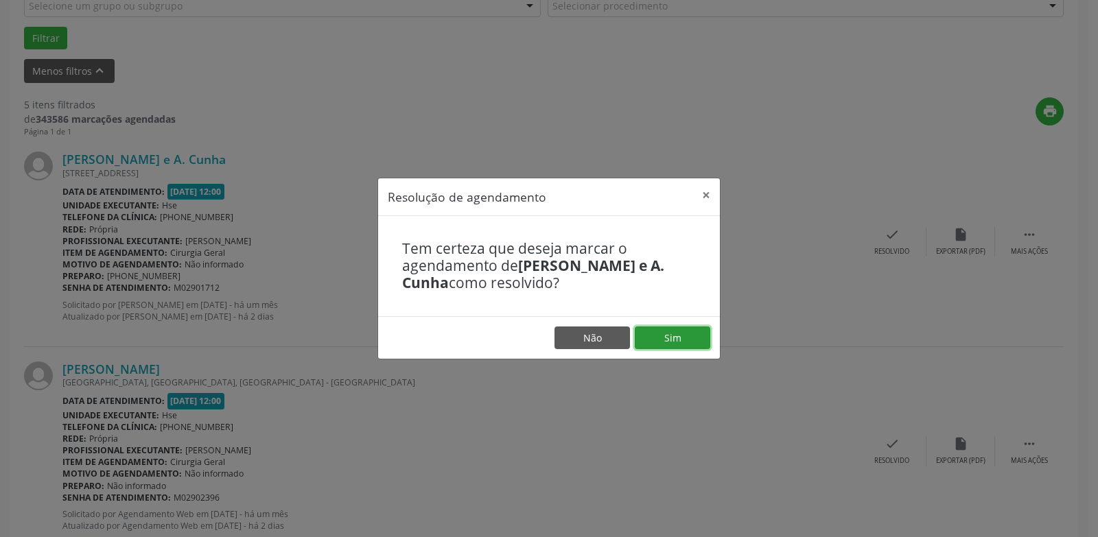
click at [677, 327] on button "Sim" at bounding box center [672, 338] width 75 height 23
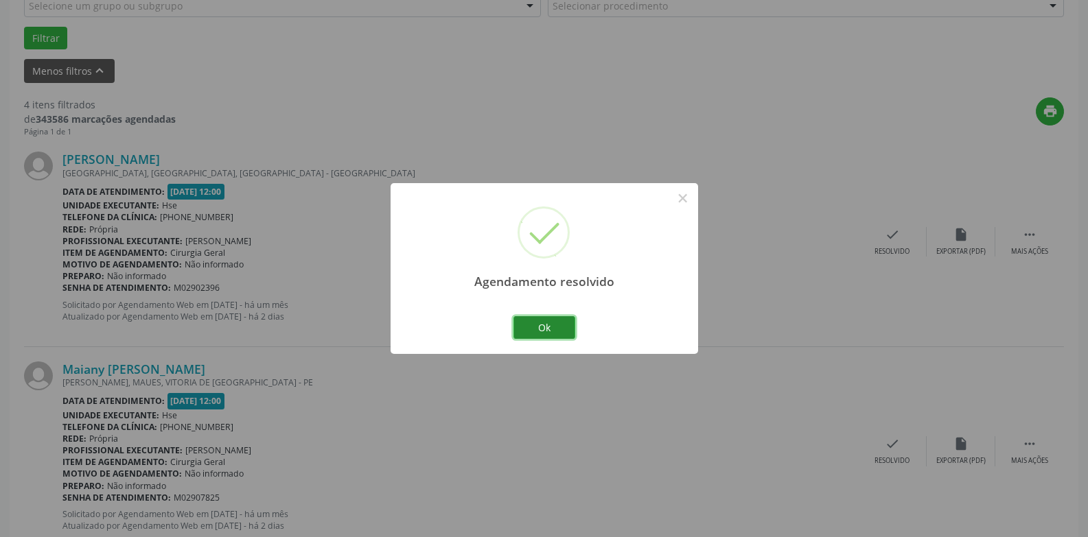
click at [550, 338] on button "Ok" at bounding box center [544, 327] width 62 height 23
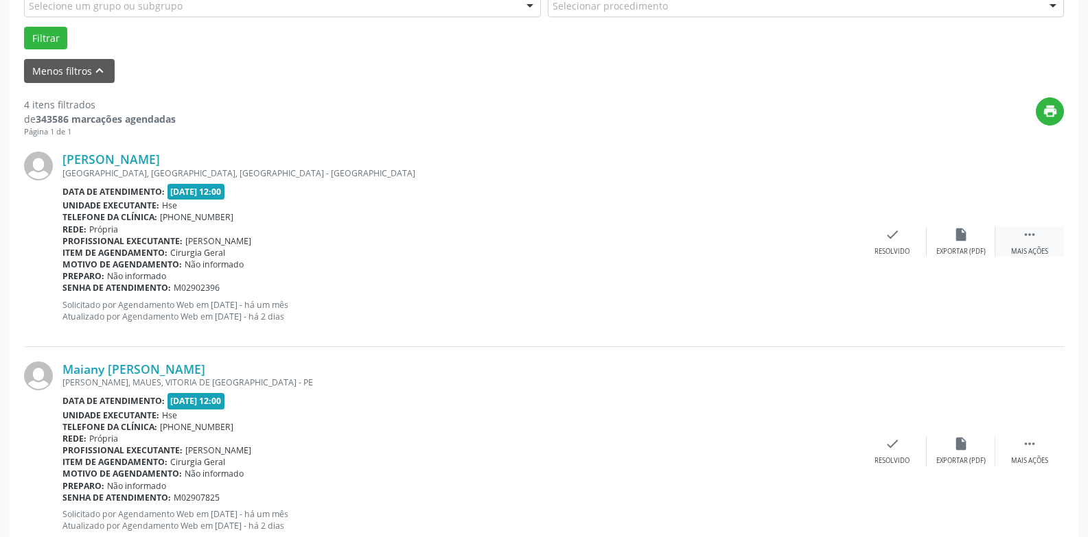
click at [1047, 242] on div " Mais ações" at bounding box center [1029, 242] width 69 height 30
click at [957, 237] on icon "alarm_off" at bounding box center [960, 234] width 15 height 15
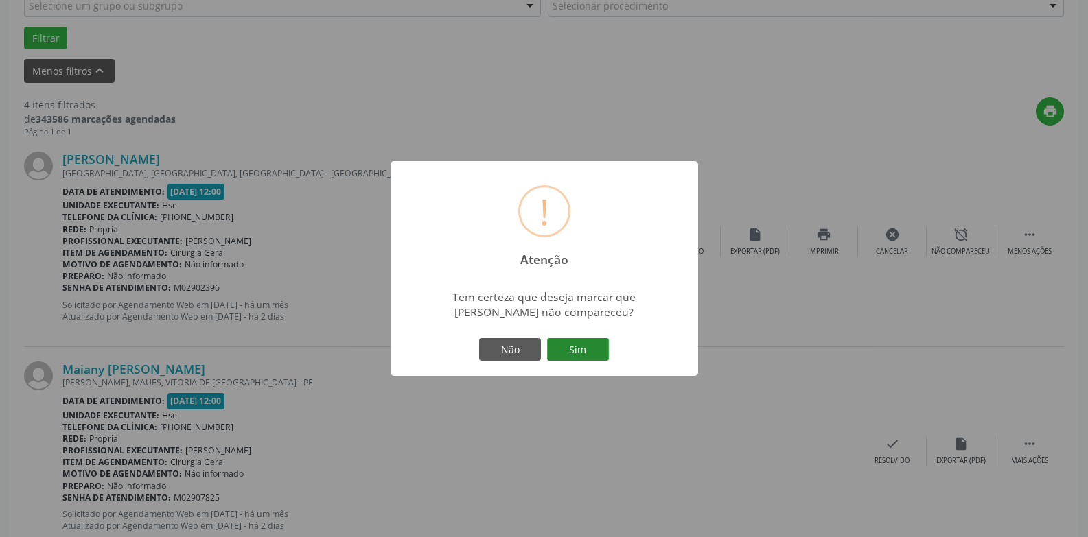
click at [580, 345] on button "Sim" at bounding box center [578, 349] width 62 height 23
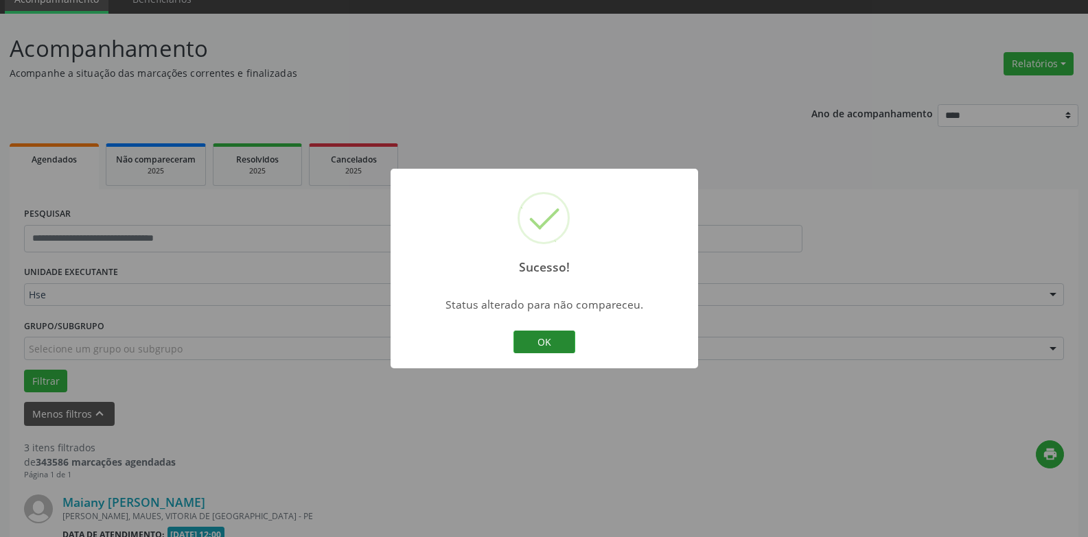
click at [542, 336] on button "OK" at bounding box center [544, 342] width 62 height 23
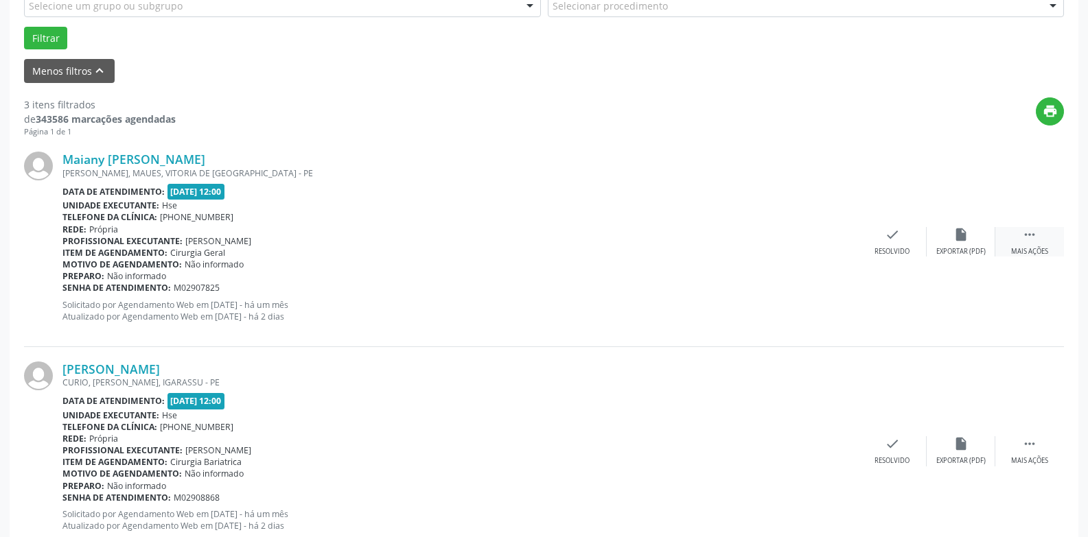
click at [1023, 237] on icon "" at bounding box center [1029, 234] width 15 height 15
click at [1038, 457] on div "Mais ações" at bounding box center [1029, 461] width 37 height 10
click at [968, 443] on div "alarm_off Não compareceu" at bounding box center [960, 451] width 69 height 30
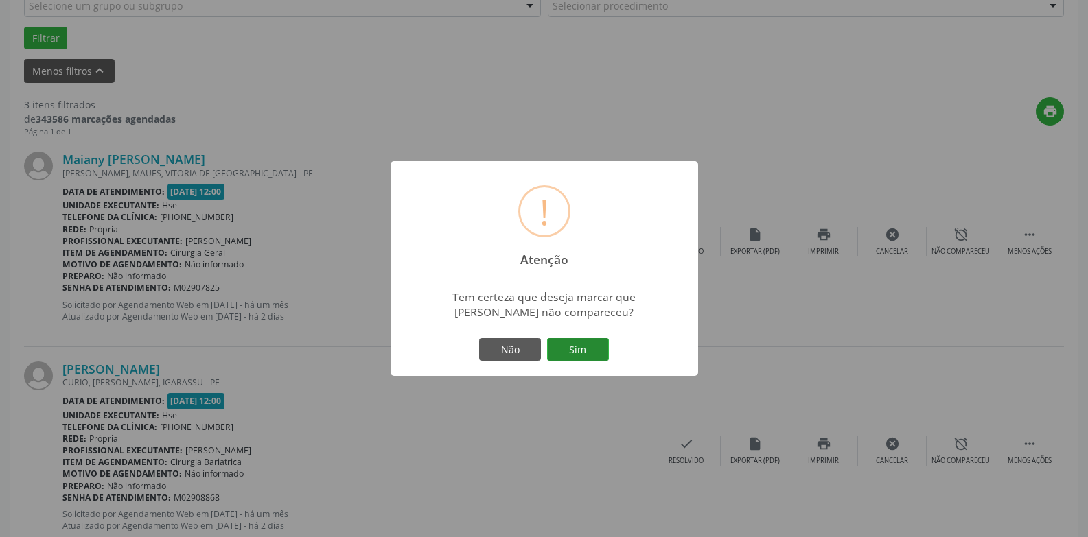
click at [571, 348] on button "Sim" at bounding box center [578, 349] width 62 height 23
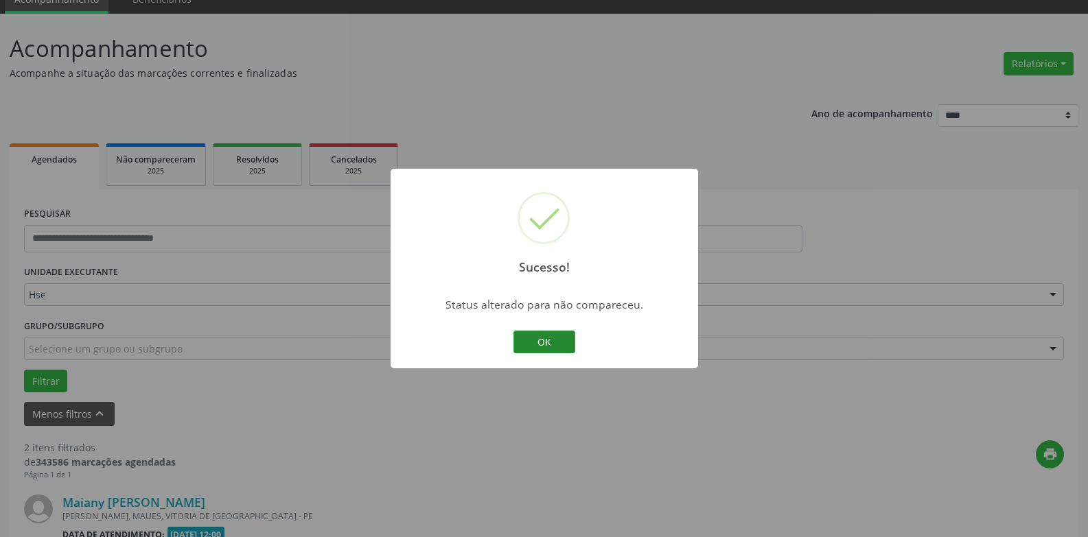
drag, startPoint x: 567, startPoint y: 349, endPoint x: 554, endPoint y: 338, distance: 17.5
click at [554, 338] on button "OK" at bounding box center [544, 342] width 62 height 23
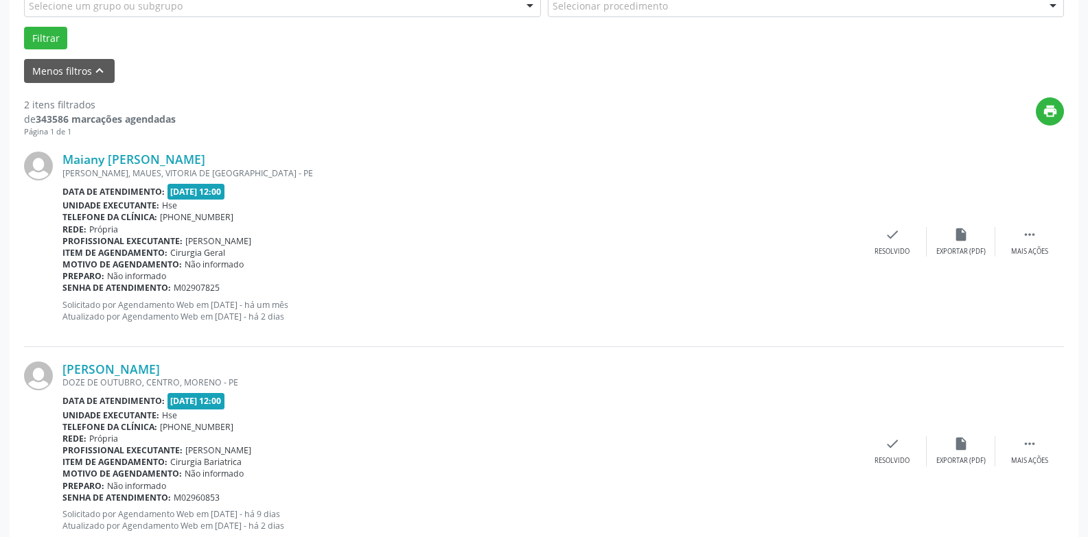
click at [1064, 445] on div "**********" at bounding box center [544, 208] width 1068 height 724
click at [1037, 453] on div " Mais ações" at bounding box center [1029, 451] width 69 height 30
click at [943, 439] on div "alarm_off Não compareceu" at bounding box center [960, 451] width 69 height 30
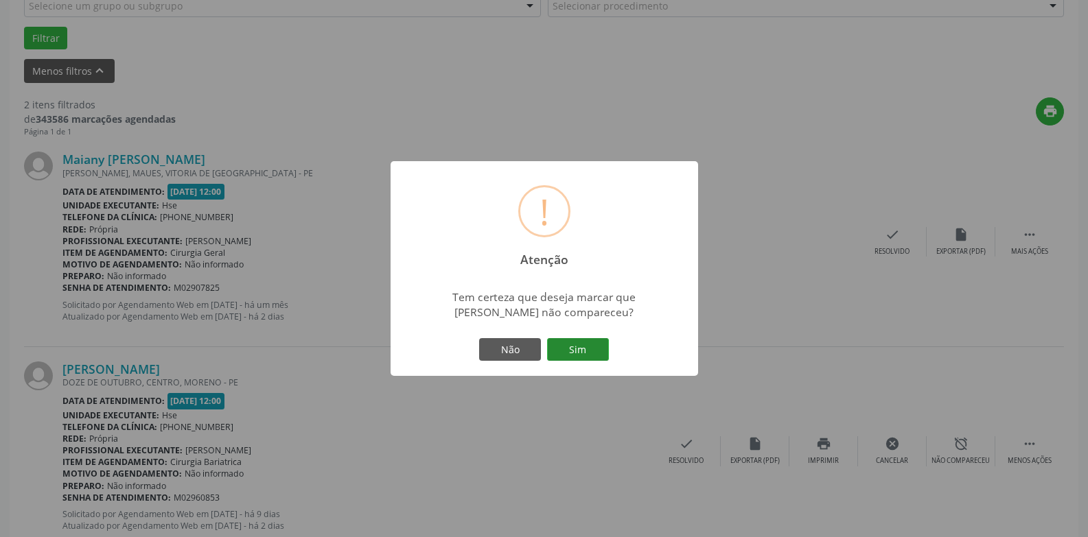
click at [581, 345] on button "Sim" at bounding box center [578, 349] width 62 height 23
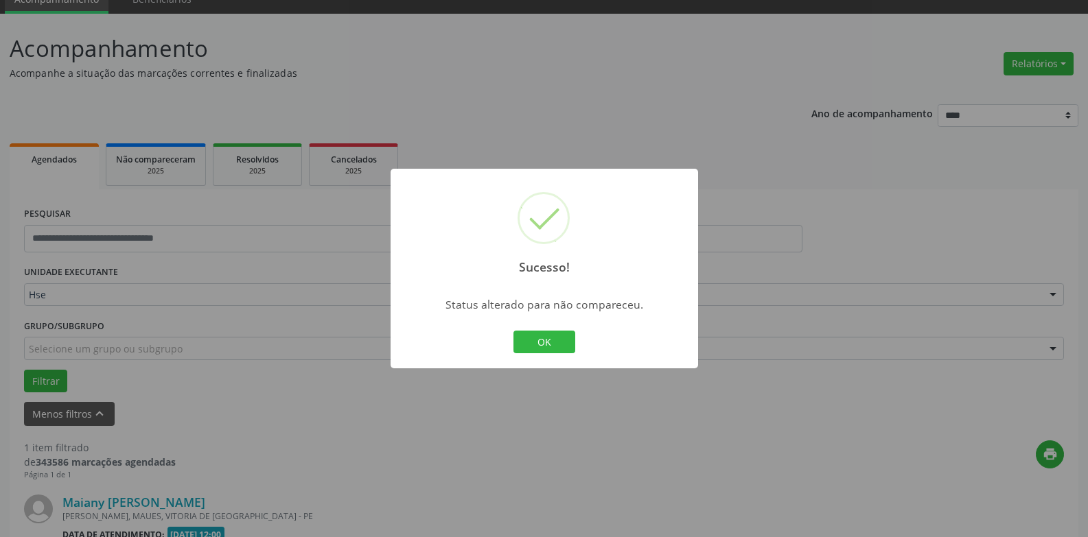
scroll to position [238, 0]
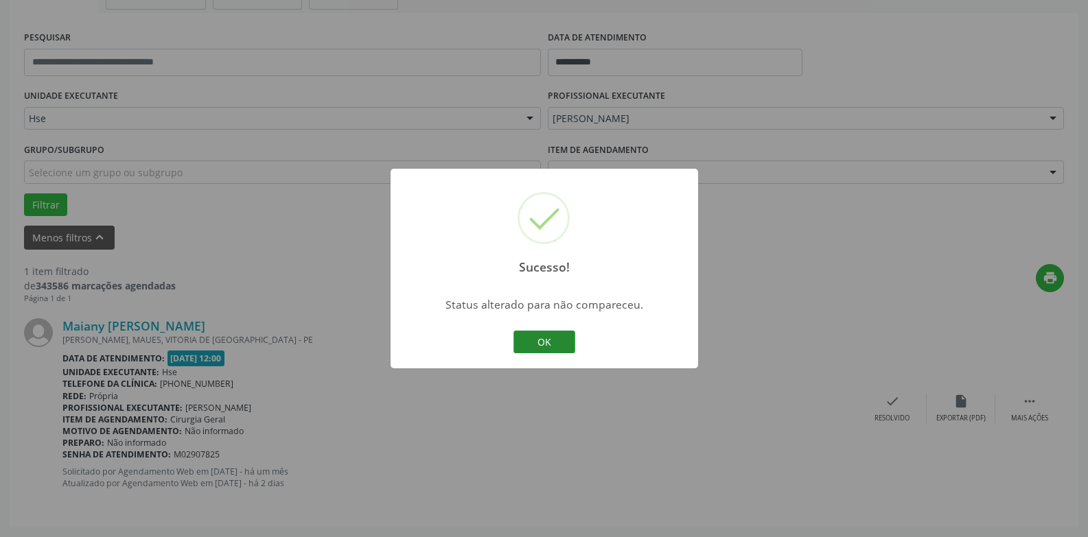
click at [543, 334] on button "OK" at bounding box center [544, 342] width 62 height 23
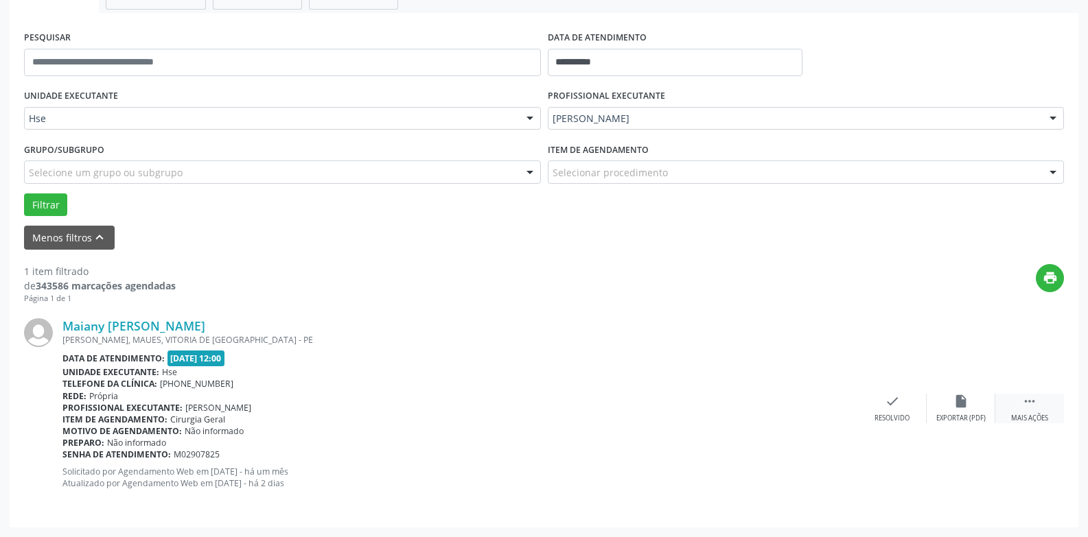
click at [1033, 416] on div "Mais ações" at bounding box center [1029, 419] width 37 height 10
click at [971, 414] on div "Não compareceu" at bounding box center [960, 419] width 58 height 10
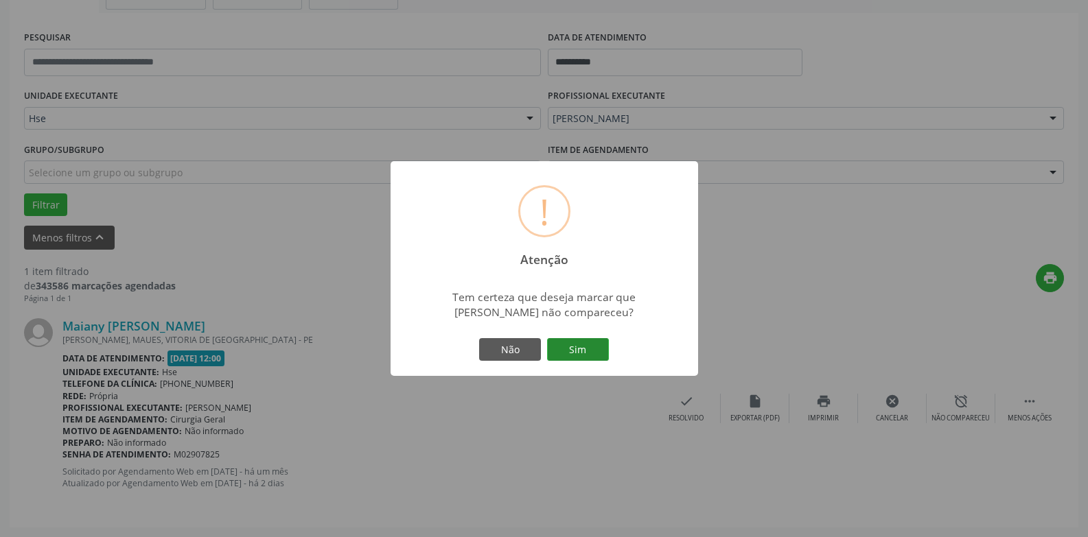
click at [567, 354] on button "Sim" at bounding box center [578, 349] width 62 height 23
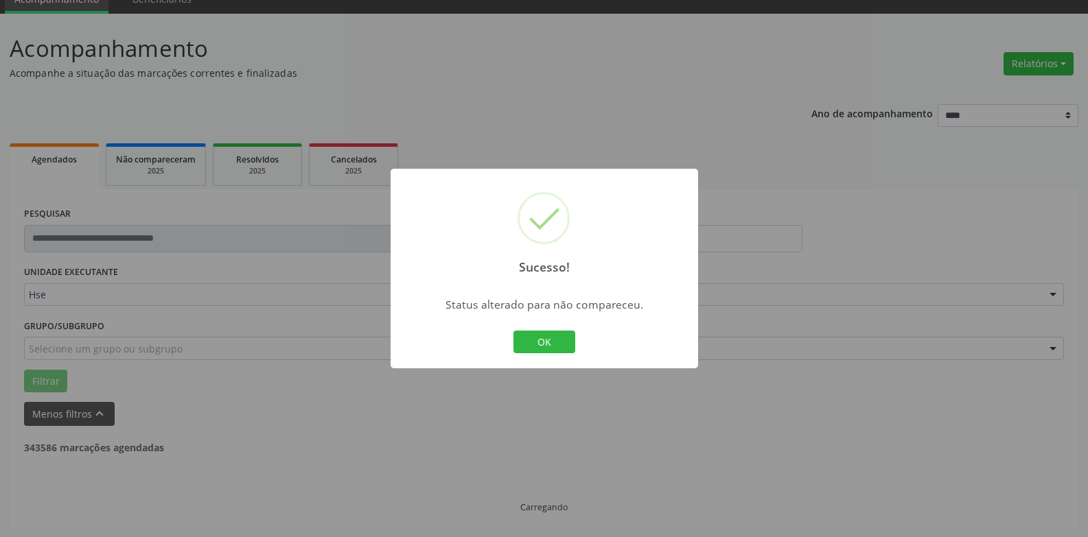
scroll to position [18, 0]
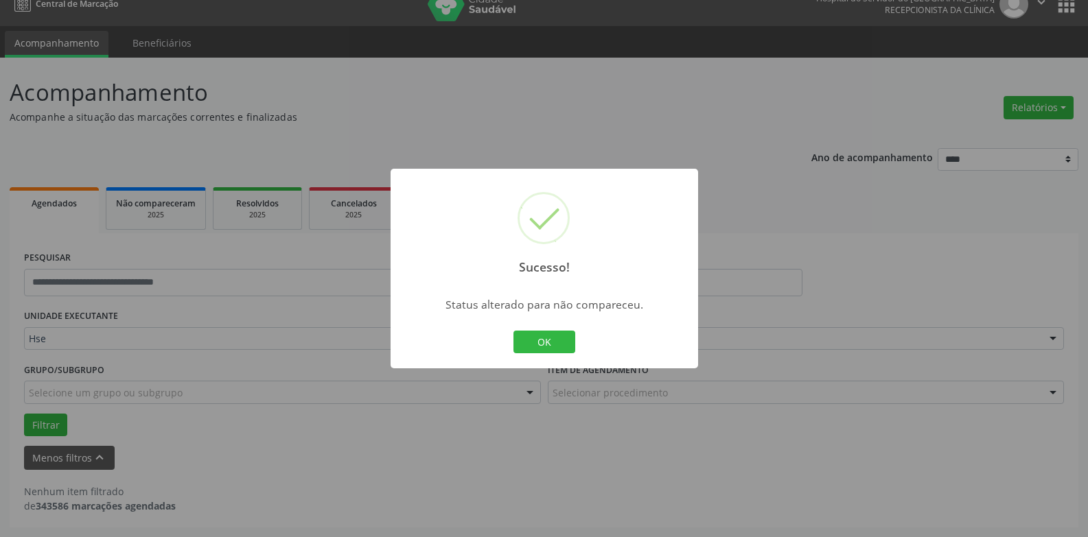
click at [544, 340] on button "OK" at bounding box center [544, 342] width 62 height 23
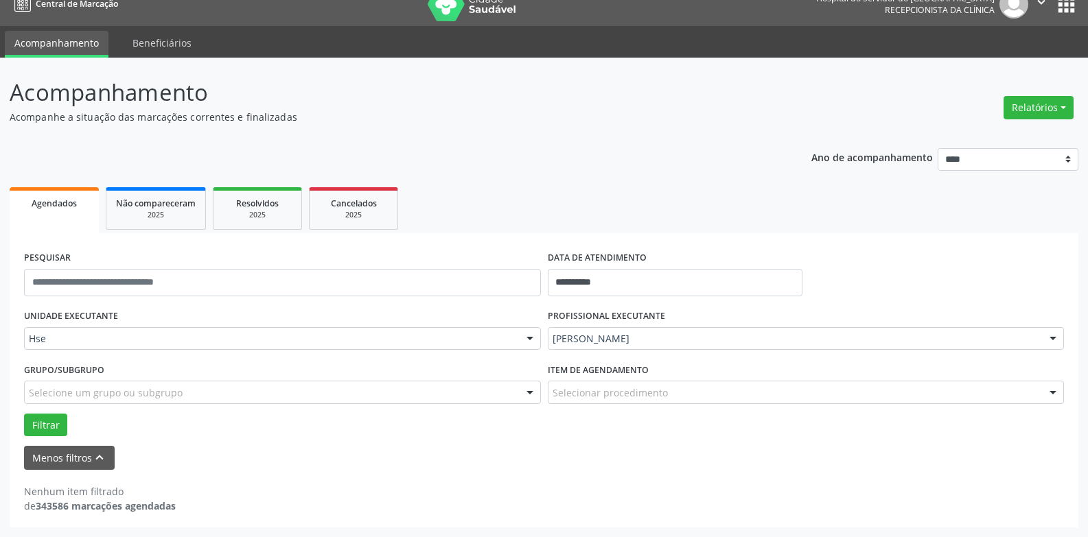
click at [537, 245] on div "**********" at bounding box center [544, 380] width 1068 height 294
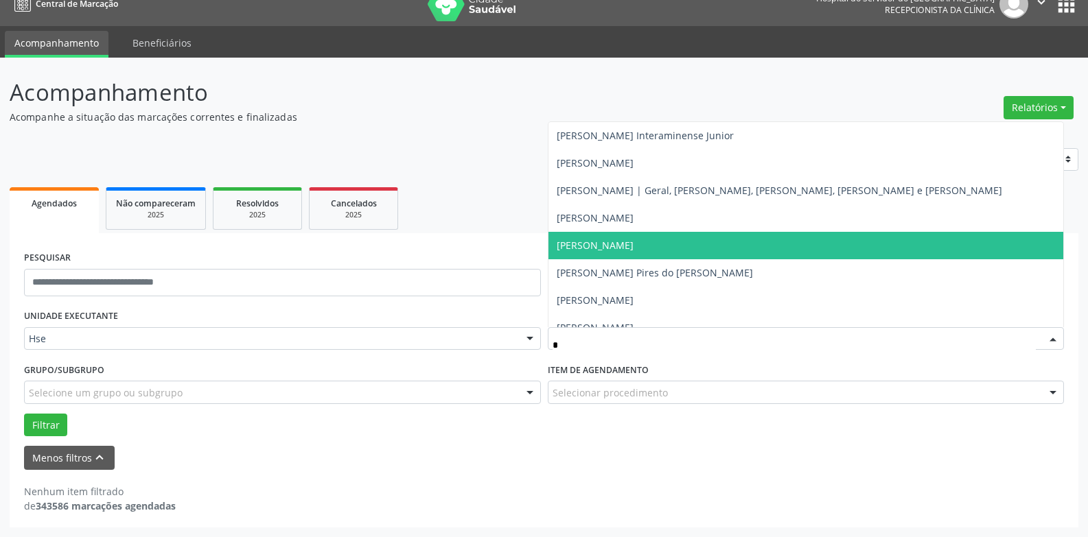
type input "**"
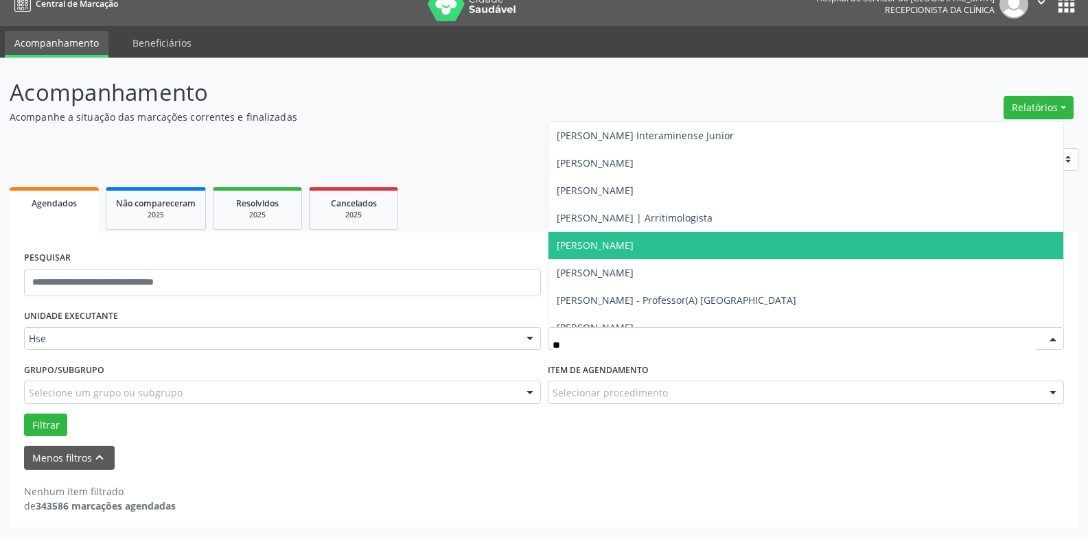
click at [633, 246] on span "[PERSON_NAME]" at bounding box center [594, 245] width 77 height 13
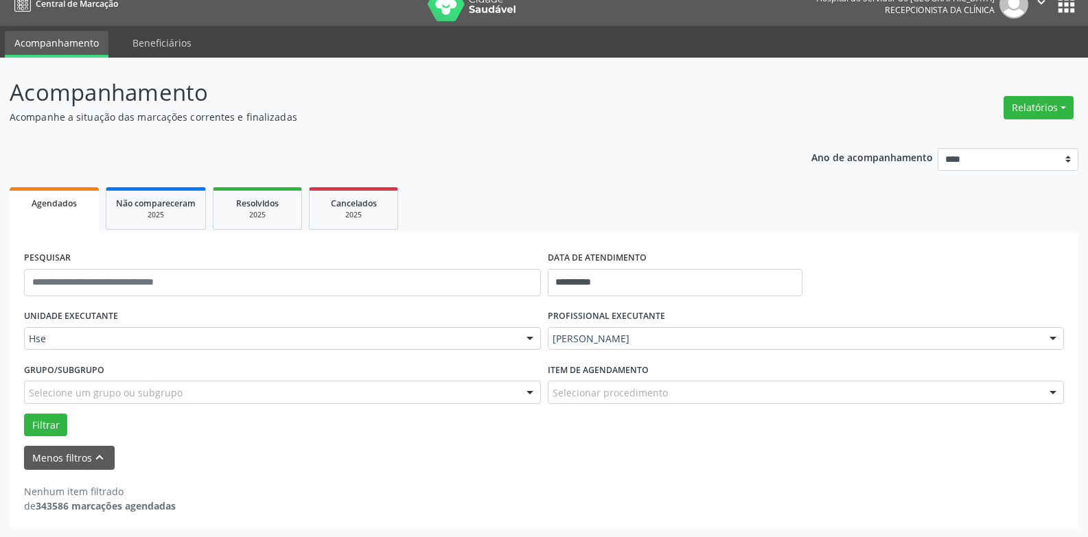
click at [667, 401] on div "Selecionar procedimento" at bounding box center [806, 392] width 517 height 23
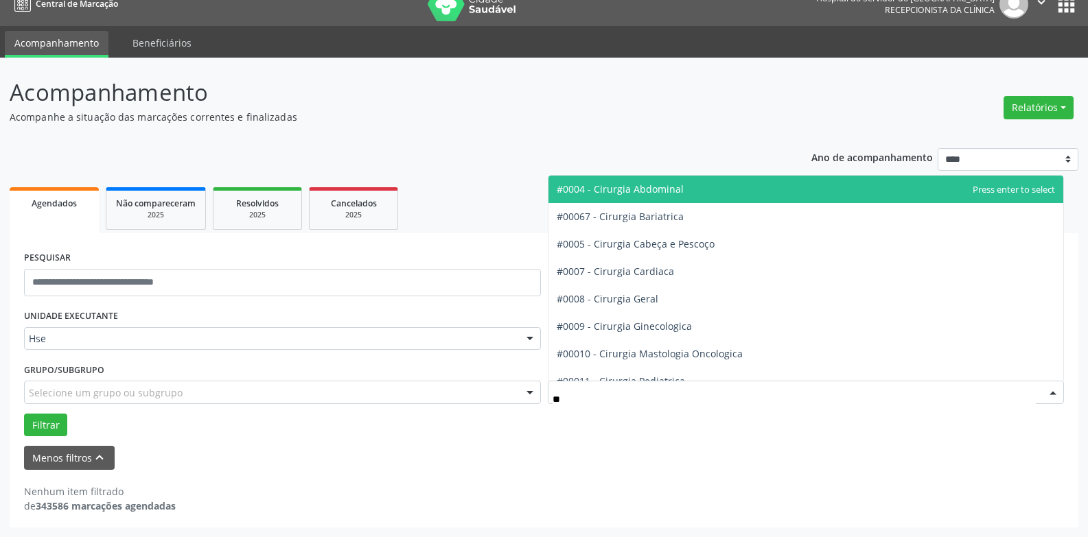
type input "***"
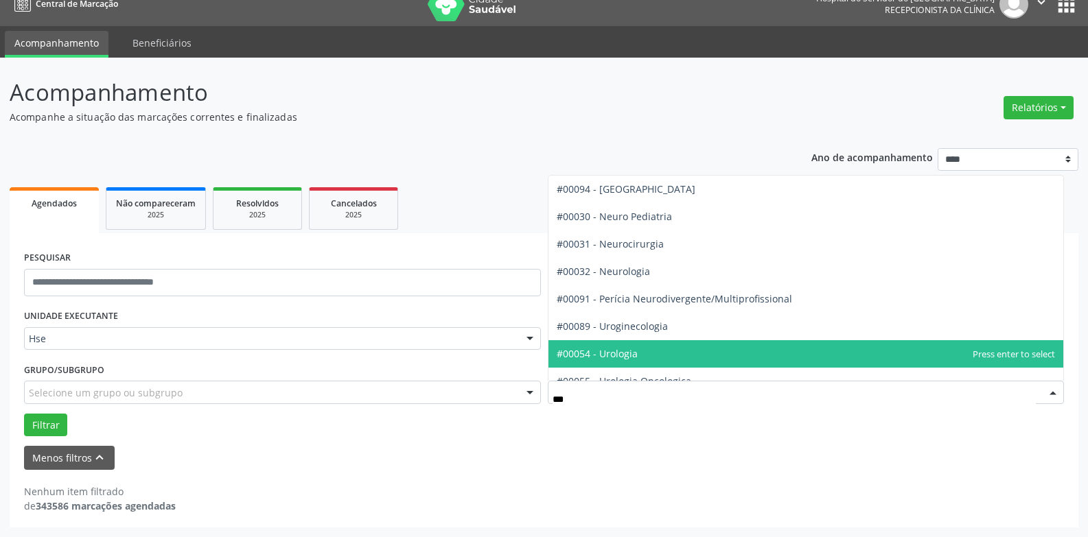
click at [623, 356] on span "#00054 - Urologia" at bounding box center [596, 353] width 81 height 13
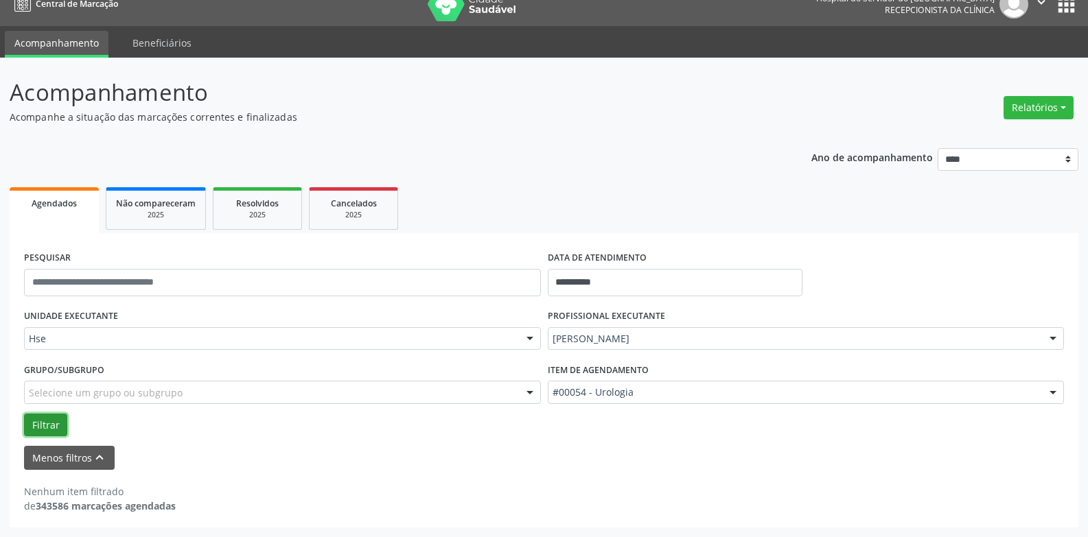
click at [47, 426] on button "Filtrar" at bounding box center [45, 425] width 43 height 23
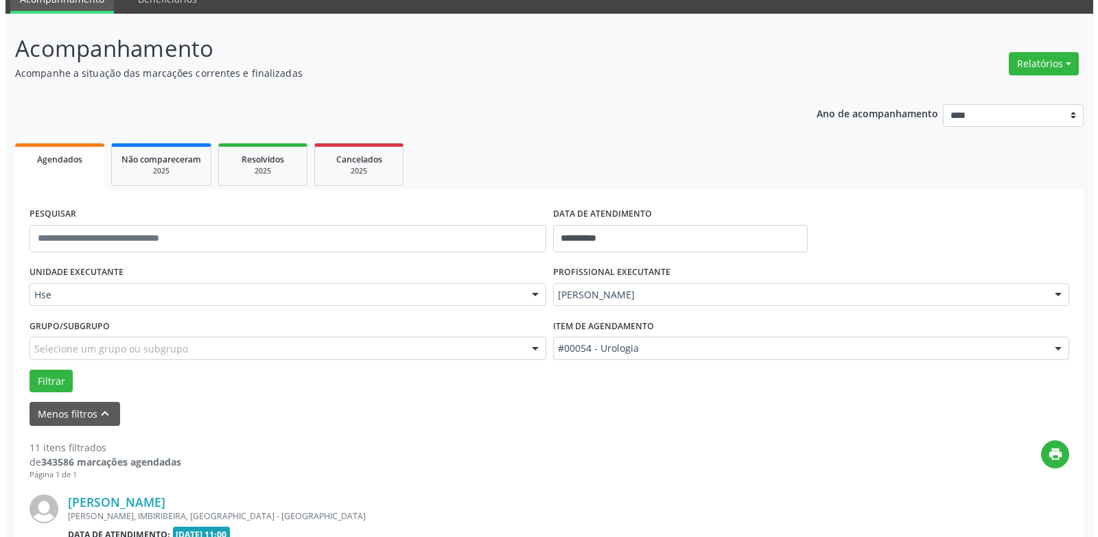
scroll to position [224, 0]
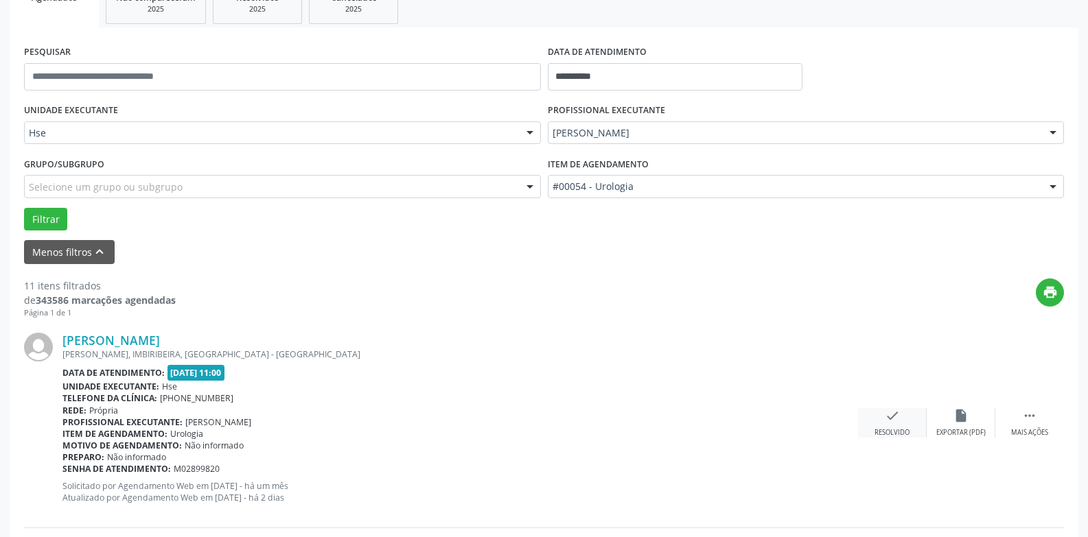
click at [896, 426] on div "check Resolvido" at bounding box center [892, 423] width 69 height 30
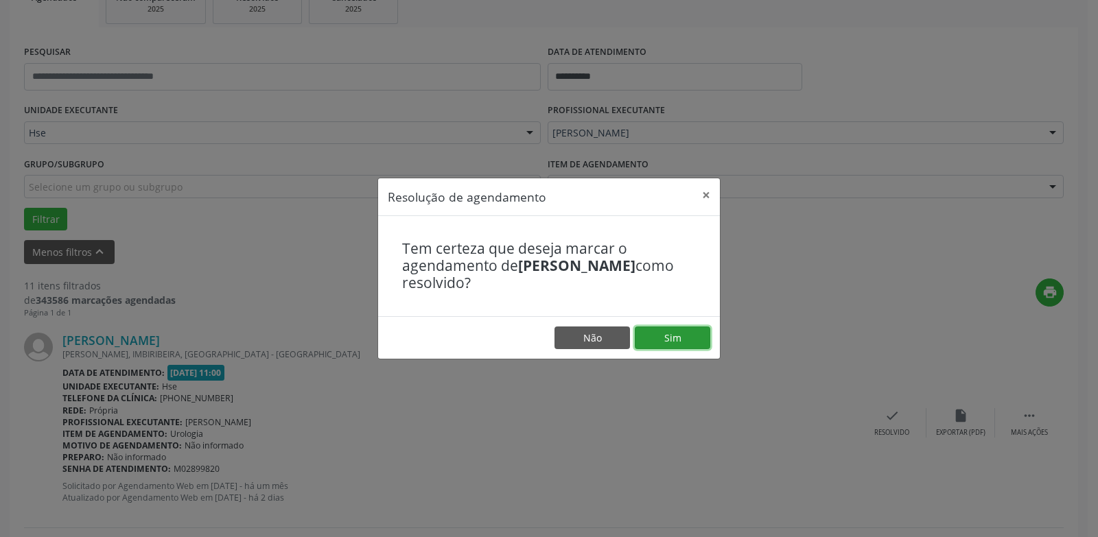
click at [690, 336] on button "Sim" at bounding box center [672, 338] width 75 height 23
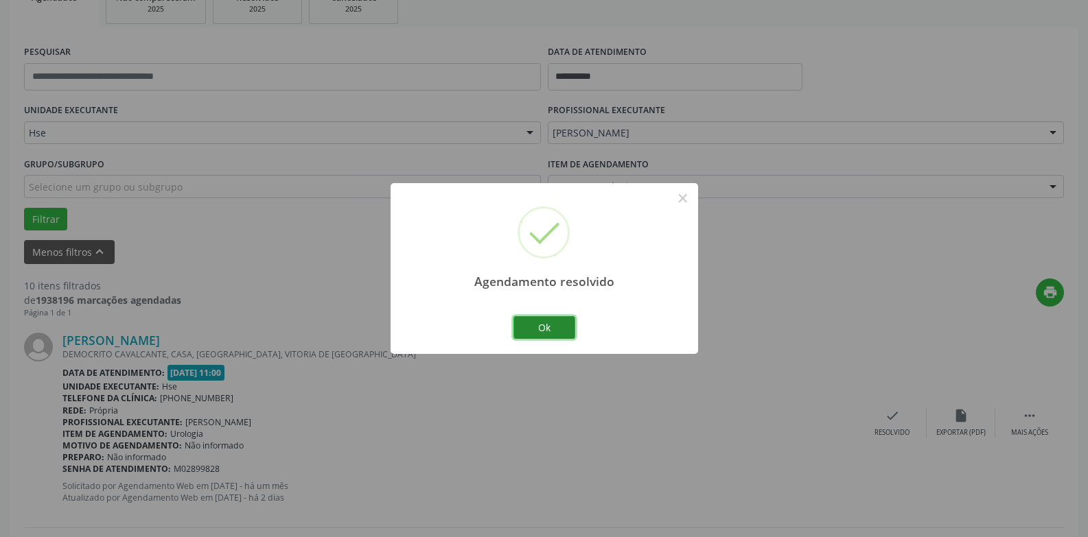
click at [548, 328] on button "Ok" at bounding box center [544, 327] width 62 height 23
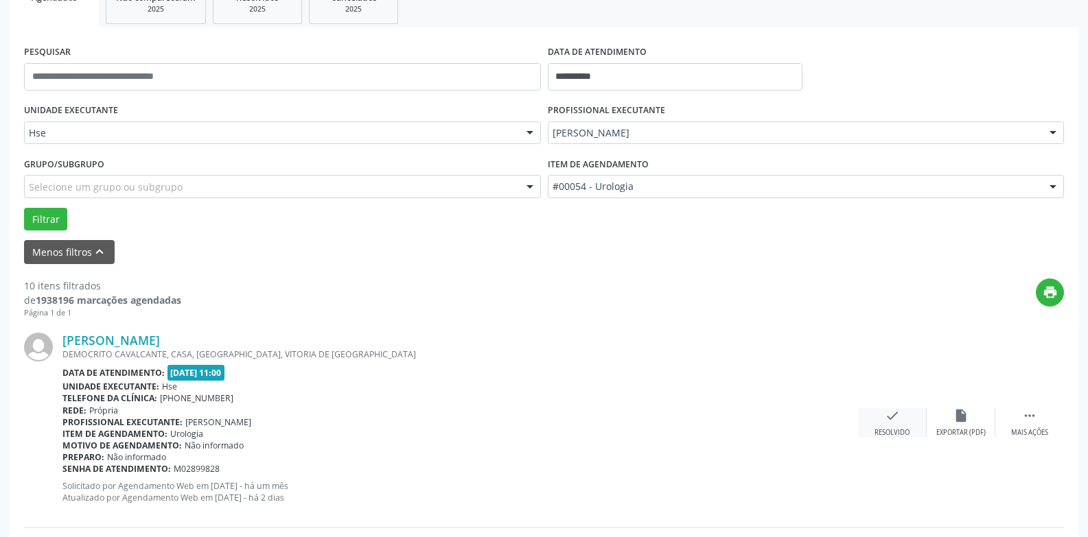
click at [890, 428] on div "Resolvido" at bounding box center [891, 433] width 35 height 10
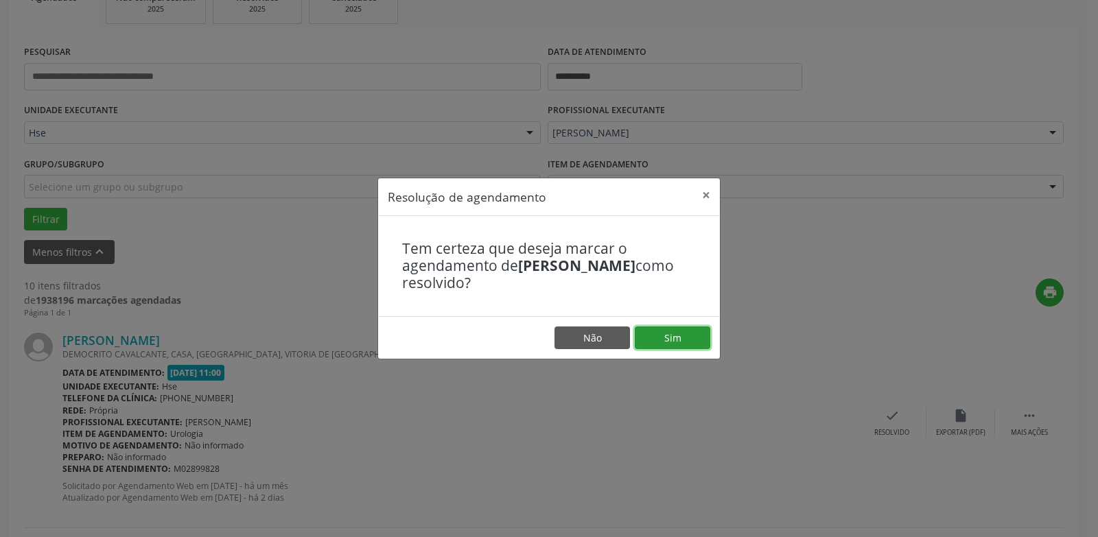
click at [672, 338] on button "Sim" at bounding box center [672, 338] width 75 height 23
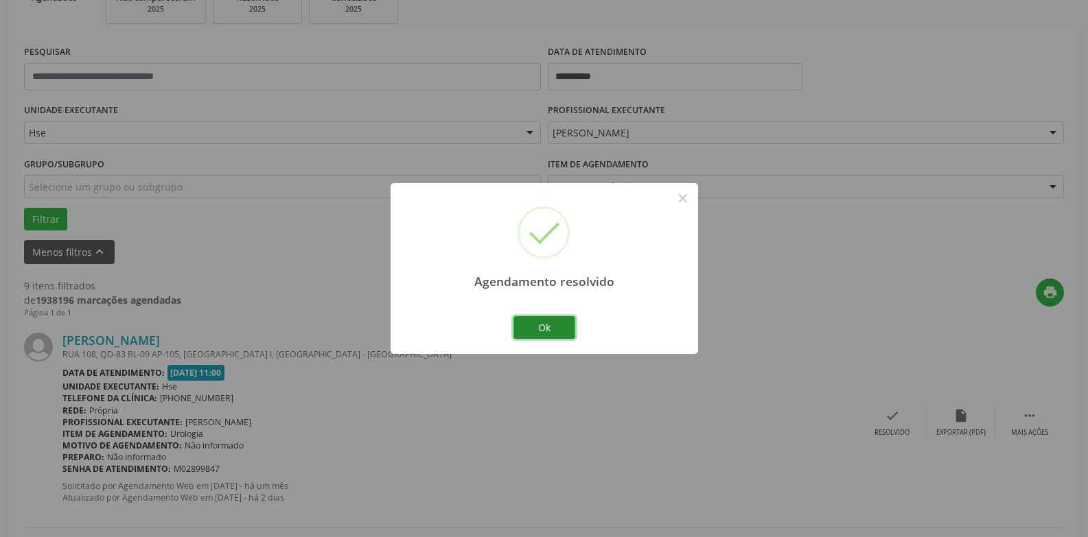
click at [546, 329] on button "Ok" at bounding box center [544, 327] width 62 height 23
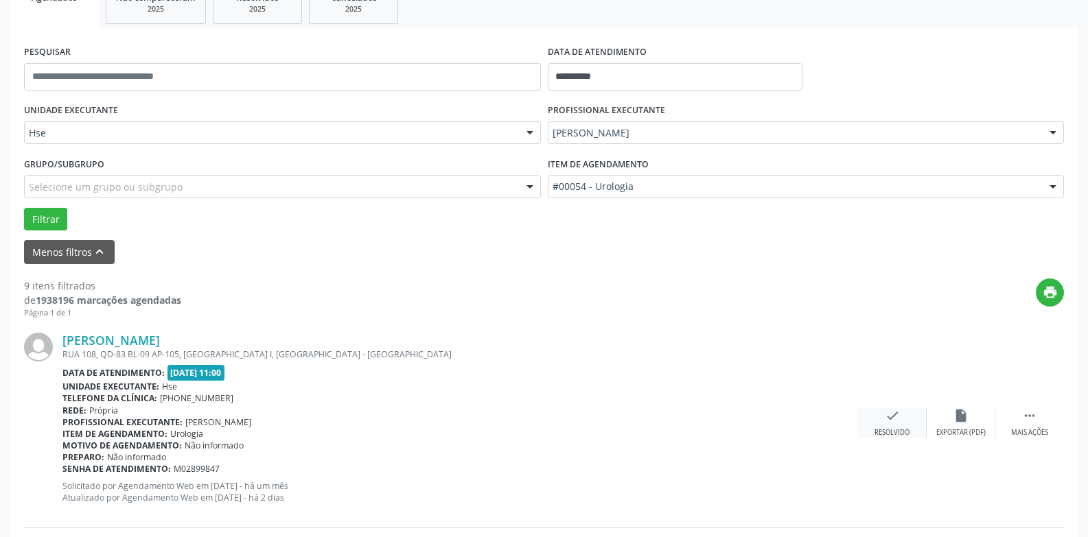
click at [895, 434] on div "Resolvido" at bounding box center [891, 433] width 35 height 10
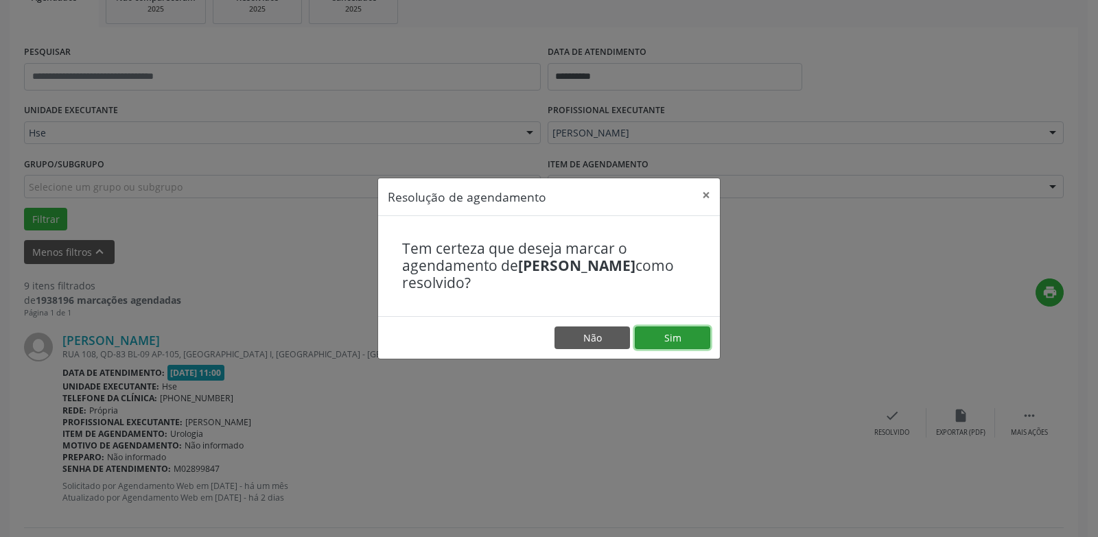
click at [658, 338] on button "Sim" at bounding box center [672, 338] width 75 height 23
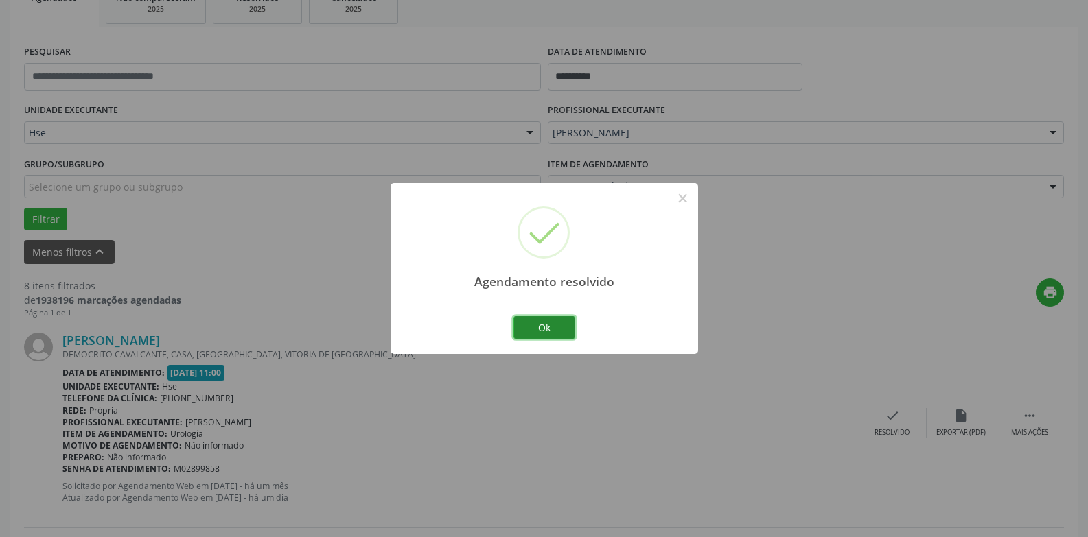
click at [550, 327] on button "Ok" at bounding box center [544, 327] width 62 height 23
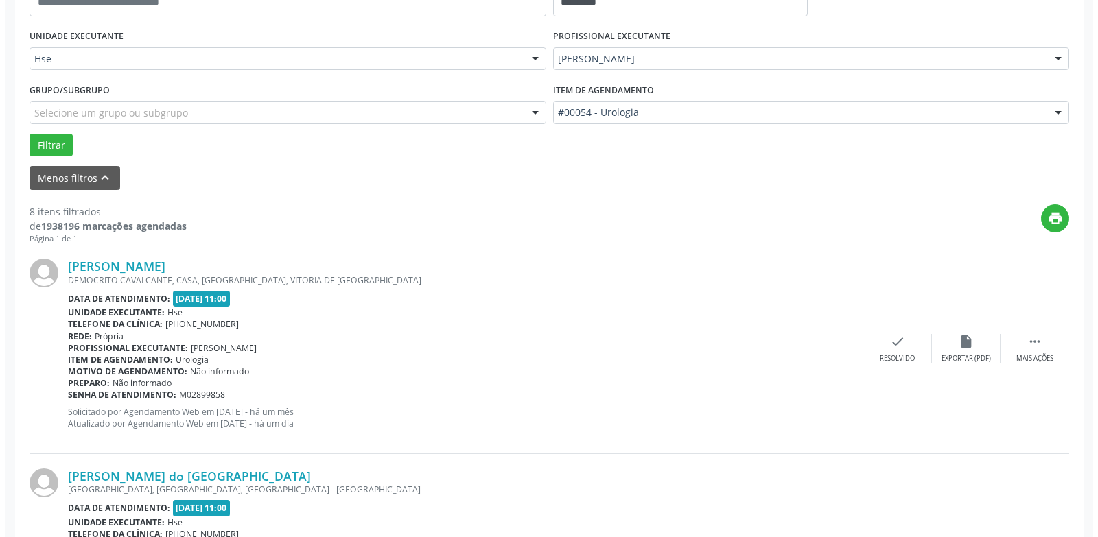
scroll to position [361, 0]
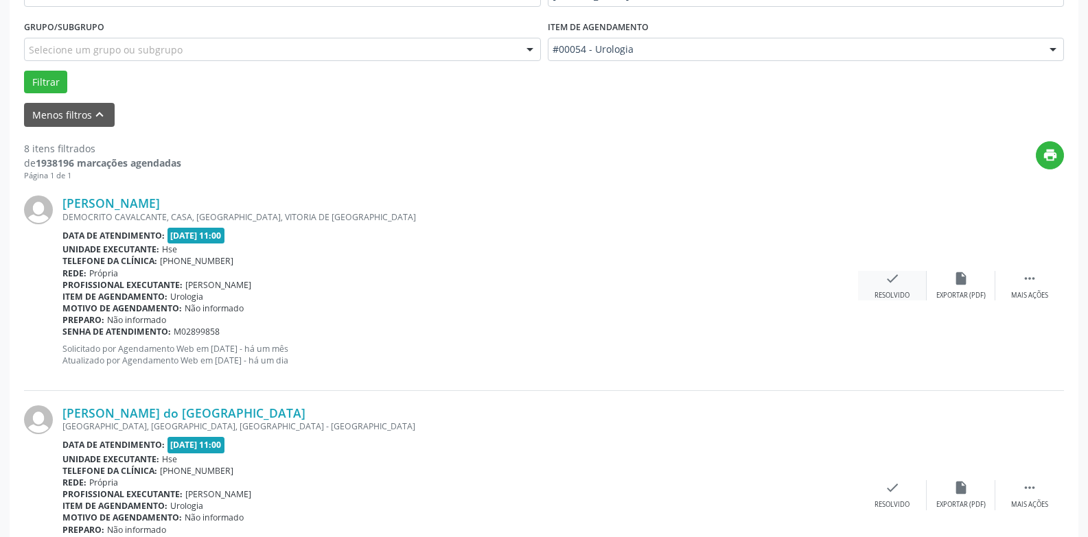
click at [901, 285] on div "check Resolvido" at bounding box center [892, 286] width 69 height 30
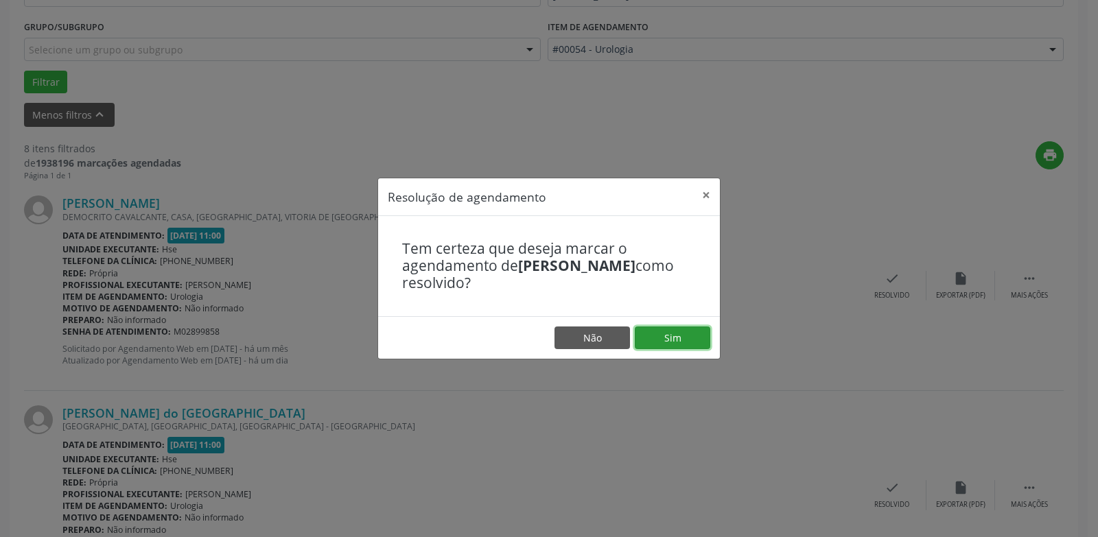
click at [667, 336] on button "Sim" at bounding box center [672, 338] width 75 height 23
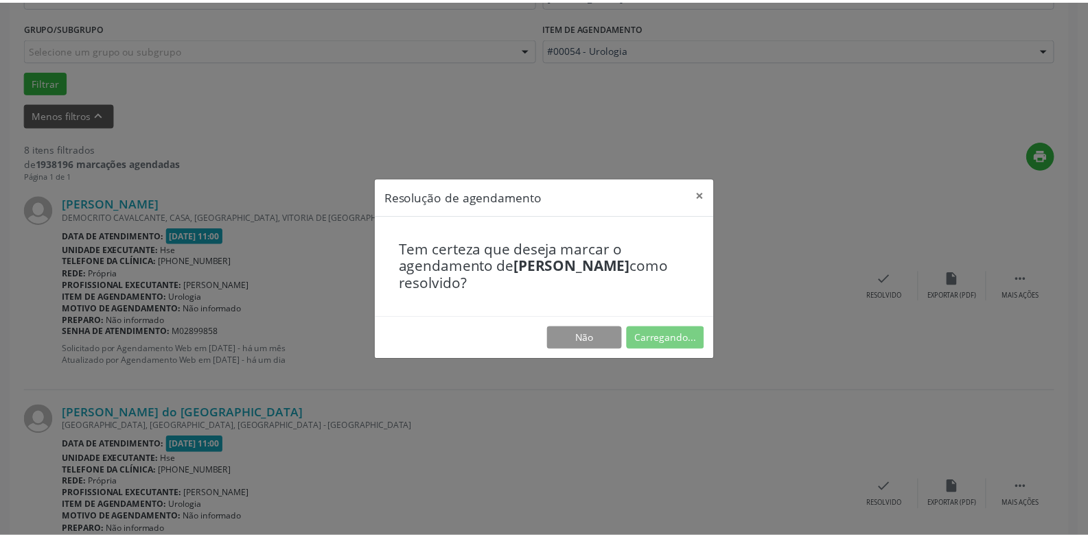
scroll to position [47, 0]
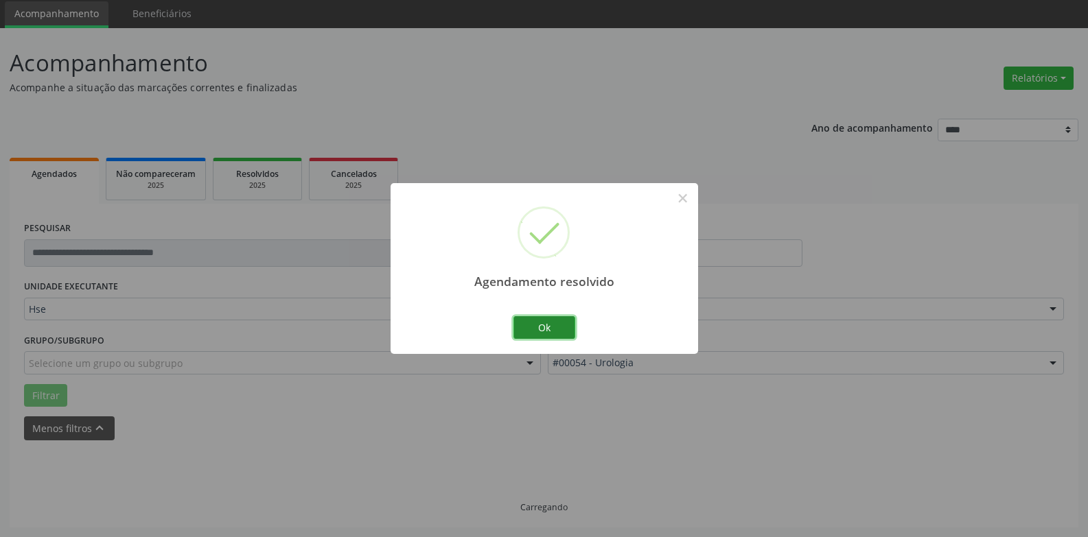
click at [552, 334] on button "Ok" at bounding box center [544, 327] width 62 height 23
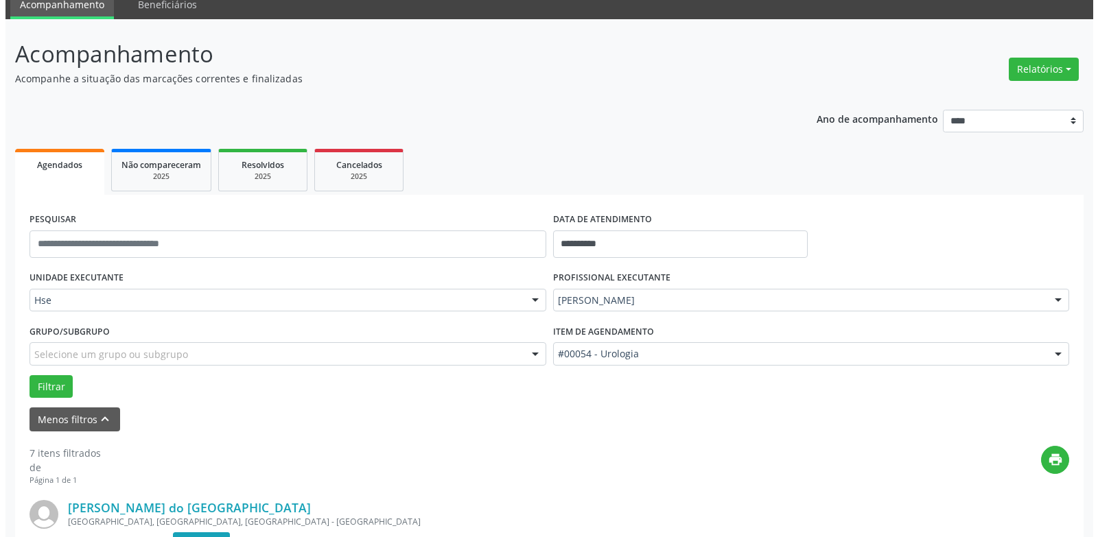
scroll to position [253, 0]
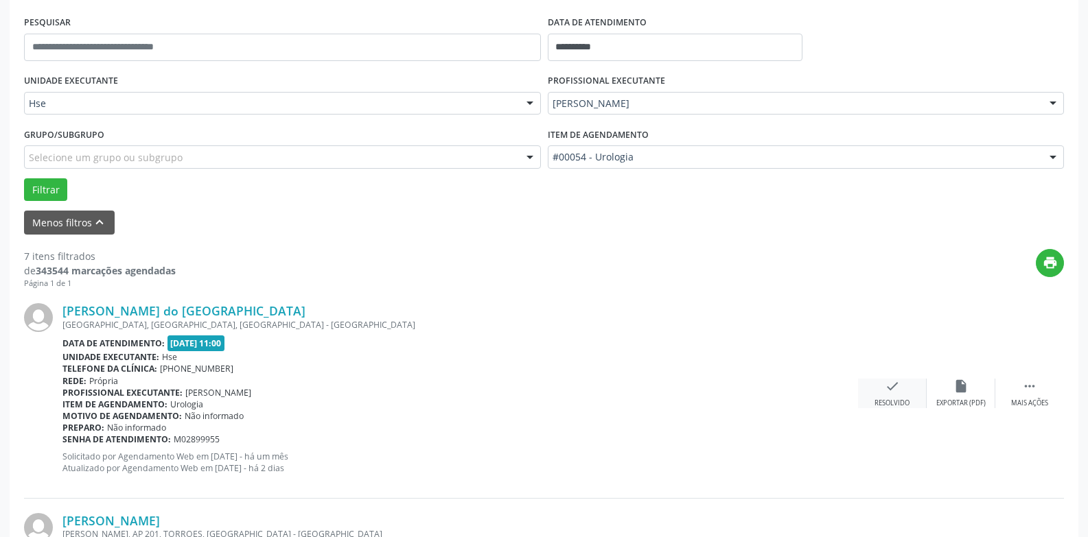
click at [892, 395] on div "check Resolvido" at bounding box center [892, 394] width 69 height 30
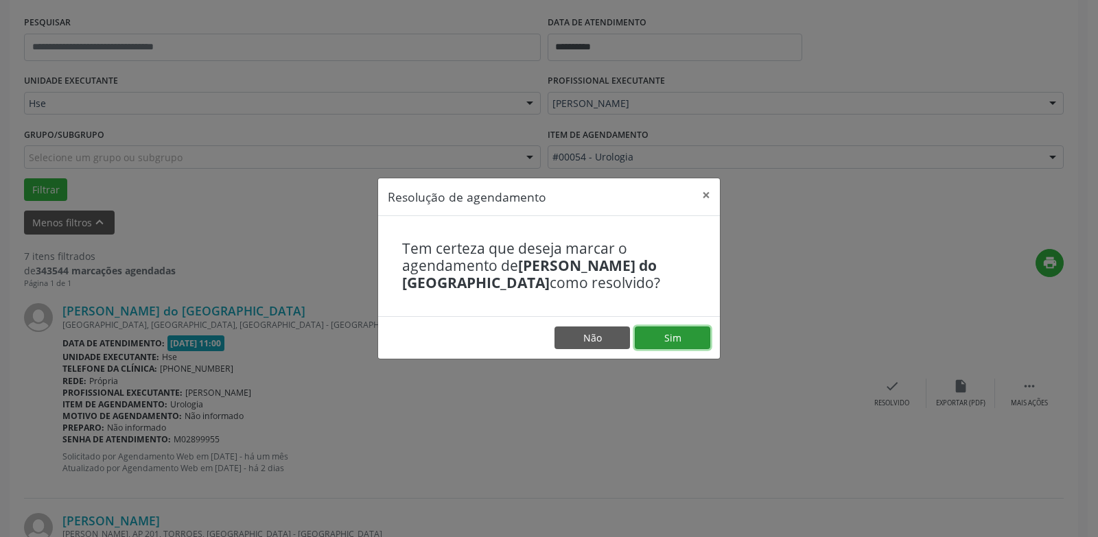
click at [674, 338] on button "Sim" at bounding box center [672, 338] width 75 height 23
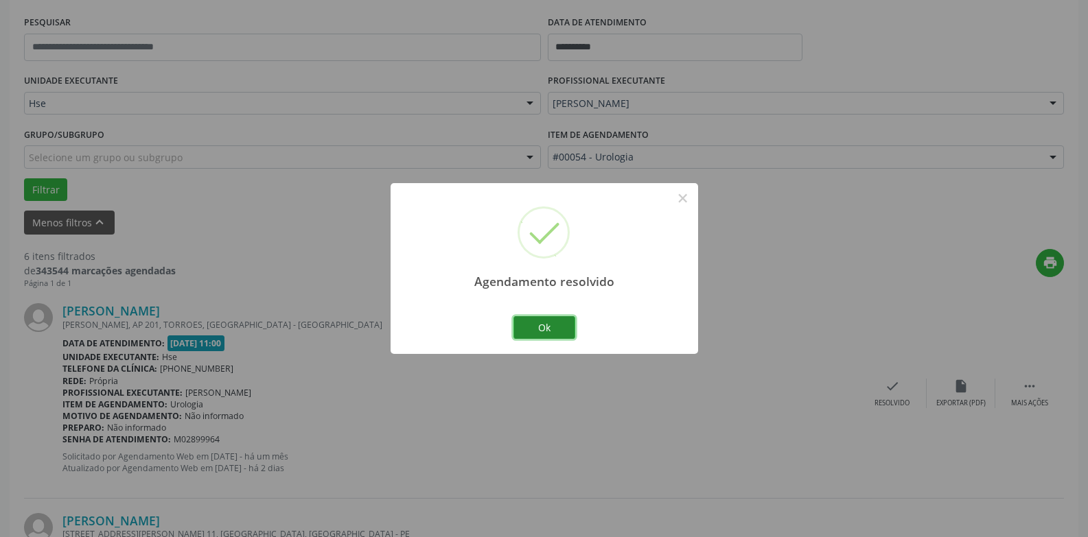
click at [554, 330] on button "Ok" at bounding box center [544, 327] width 62 height 23
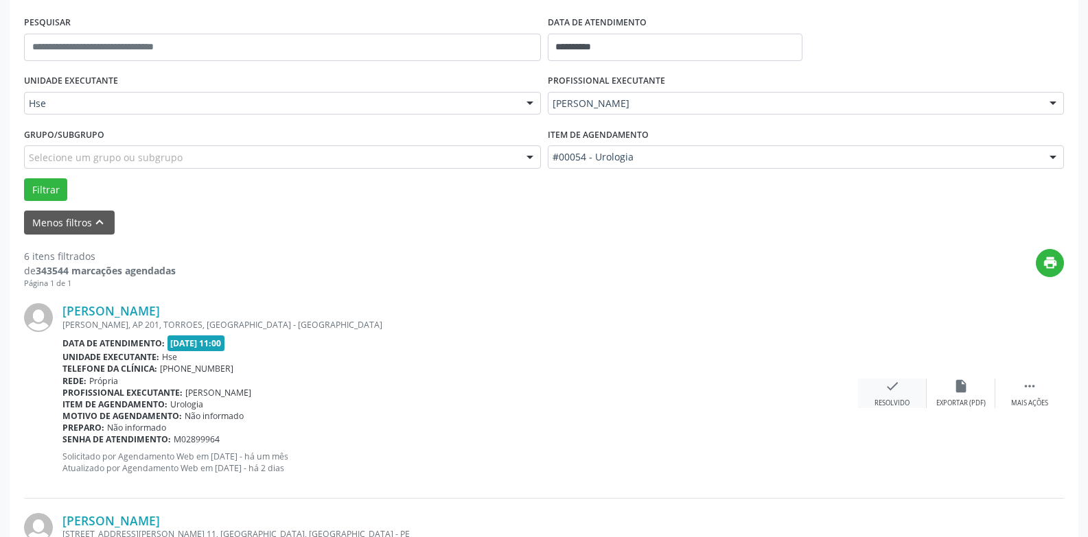
click at [901, 403] on div "Resolvido" at bounding box center [891, 404] width 35 height 10
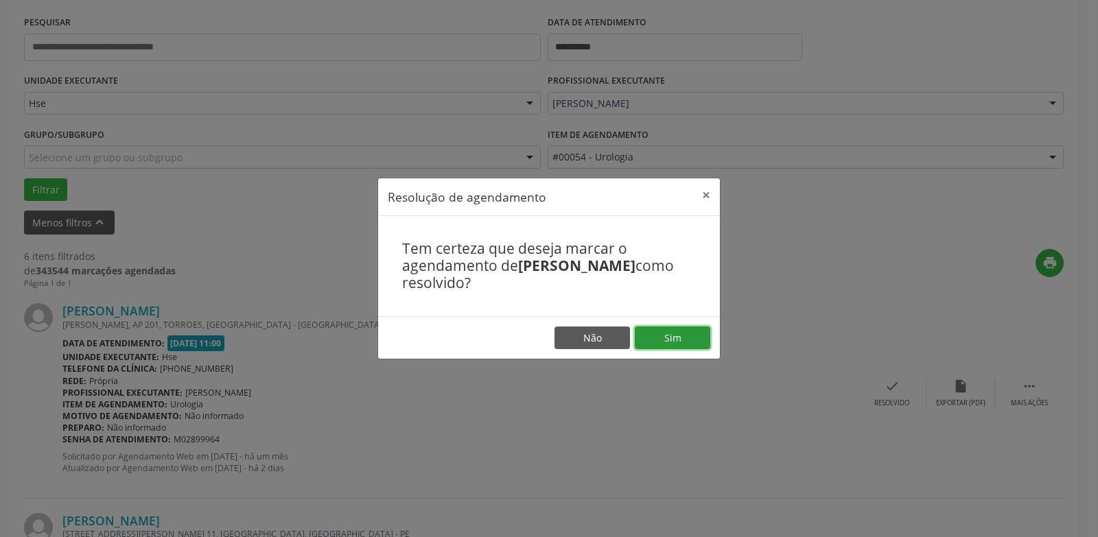
click at [688, 342] on button "Sim" at bounding box center [672, 338] width 75 height 23
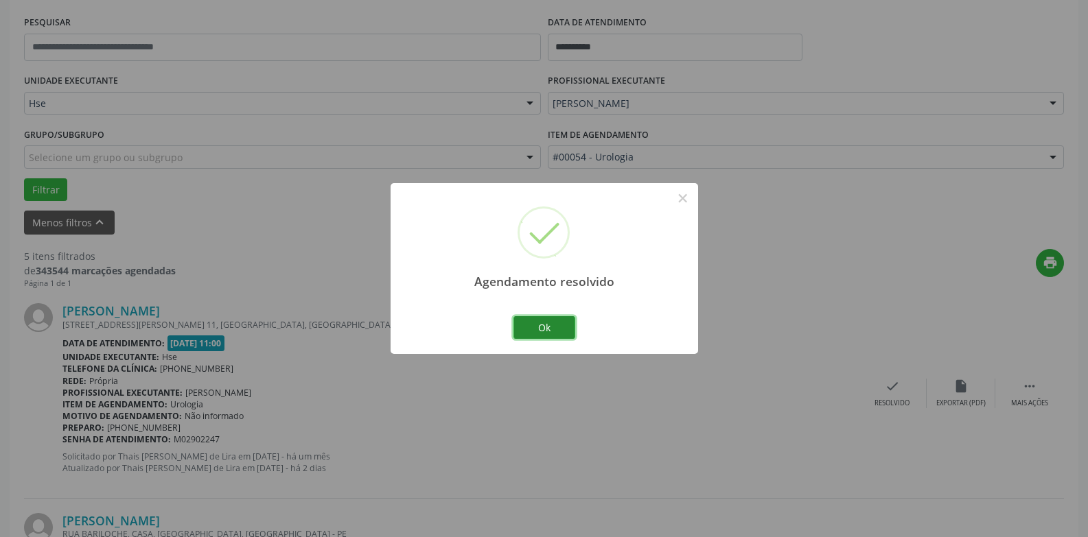
click at [561, 330] on button "Ok" at bounding box center [544, 327] width 62 height 23
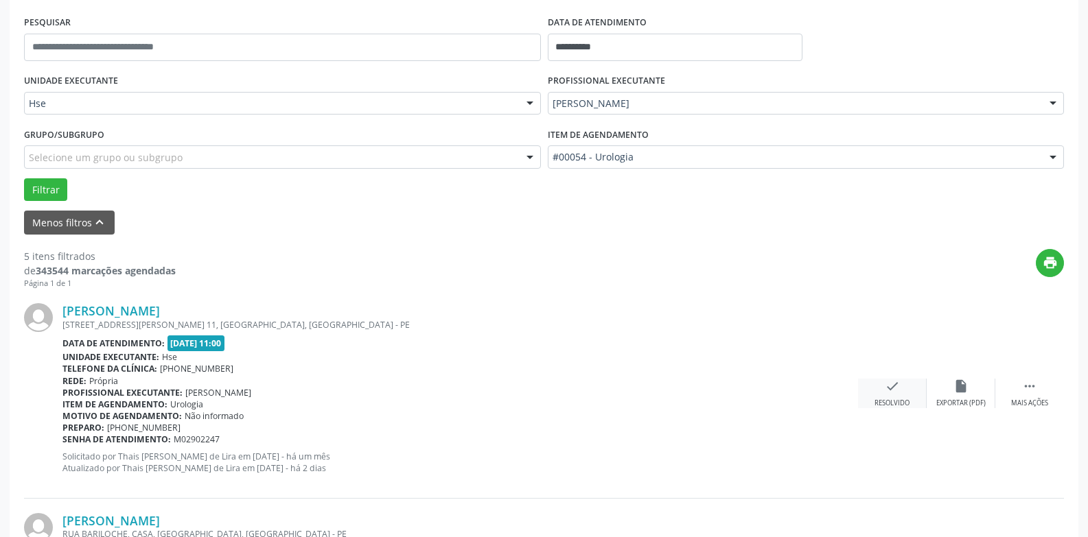
click at [893, 399] on div "Resolvido" at bounding box center [891, 404] width 35 height 10
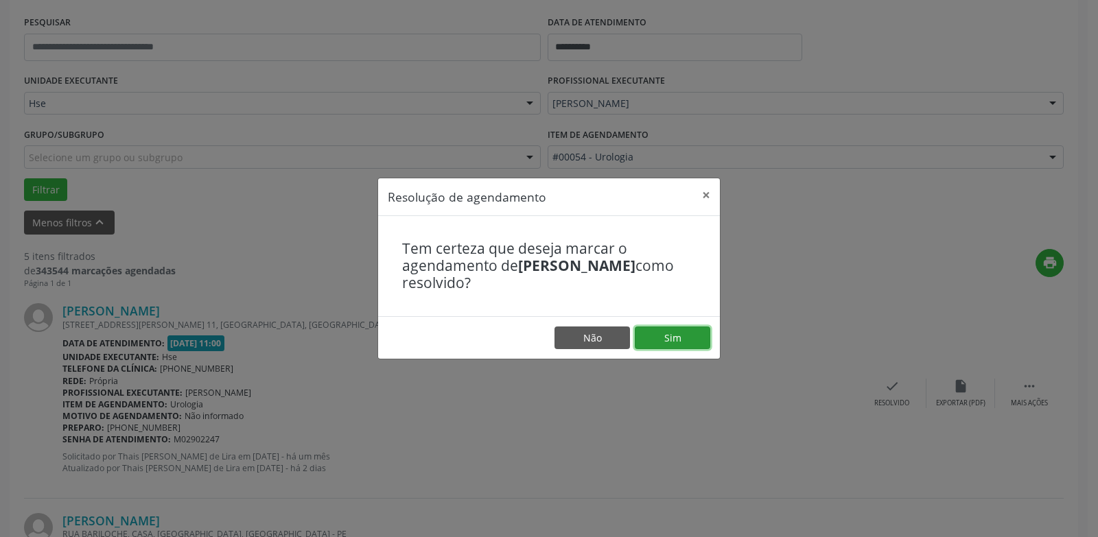
click at [691, 342] on button "Sim" at bounding box center [672, 338] width 75 height 23
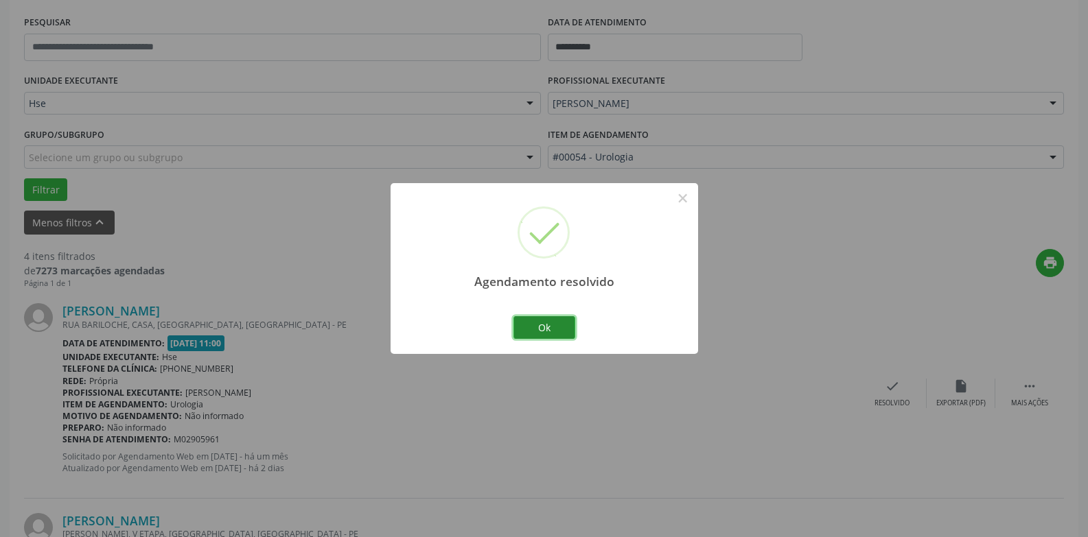
click at [554, 326] on button "Ok" at bounding box center [544, 327] width 62 height 23
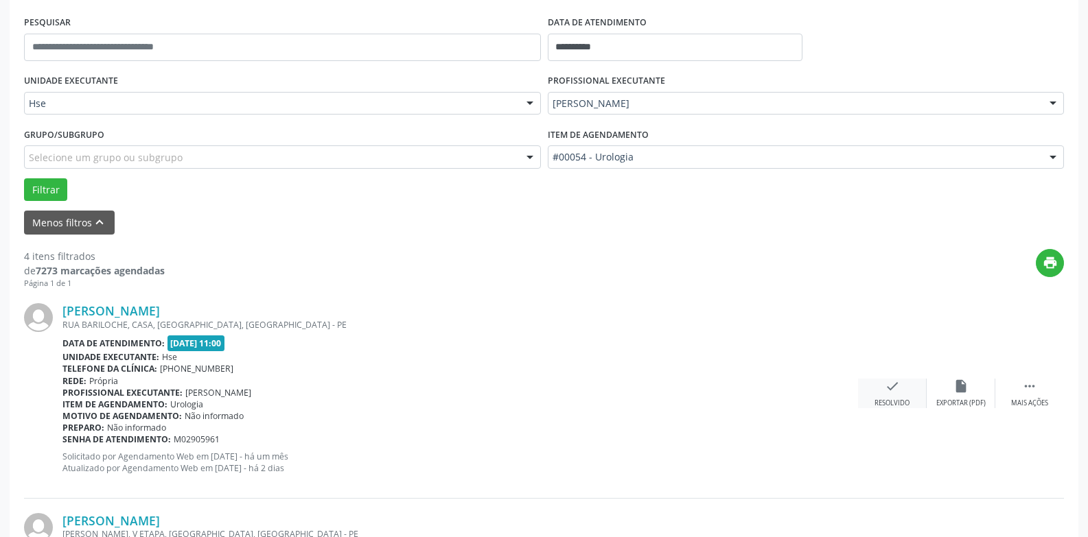
click at [916, 393] on div "check Resolvido" at bounding box center [892, 394] width 69 height 30
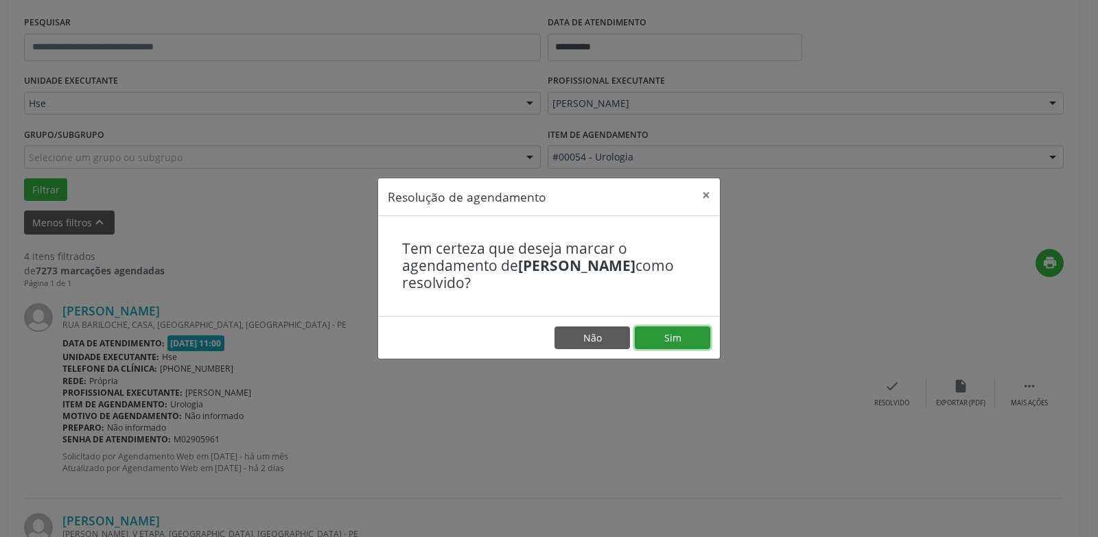
click at [702, 336] on button "Sim" at bounding box center [672, 338] width 75 height 23
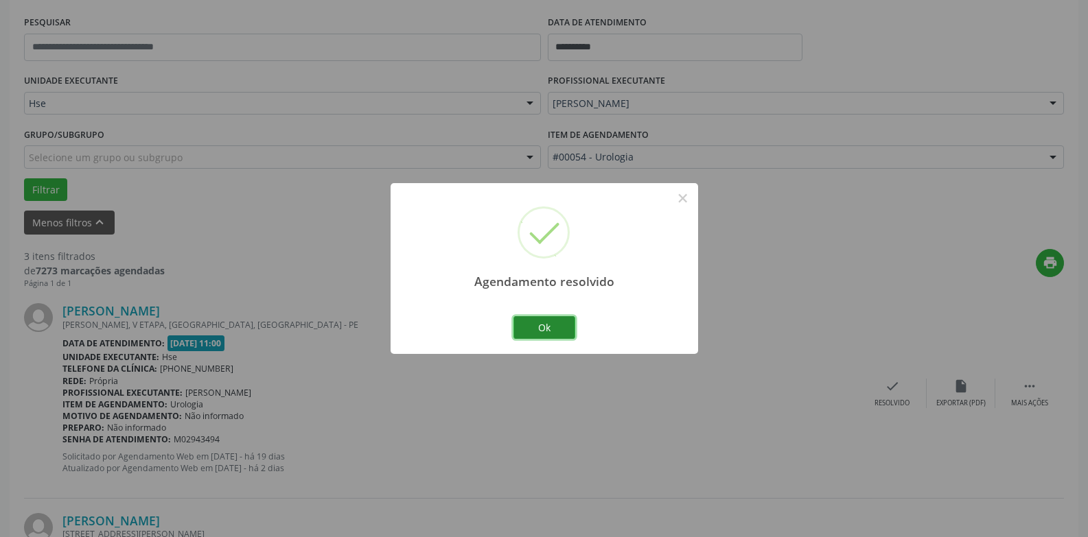
click at [557, 320] on button "Ok" at bounding box center [544, 327] width 62 height 23
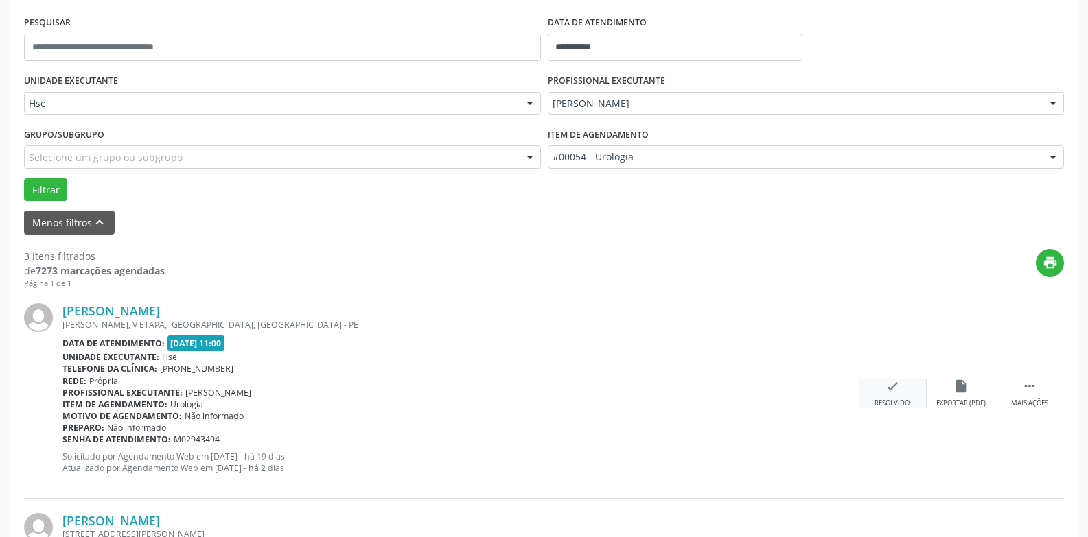
click at [898, 392] on icon "check" at bounding box center [891, 386] width 15 height 15
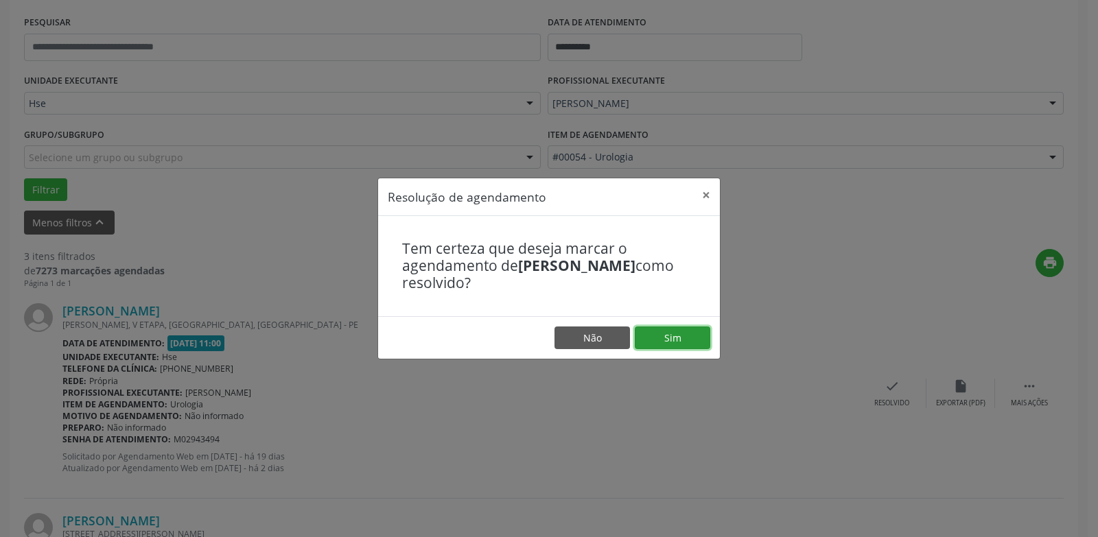
click at [679, 333] on button "Sim" at bounding box center [672, 338] width 75 height 23
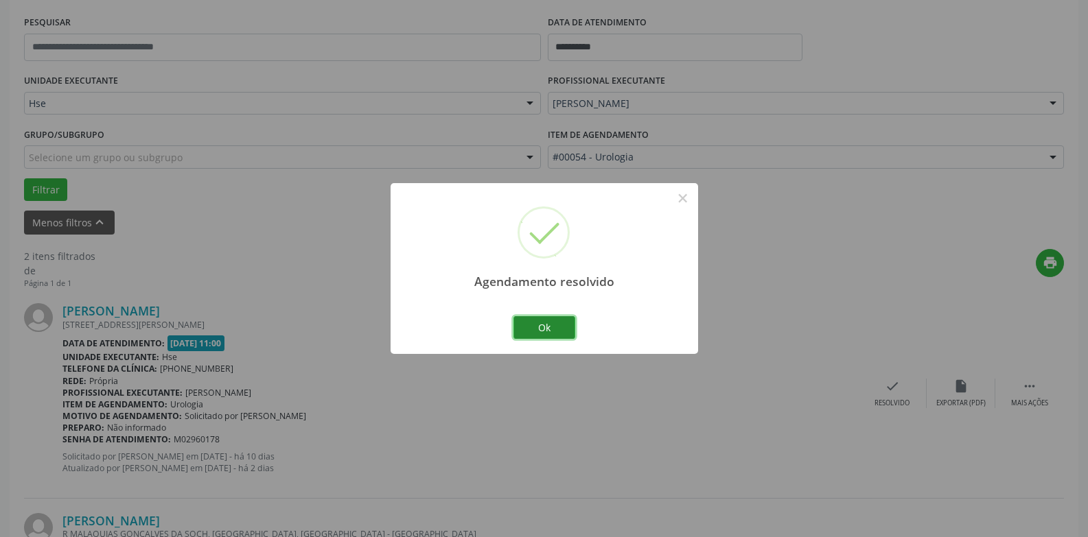
click at [538, 321] on button "Ok" at bounding box center [544, 327] width 62 height 23
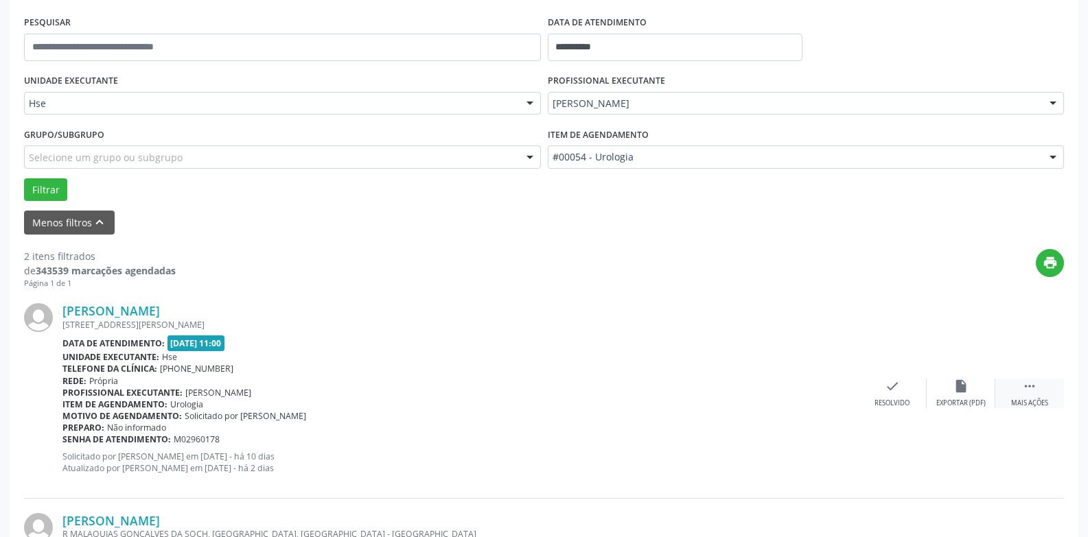
click at [1030, 395] on div " Mais ações" at bounding box center [1029, 394] width 69 height 30
click at [962, 389] on icon "alarm_off" at bounding box center [960, 386] width 15 height 15
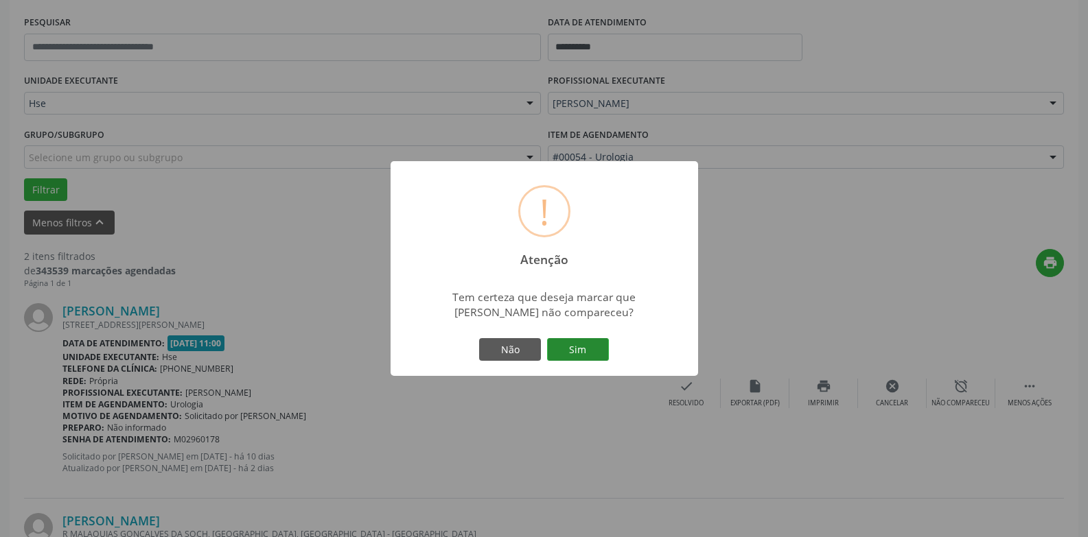
click at [596, 351] on button "Sim" at bounding box center [578, 349] width 62 height 23
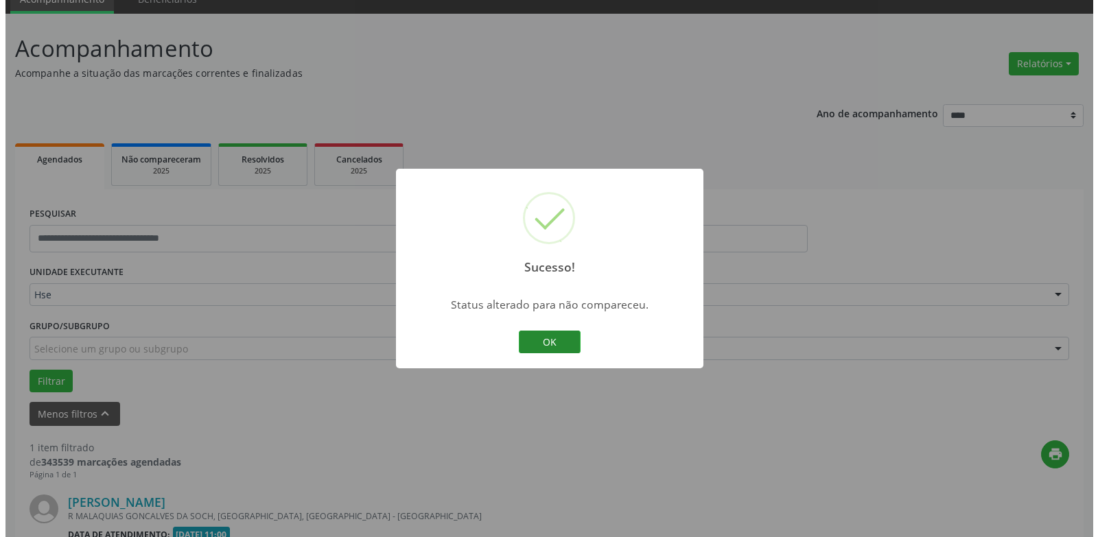
scroll to position [238, 0]
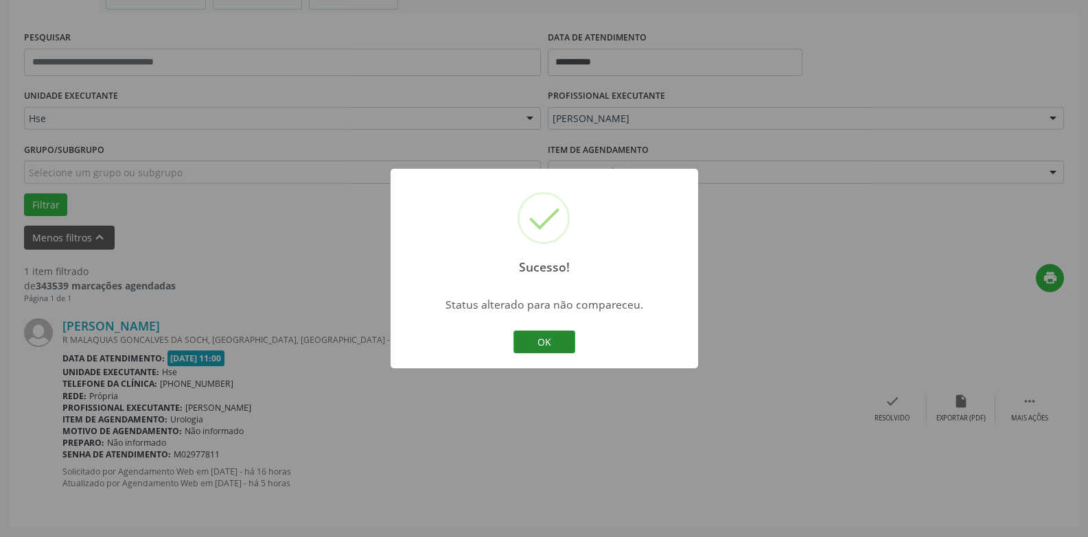
click at [556, 346] on button "OK" at bounding box center [544, 342] width 62 height 23
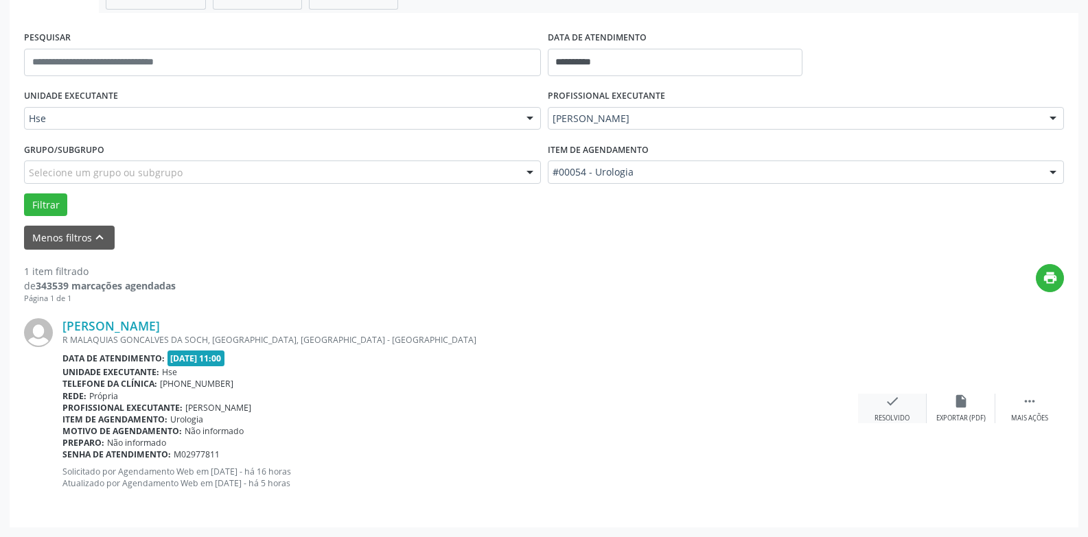
click at [888, 404] on icon "check" at bounding box center [891, 401] width 15 height 15
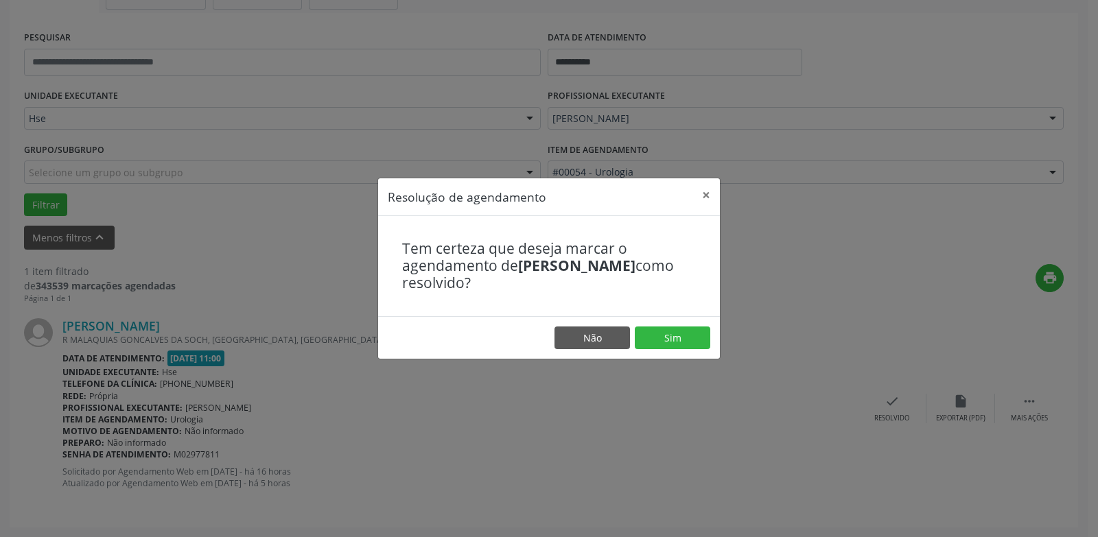
click at [679, 325] on footer "Não Sim" at bounding box center [549, 337] width 342 height 43
click at [675, 336] on button "Sim" at bounding box center [672, 338] width 75 height 23
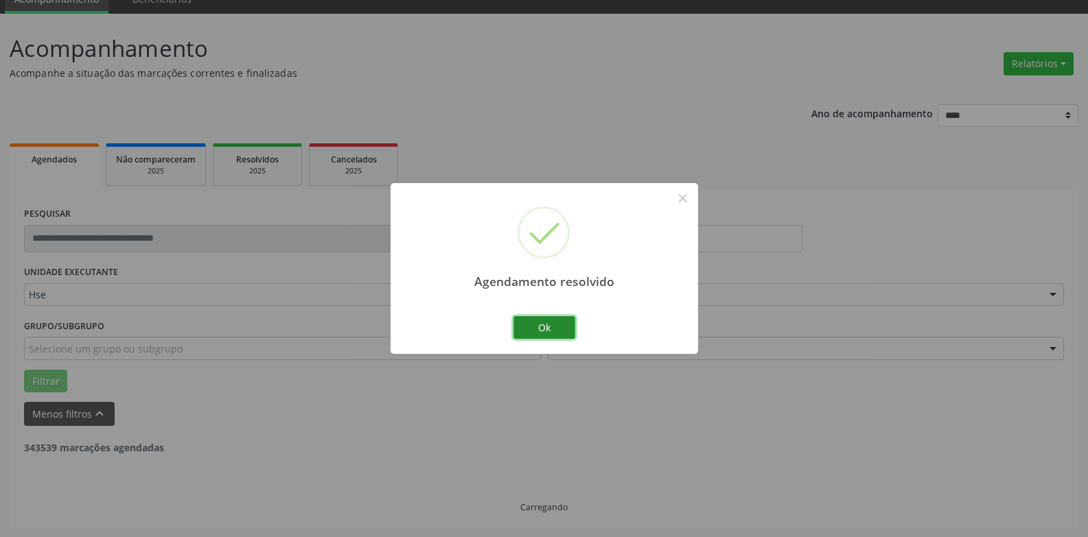
click at [542, 327] on button "Ok" at bounding box center [544, 327] width 62 height 23
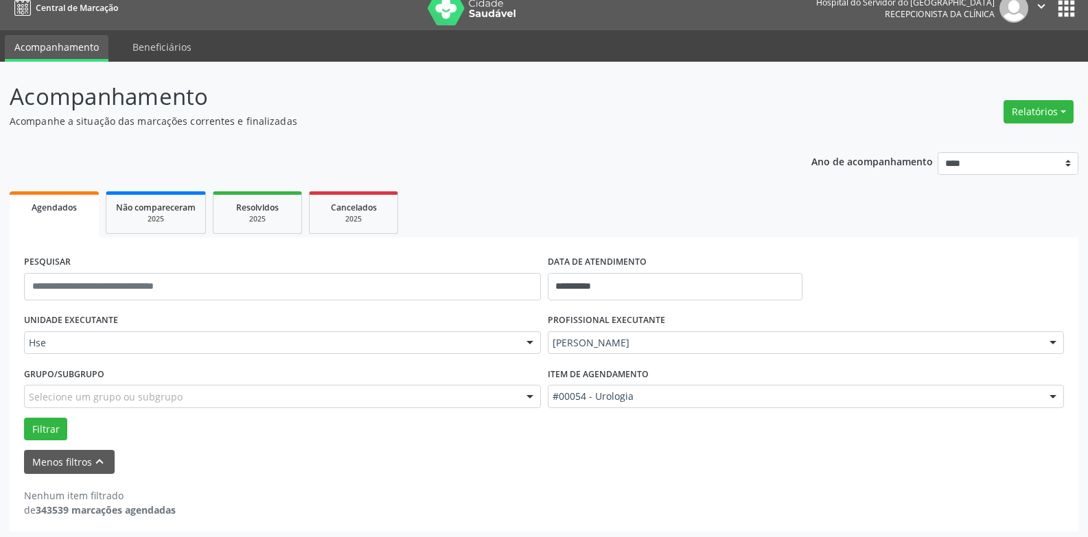
scroll to position [18, 0]
